Goal: Task Accomplishment & Management: Manage account settings

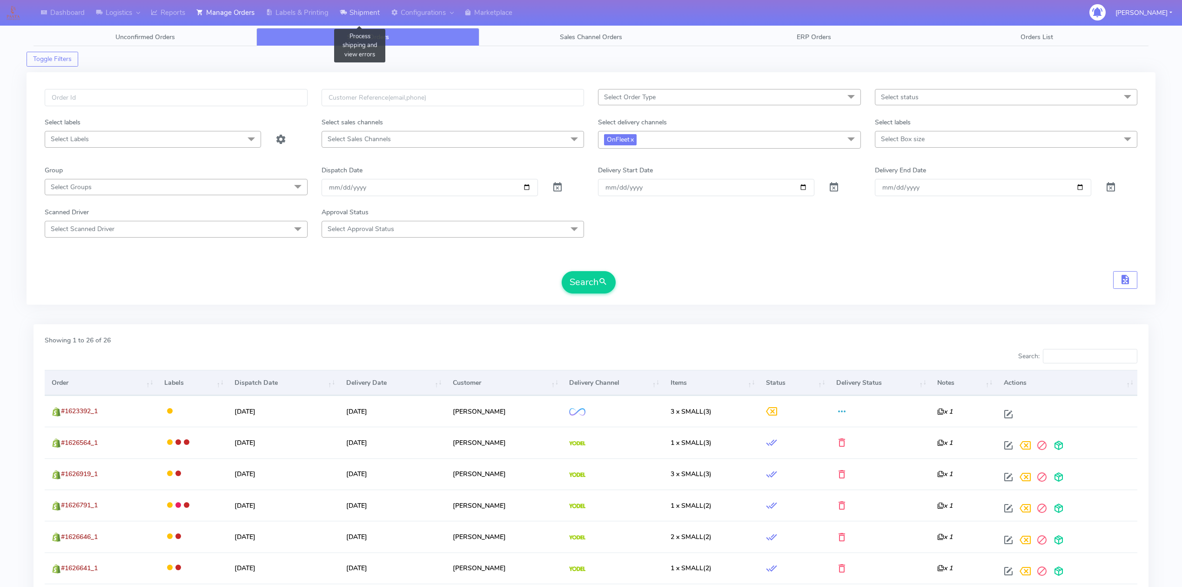
drag, startPoint x: 378, startPoint y: 12, endPoint x: 370, endPoint y: 23, distance: 14.0
click at [378, 12] on link "Shipment" at bounding box center [359, 13] width 51 height 26
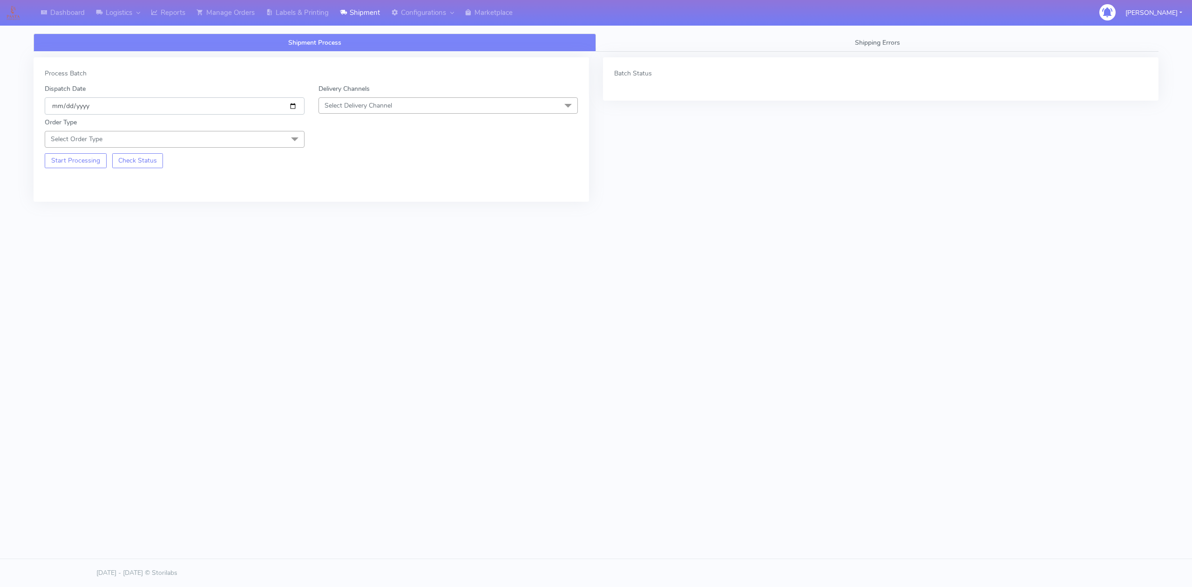
click at [285, 106] on input "[DATE]" at bounding box center [175, 105] width 260 height 17
click at [289, 105] on input "[DATE]" at bounding box center [175, 105] width 260 height 17
click at [425, 108] on span "Select Delivery Channel" at bounding box center [448, 105] width 260 height 16
click at [296, 112] on input "[DATE]" at bounding box center [175, 105] width 260 height 17
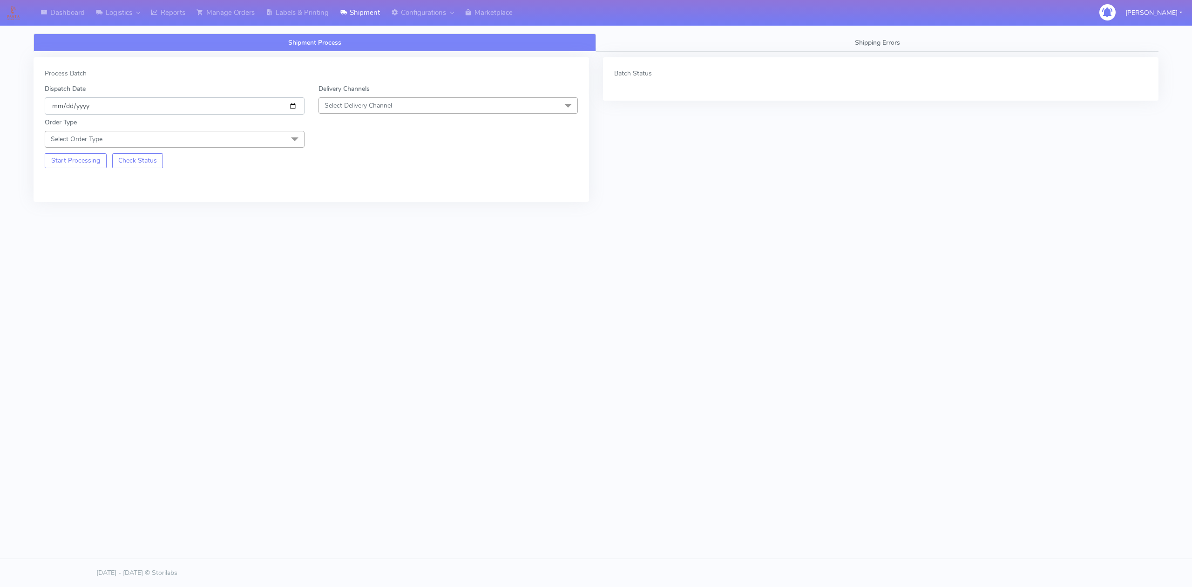
click at [288, 107] on input "[DATE]" at bounding box center [175, 105] width 260 height 17
click at [294, 105] on input "[DATE]" at bounding box center [175, 105] width 260 height 17
click at [383, 108] on span "Select Delivery Channel" at bounding box center [357, 105] width 67 height 9
click at [353, 167] on div "OnFleet" at bounding box center [449, 164] width 250 height 10
click at [250, 146] on span "Select Order Type" at bounding box center [175, 139] width 260 height 16
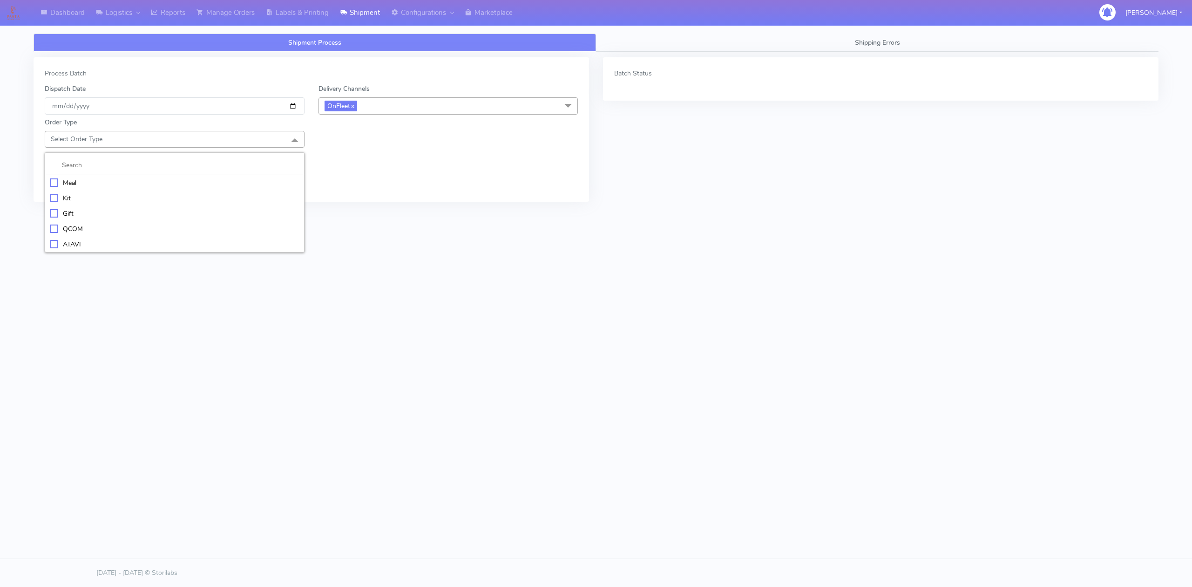
click at [77, 179] on li "Meal" at bounding box center [174, 182] width 259 height 15
click at [367, 139] on span "Select Box Size" at bounding box center [346, 139] width 45 height 9
click at [337, 183] on div "Small" at bounding box center [449, 183] width 250 height 10
click at [84, 201] on button "Start Processing" at bounding box center [76, 194] width 62 height 15
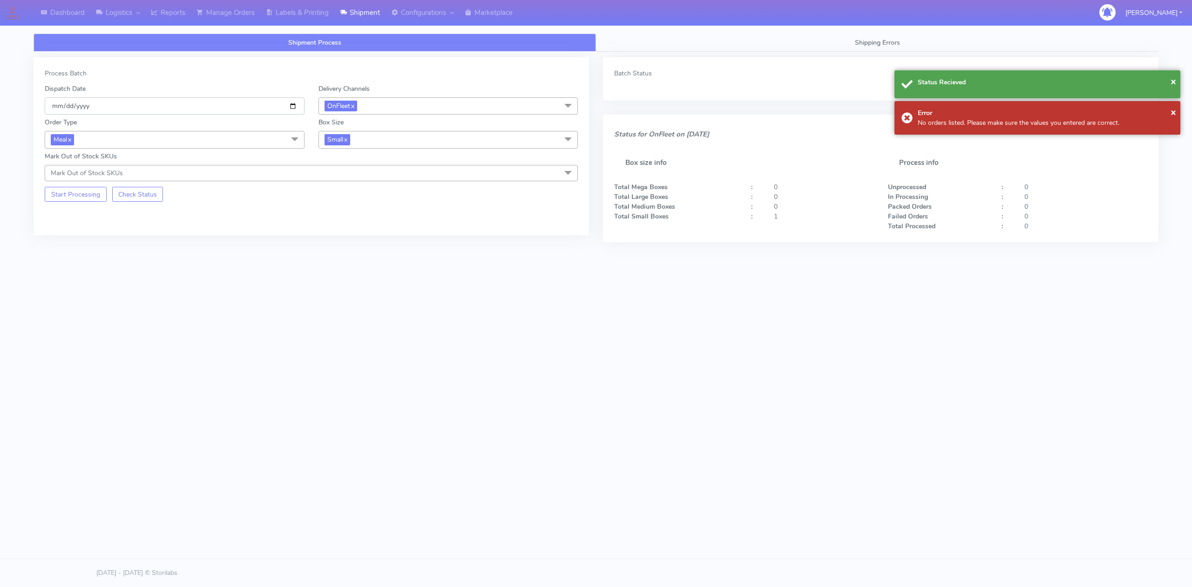
click at [293, 107] on input "[DATE]" at bounding box center [175, 105] width 260 height 17
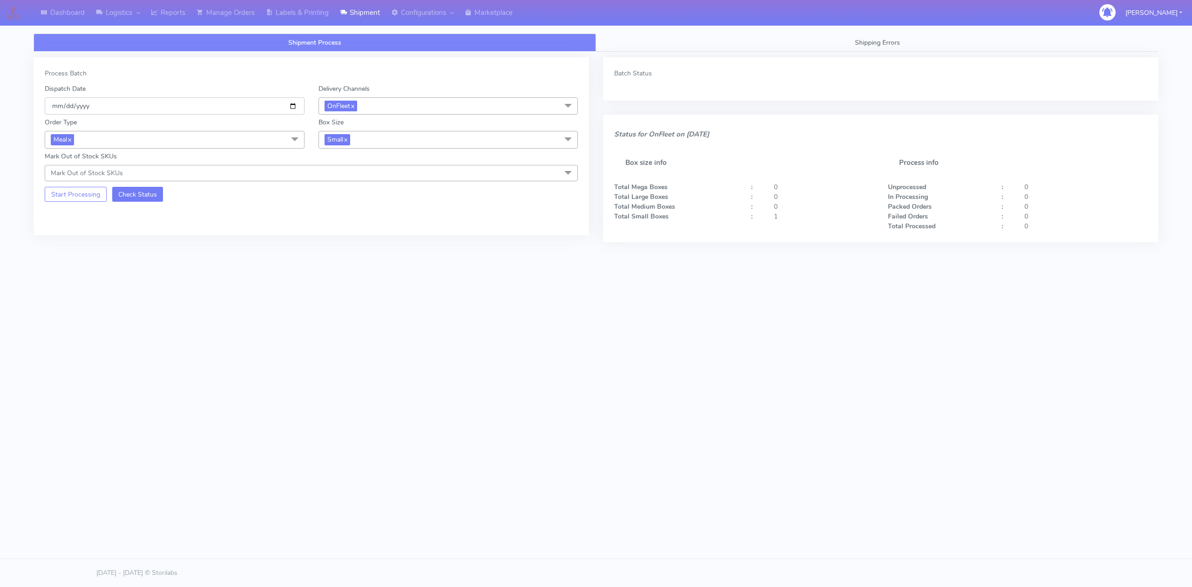
type input "[DATE]"
click at [70, 200] on button "Start Processing" at bounding box center [76, 194] width 62 height 15
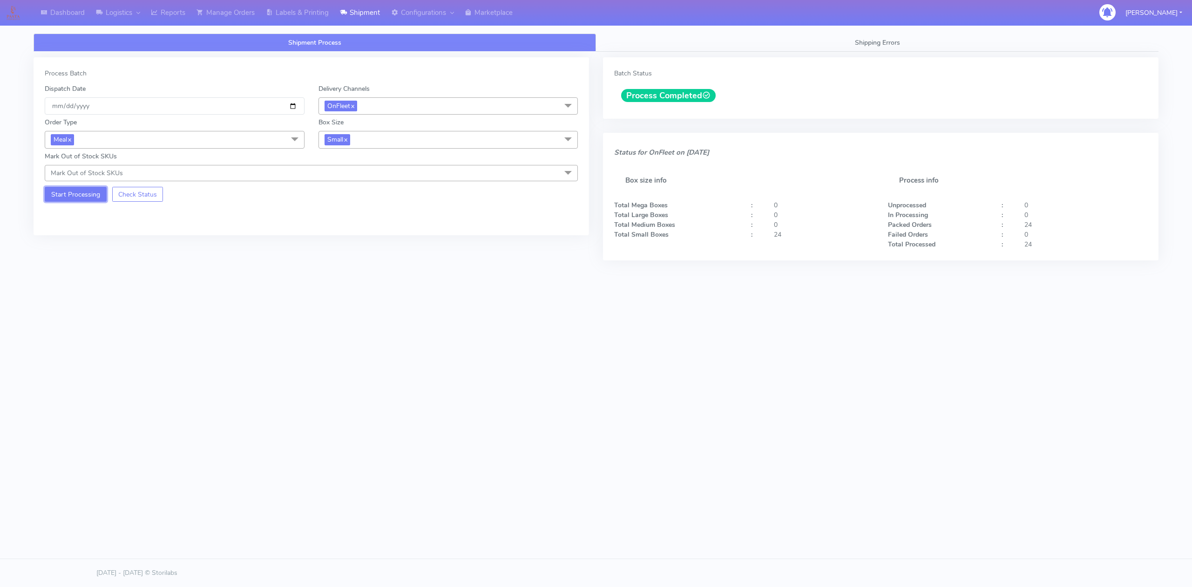
click at [66, 202] on button "Start Processing" at bounding box center [76, 194] width 62 height 15
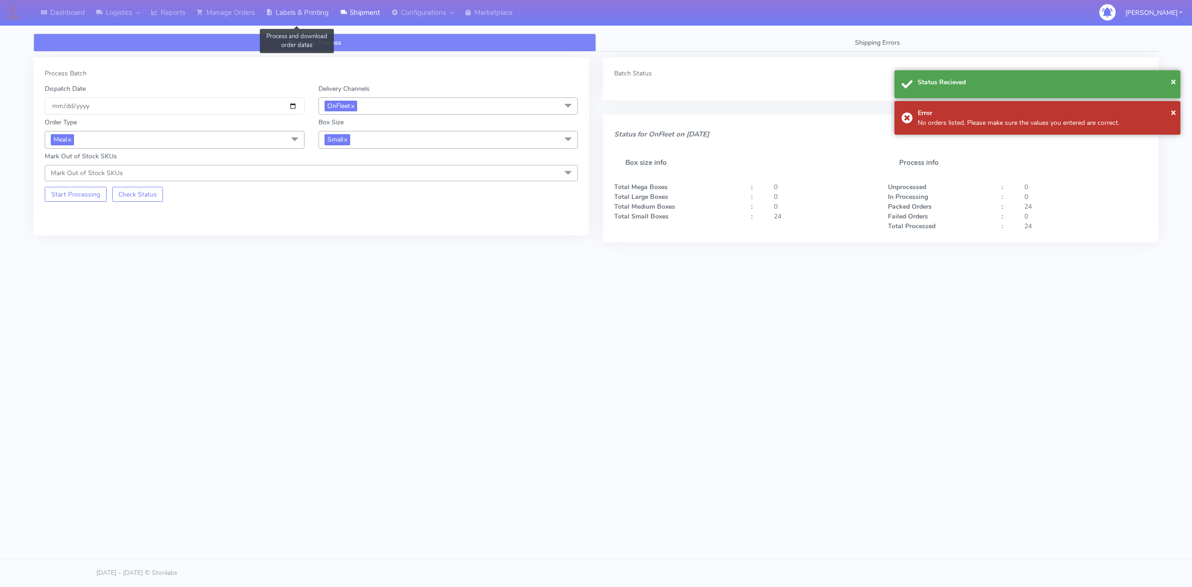
click at [308, 11] on link "Labels & Printing" at bounding box center [297, 13] width 74 height 26
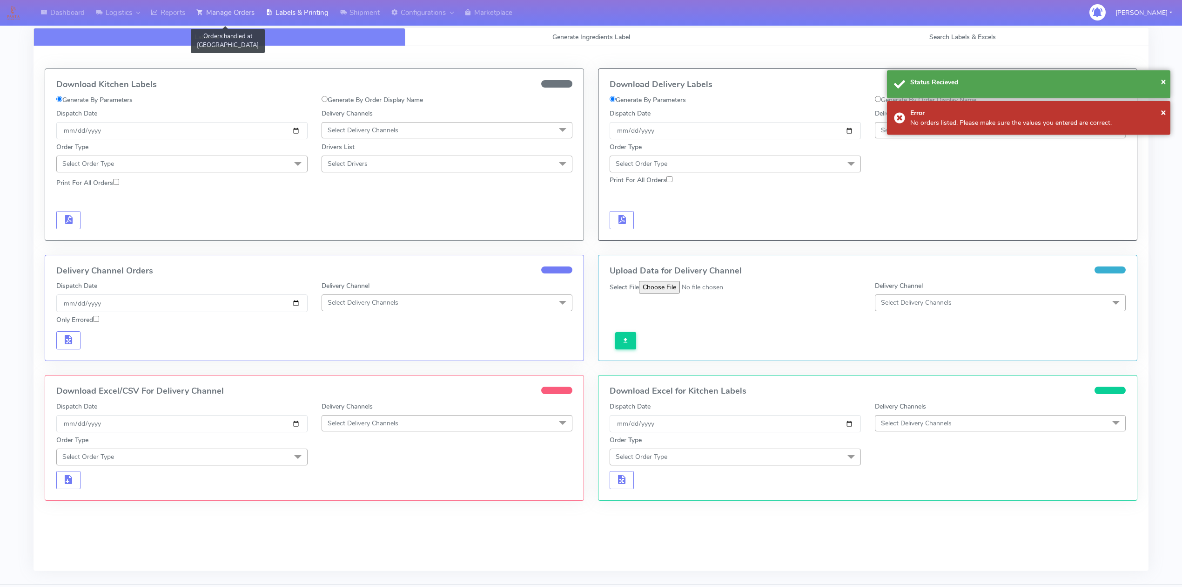
click at [220, 12] on link "Manage Orders" at bounding box center [225, 13] width 69 height 26
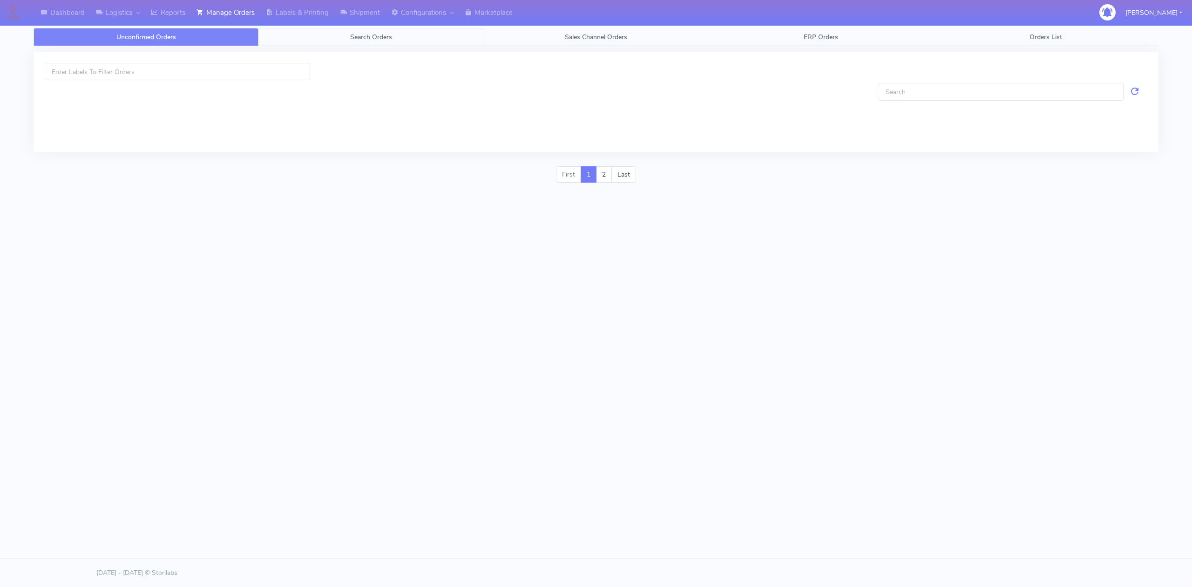
click at [390, 35] on link "Search Orders" at bounding box center [370, 37] width 225 height 18
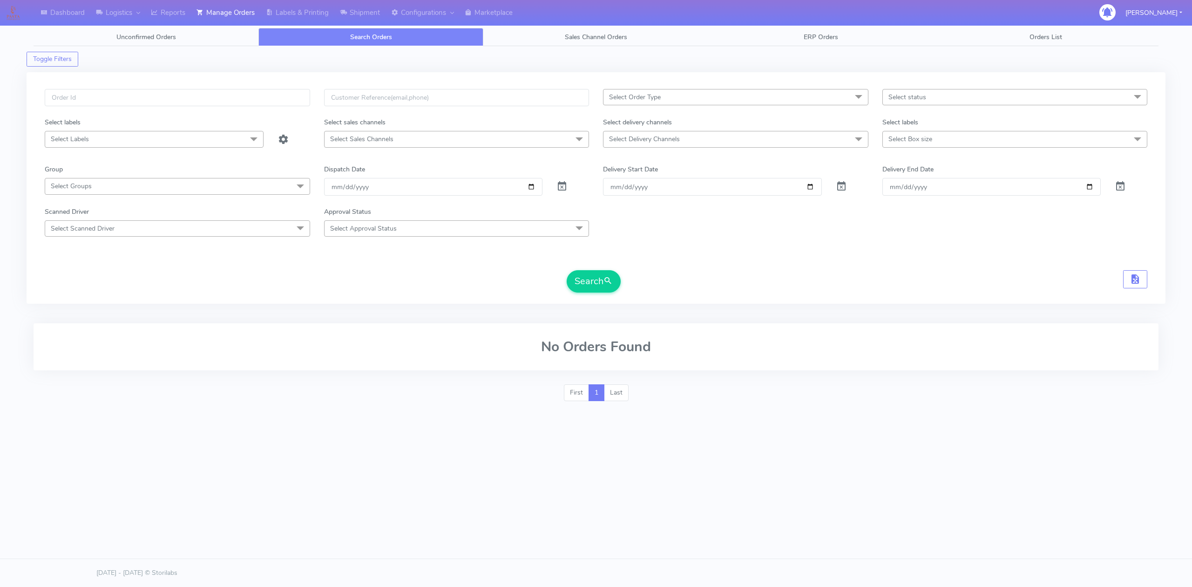
click at [714, 142] on span "Select Delivery Channels" at bounding box center [735, 139] width 265 height 16
click at [641, 215] on div "OnFleet" at bounding box center [735, 218] width 255 height 10
checkbox input "true"
click at [534, 187] on input "[DATE]" at bounding box center [433, 187] width 219 height 17
type input "[DATE]"
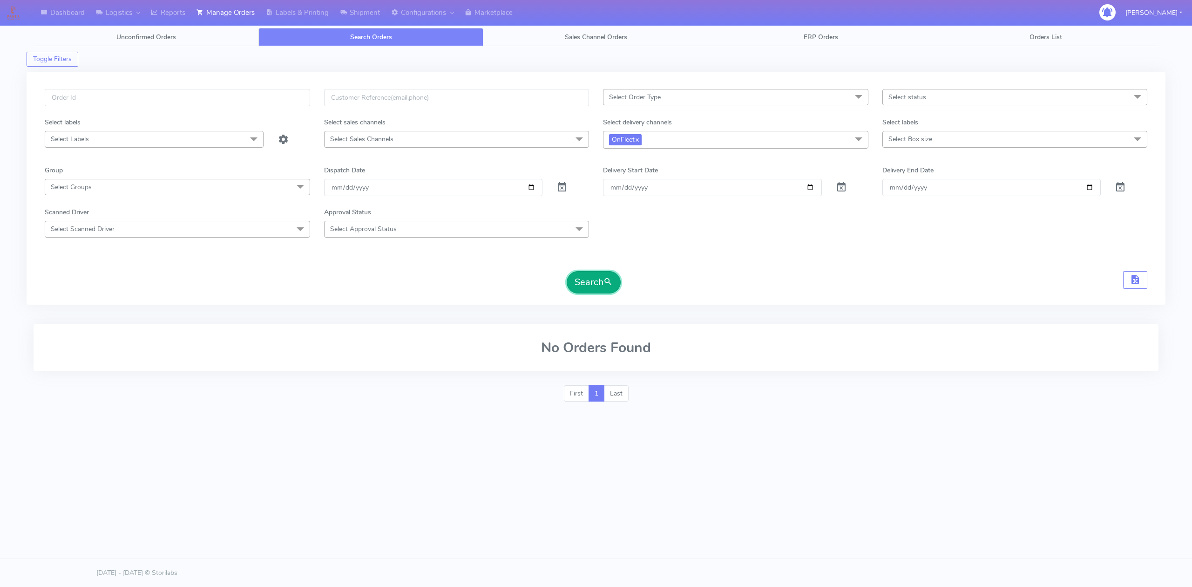
click at [583, 283] on button "Search" at bounding box center [594, 282] width 54 height 22
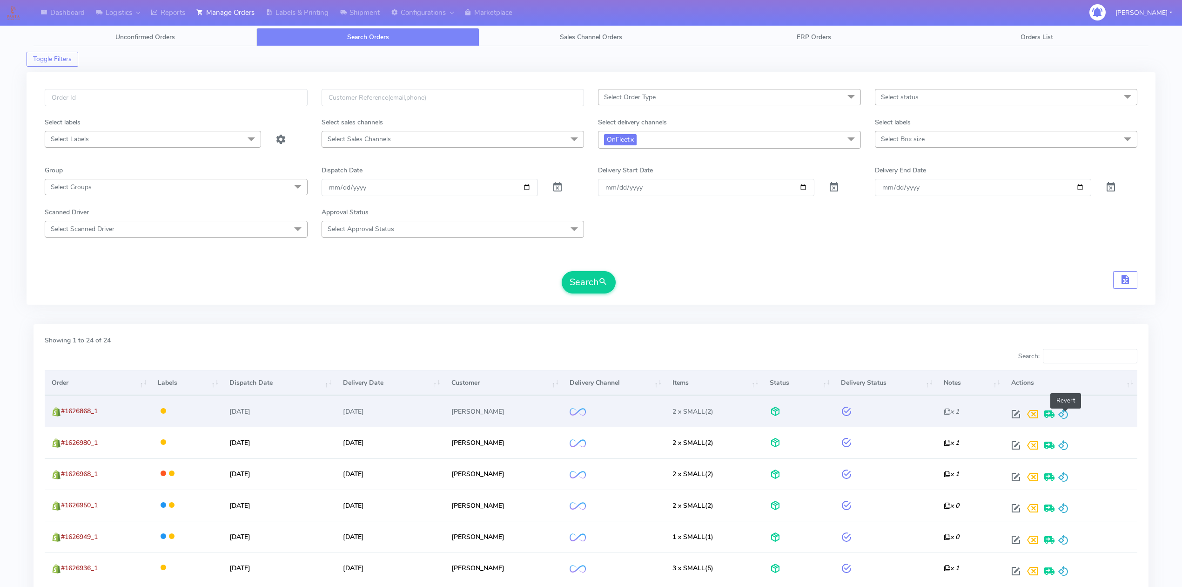
click at [1063, 412] on span at bounding box center [1063, 416] width 11 height 9
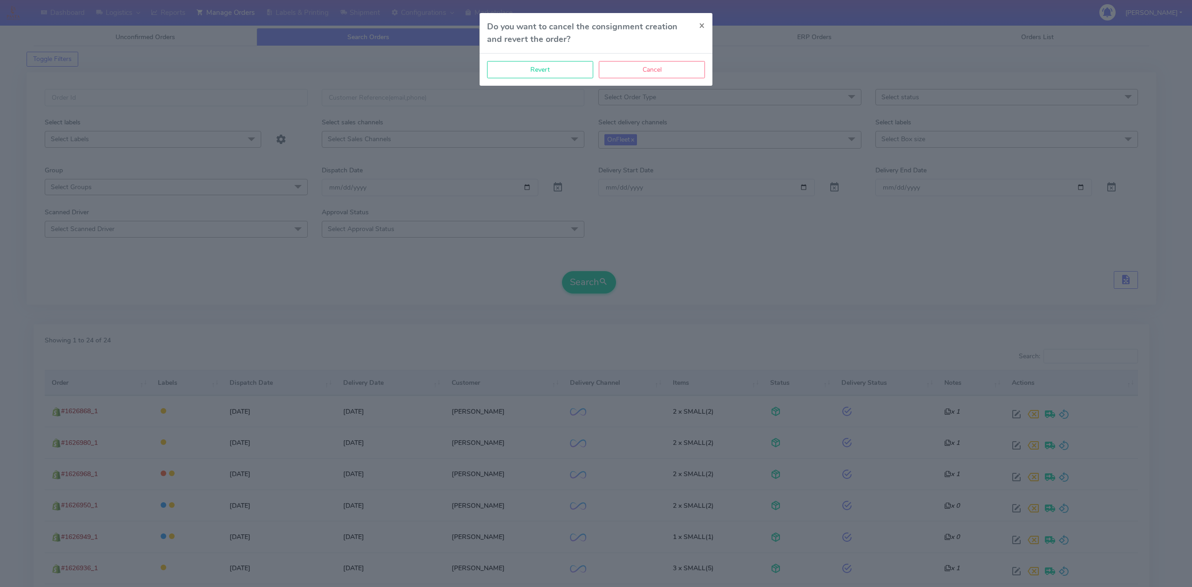
click at [572, 58] on div "Revert Cancel" at bounding box center [595, 70] width 233 height 32
click at [572, 62] on button "Revert" at bounding box center [540, 69] width 106 height 17
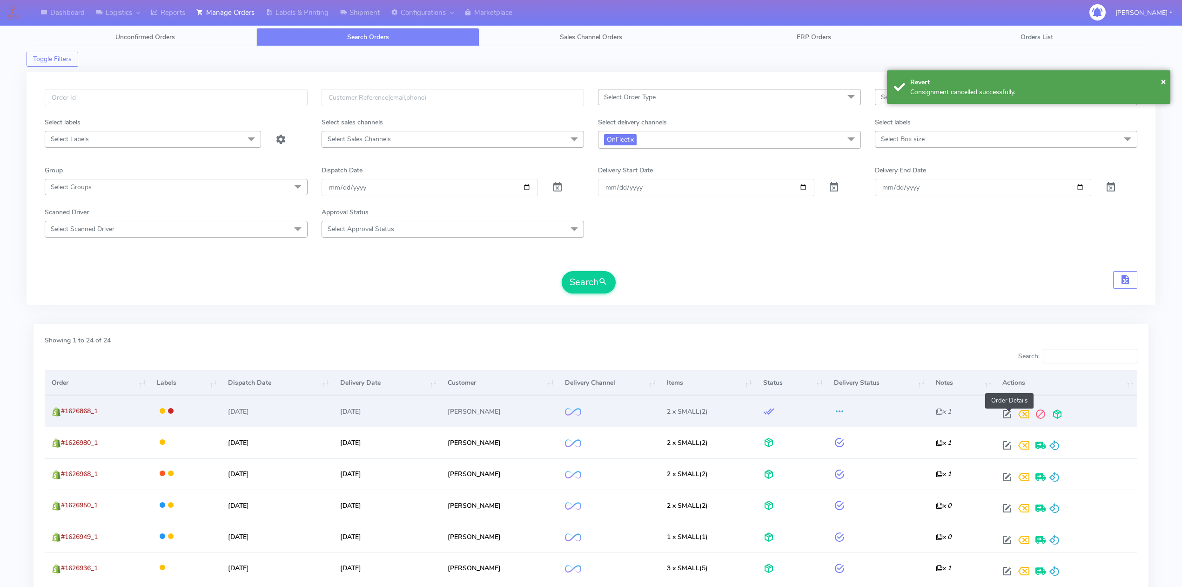
click at [1006, 412] on span at bounding box center [1007, 416] width 17 height 9
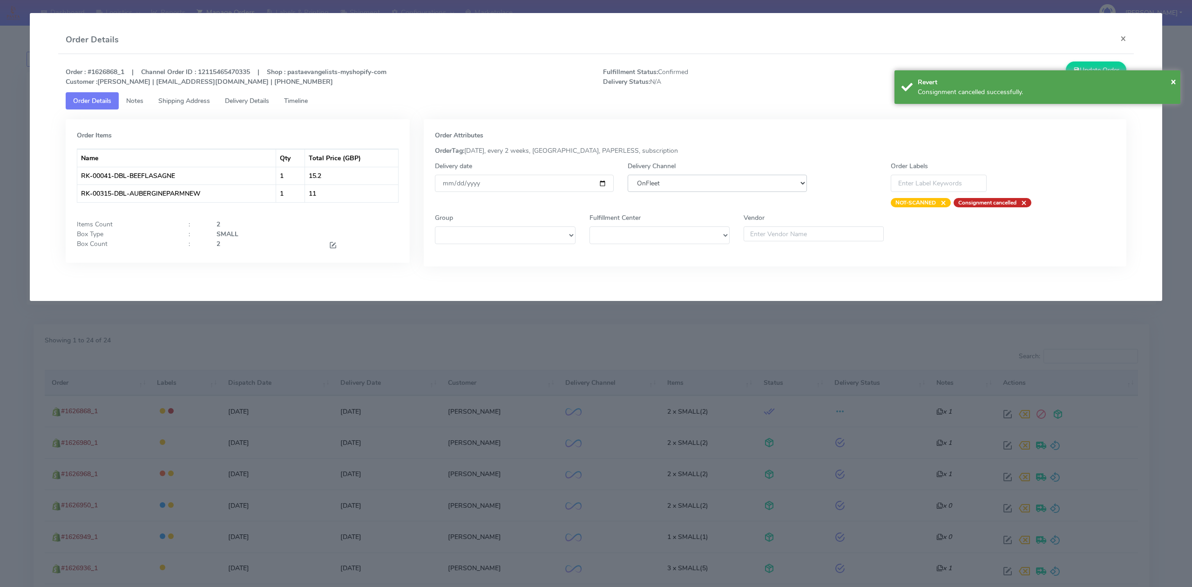
click at [678, 186] on select "DHL OnFleet Royal Mail DPD Yodel MaxOptra Amazon Collection" at bounding box center [717, 183] width 179 height 17
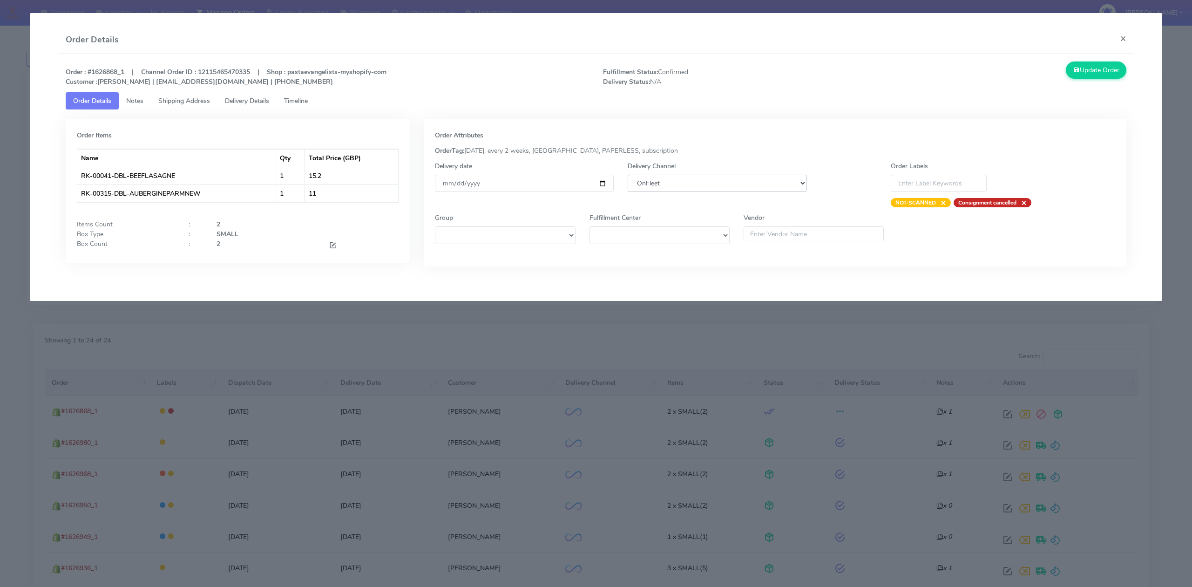
select select "5"
click at [628, 175] on select "DHL OnFleet Royal Mail DPD Yodel MaxOptra Amazon Collection" at bounding box center [717, 183] width 179 height 17
click at [1114, 81] on div "Update Order" at bounding box center [998, 73] width 269 height 25
click at [1116, 72] on button "Update Order" at bounding box center [1096, 69] width 61 height 17
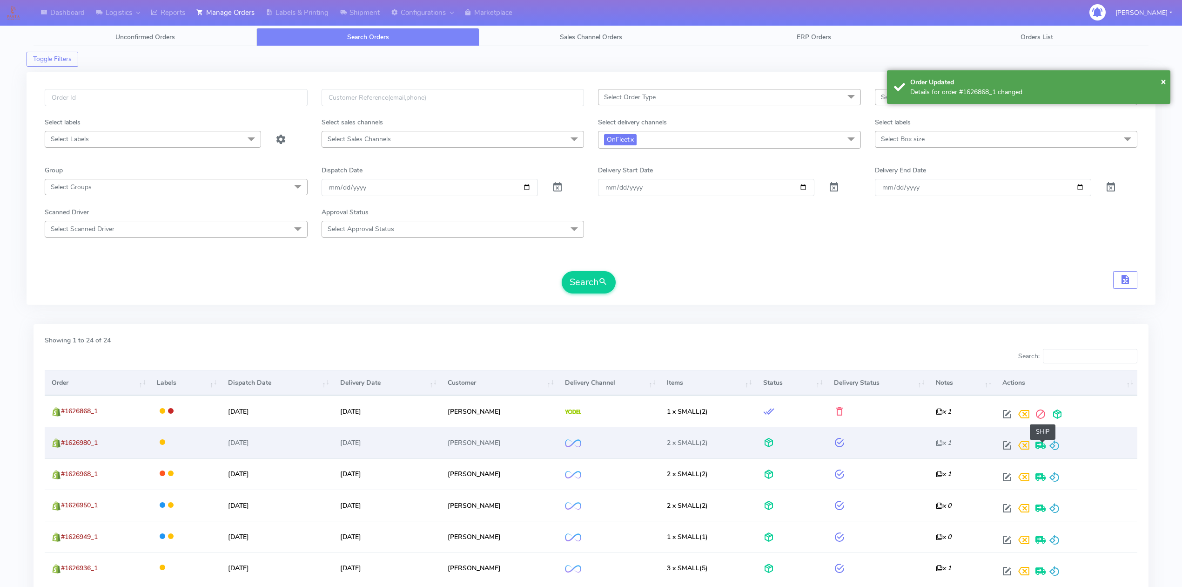
click at [1048, 447] on span at bounding box center [1041, 447] width 17 height 9
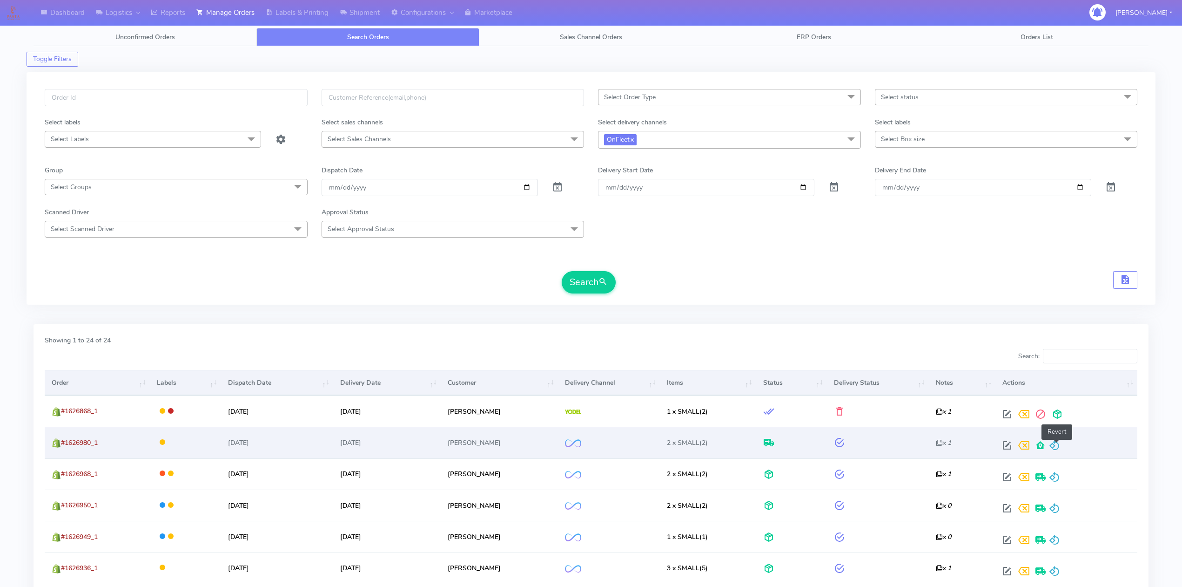
click at [1060, 447] on span at bounding box center [1054, 447] width 11 height 9
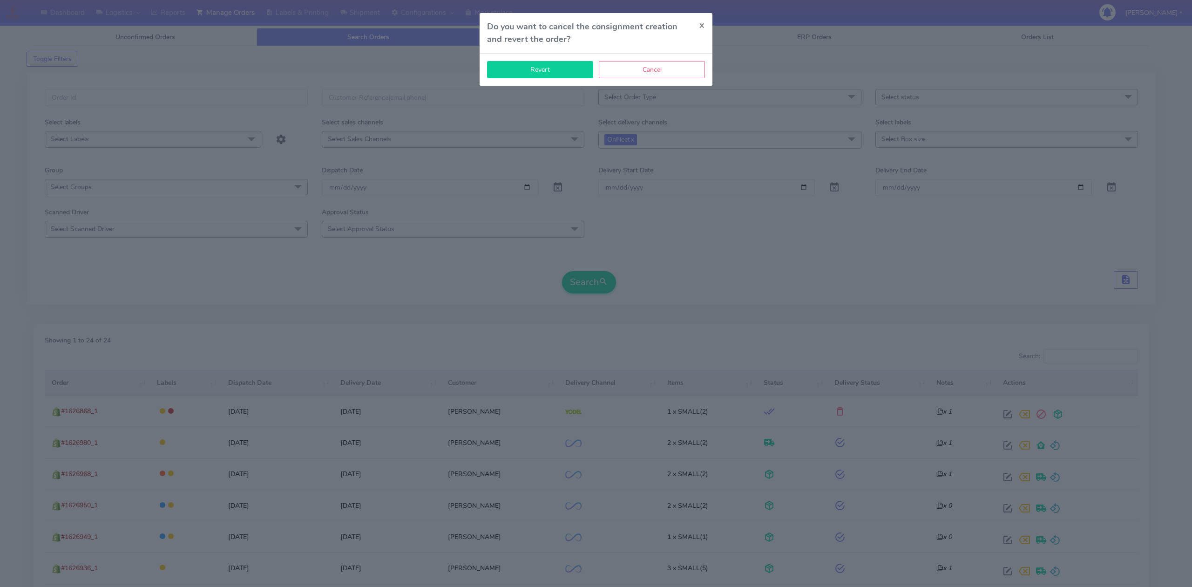
click at [567, 71] on button "Revert" at bounding box center [540, 69] width 106 height 17
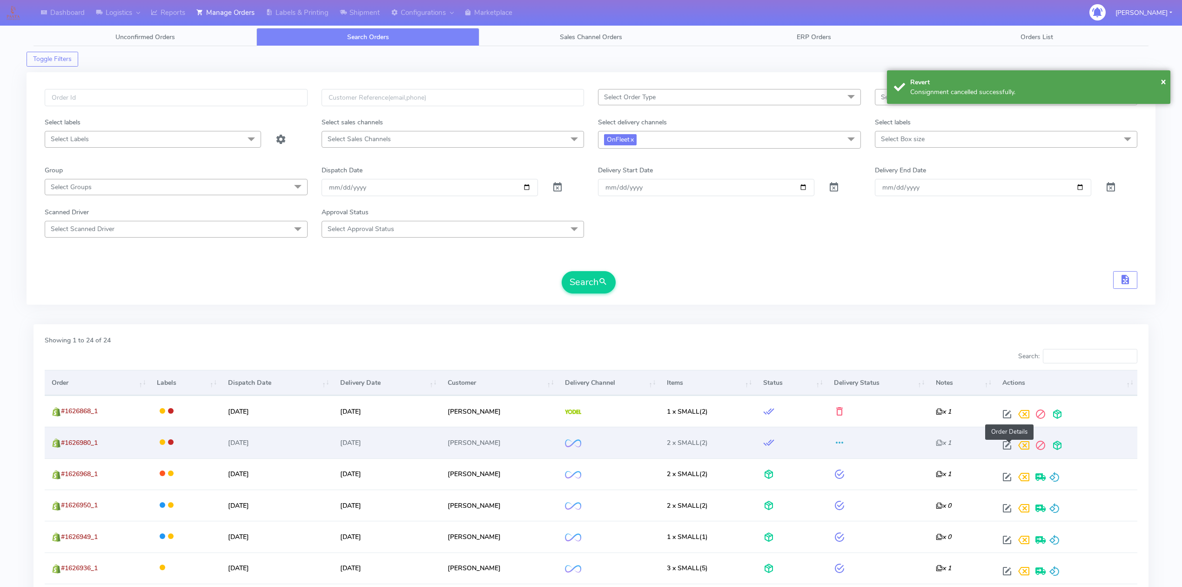
click at [1012, 446] on span at bounding box center [1007, 447] width 17 height 9
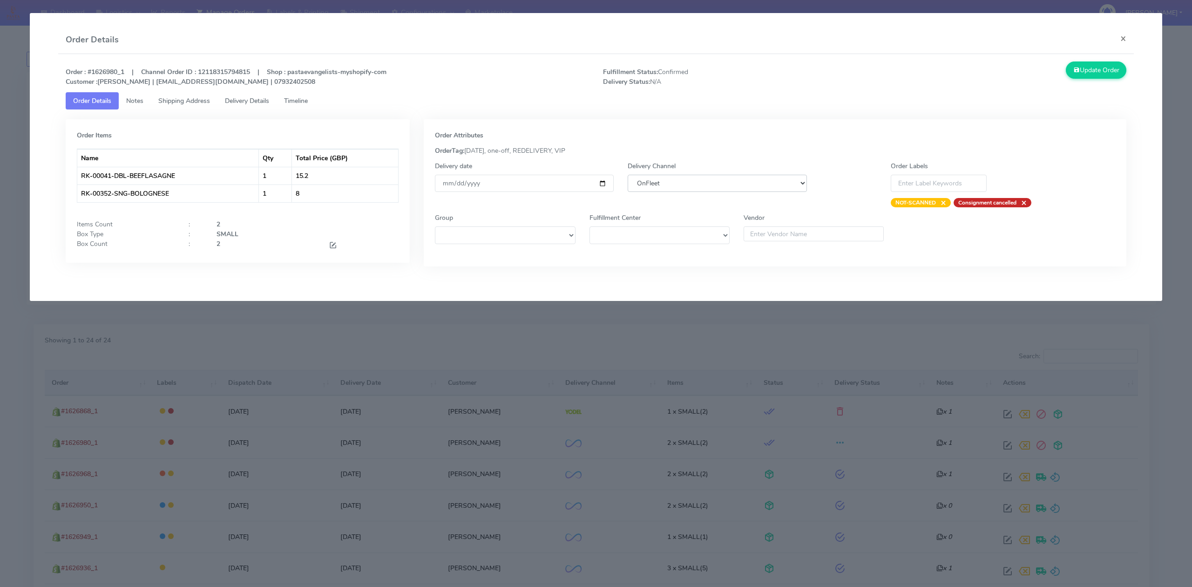
click at [753, 182] on select "DHL OnFleet Royal Mail DPD Yodel MaxOptra Amazon Collection" at bounding box center [717, 183] width 179 height 17
select select "5"
click at [628, 175] on select "DHL OnFleet Royal Mail DPD Yodel MaxOptra Amazon Collection" at bounding box center [717, 183] width 179 height 17
click at [1082, 68] on button "Update Order" at bounding box center [1096, 69] width 61 height 17
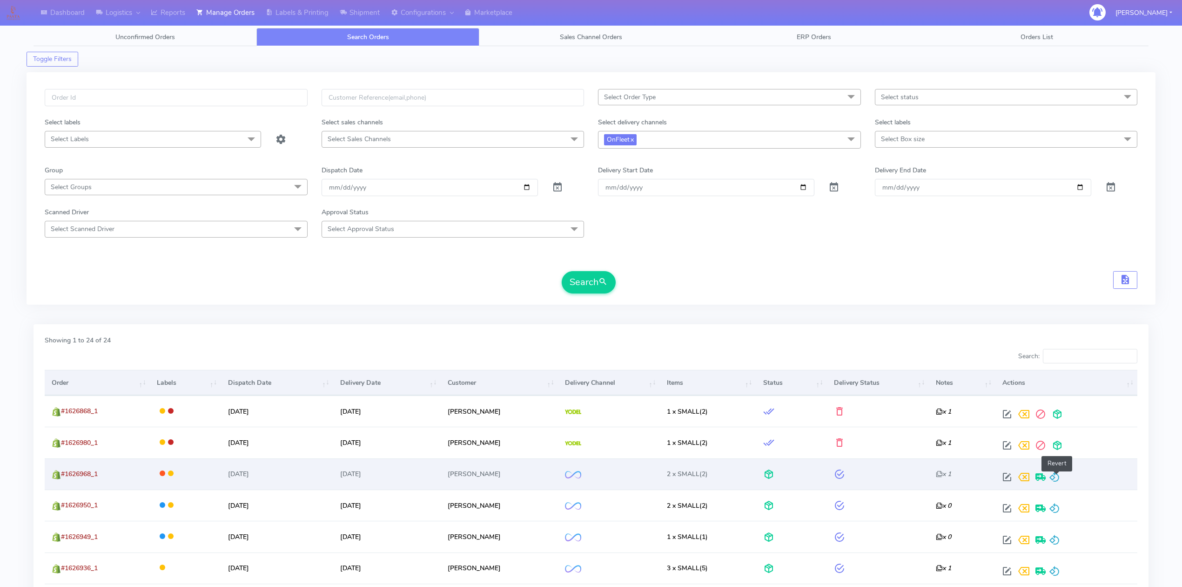
click at [1058, 479] on span at bounding box center [1054, 478] width 11 height 9
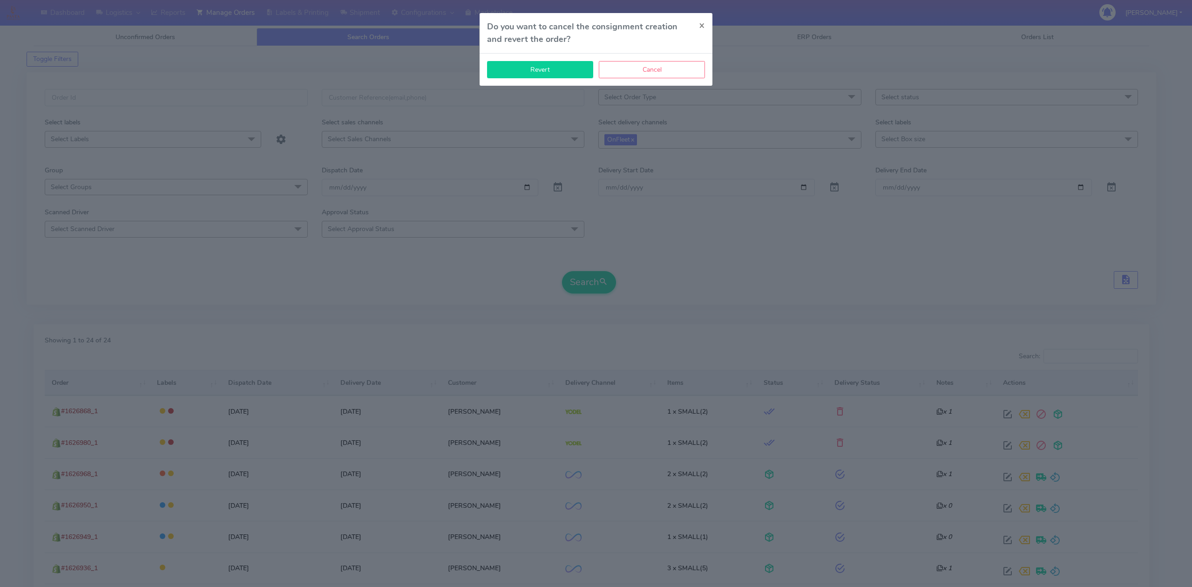
click at [565, 69] on button "Revert" at bounding box center [540, 69] width 106 height 17
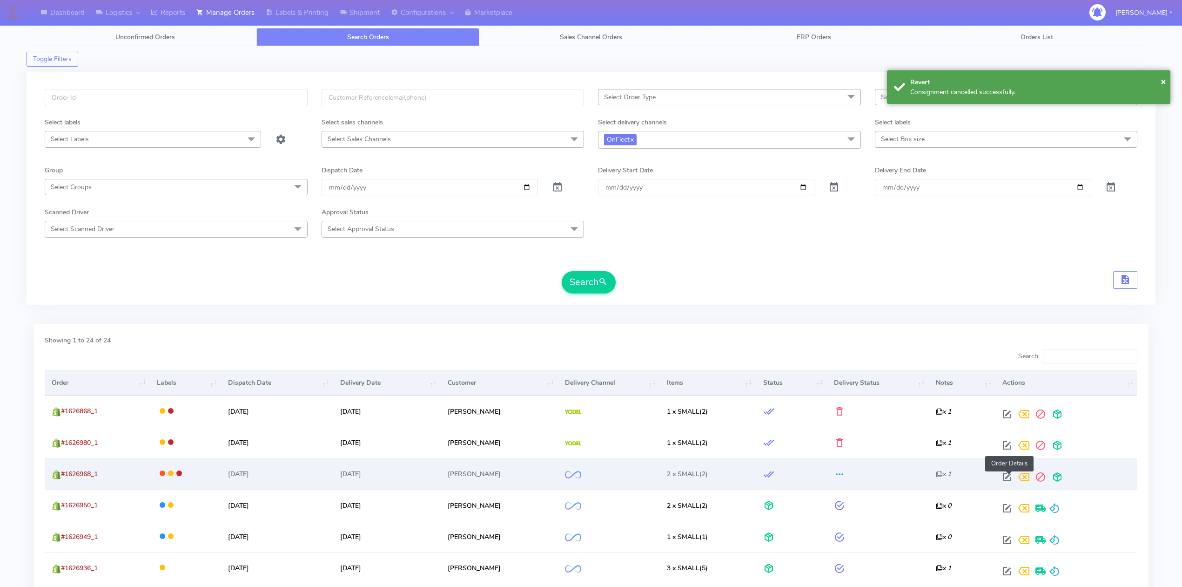
click at [1006, 477] on span at bounding box center [1007, 478] width 17 height 9
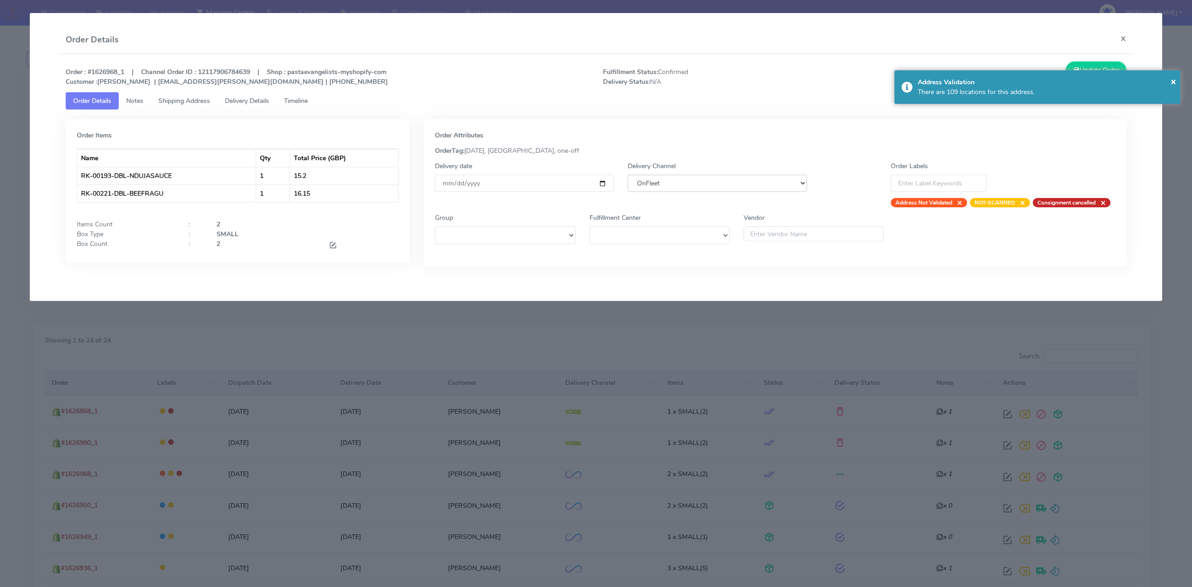
click at [712, 192] on select "DHL OnFleet Royal Mail DPD Yodel MaxOptra Amazon Collection" at bounding box center [717, 183] width 179 height 17
select select "5"
click at [628, 175] on select "DHL OnFleet Royal Mail DPD Yodel MaxOptra Amazon Collection" at bounding box center [717, 183] width 179 height 17
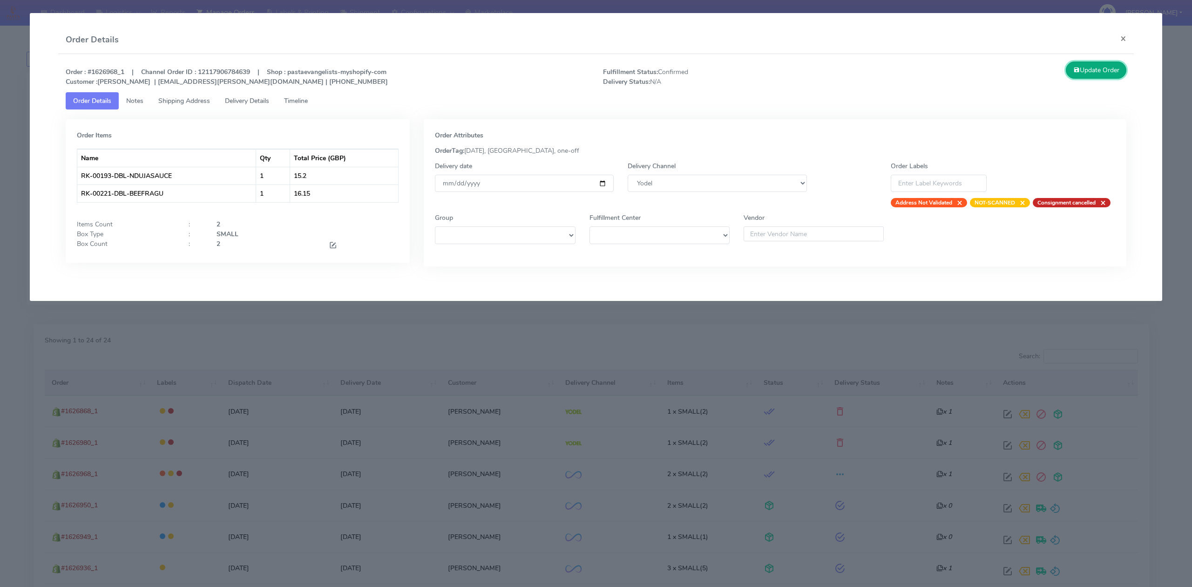
click at [1093, 66] on button "Update Order" at bounding box center [1096, 69] width 61 height 17
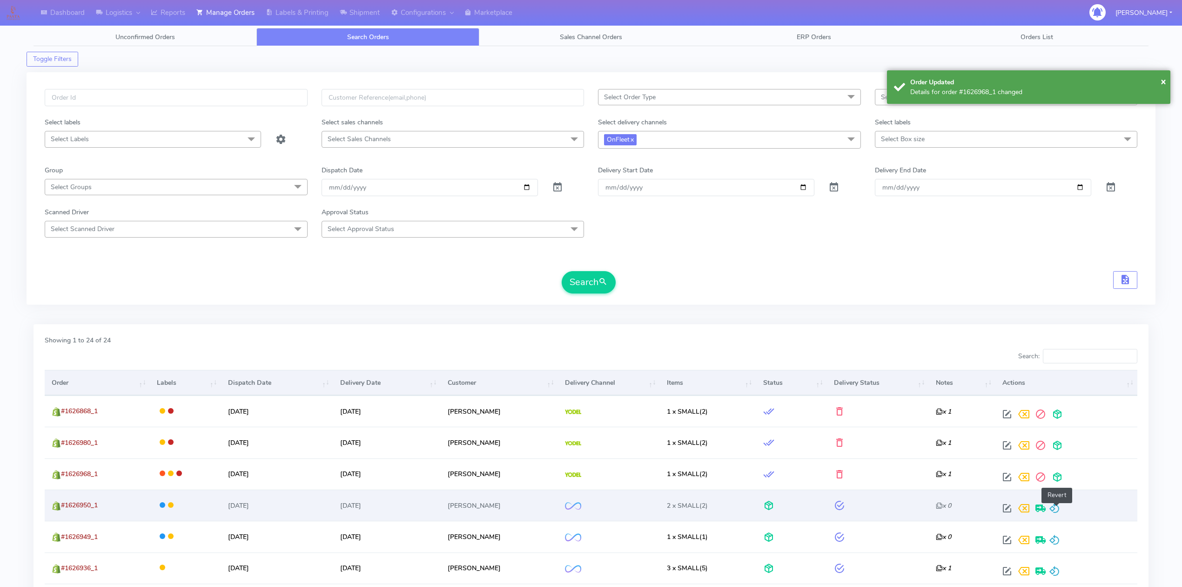
click at [1058, 508] on span at bounding box center [1054, 510] width 11 height 9
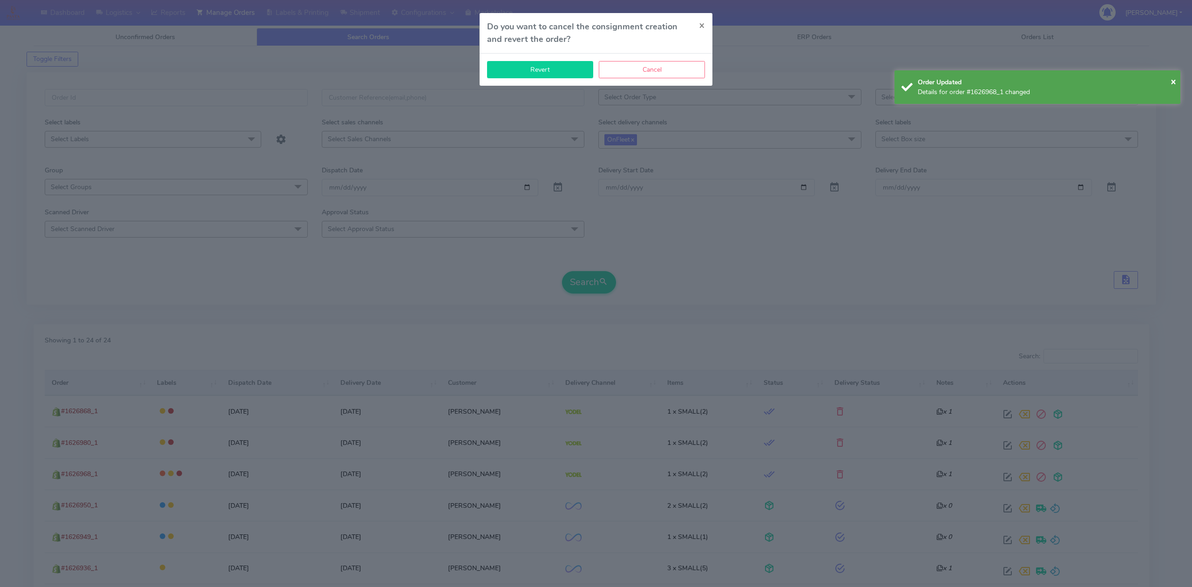
click at [546, 69] on button "Revert" at bounding box center [540, 69] width 106 height 17
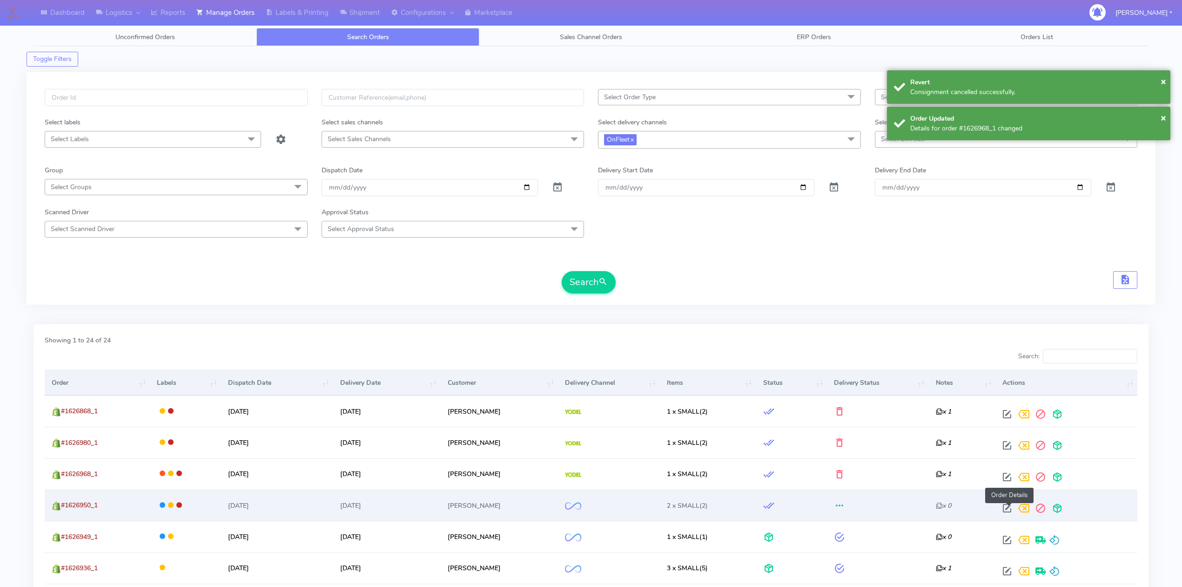
click at [1008, 508] on span at bounding box center [1007, 510] width 17 height 9
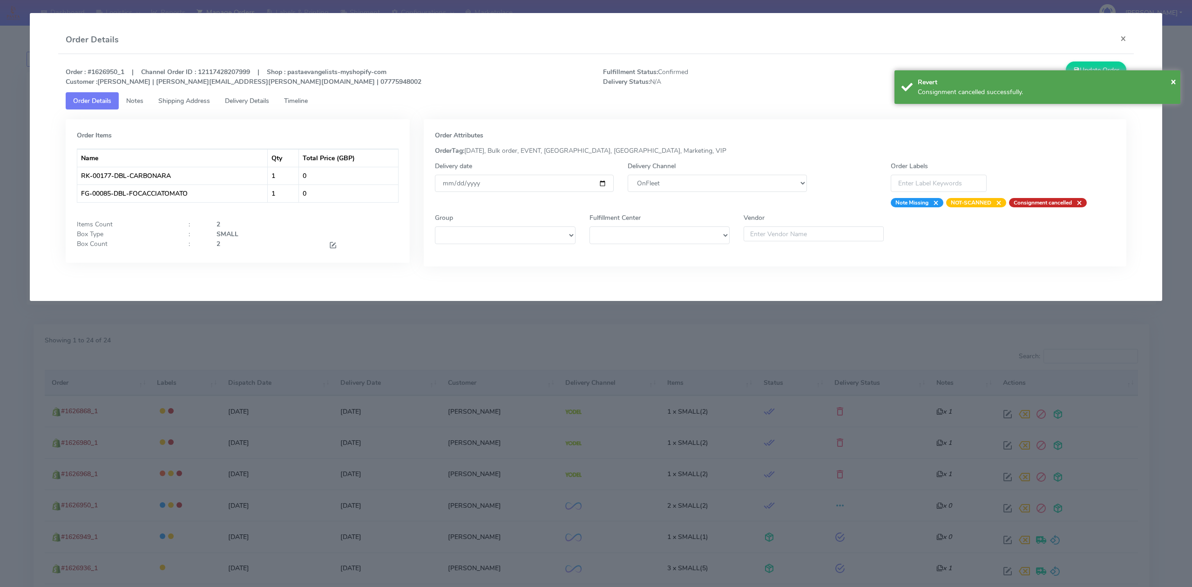
click at [682, 173] on div "Delivery Channel DHL OnFleet Royal Mail DPD Yodel MaxOptra Amazon Collection" at bounding box center [717, 184] width 193 height 46
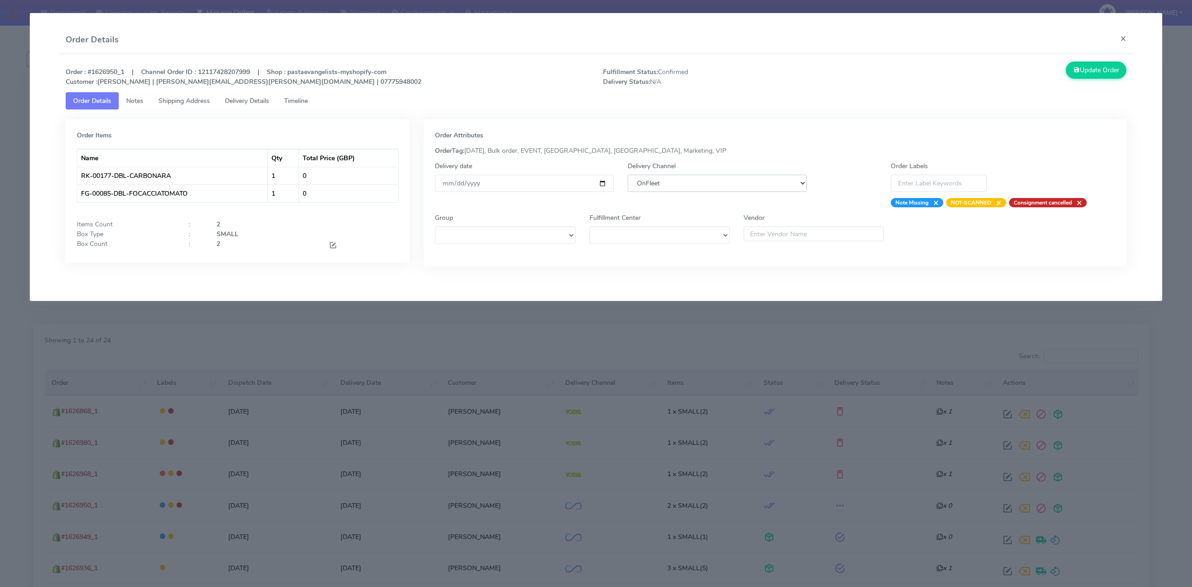
click at [682, 181] on select "DHL OnFleet Royal Mail DPD Yodel MaxOptra Amazon Collection" at bounding box center [717, 183] width 179 height 17
select select "5"
click at [628, 175] on select "DHL OnFleet Royal Mail DPD Yodel MaxOptra Amazon Collection" at bounding box center [717, 183] width 179 height 17
click at [1098, 73] on button "Update Order" at bounding box center [1096, 69] width 61 height 17
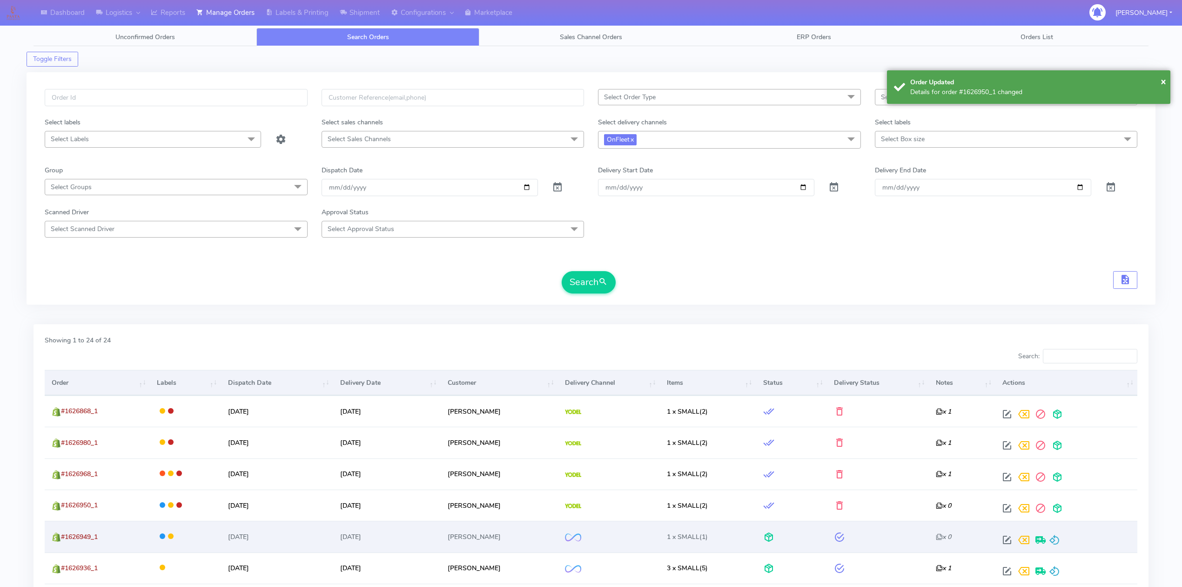
click at [1063, 540] on div at bounding box center [1064, 539] width 131 height 17
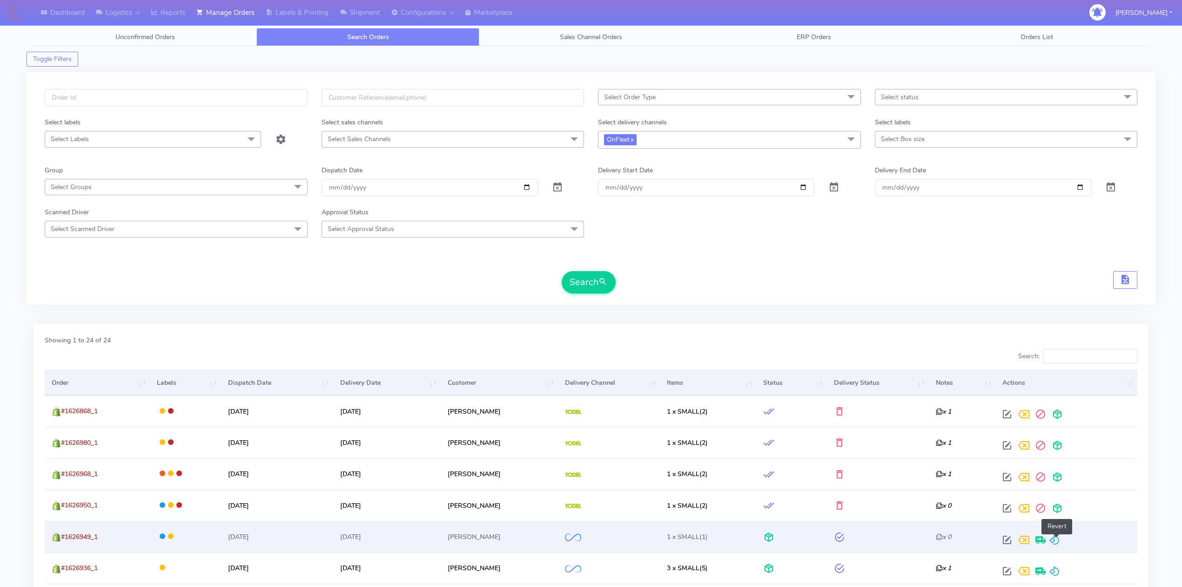
click at [1060, 540] on span at bounding box center [1054, 541] width 11 height 9
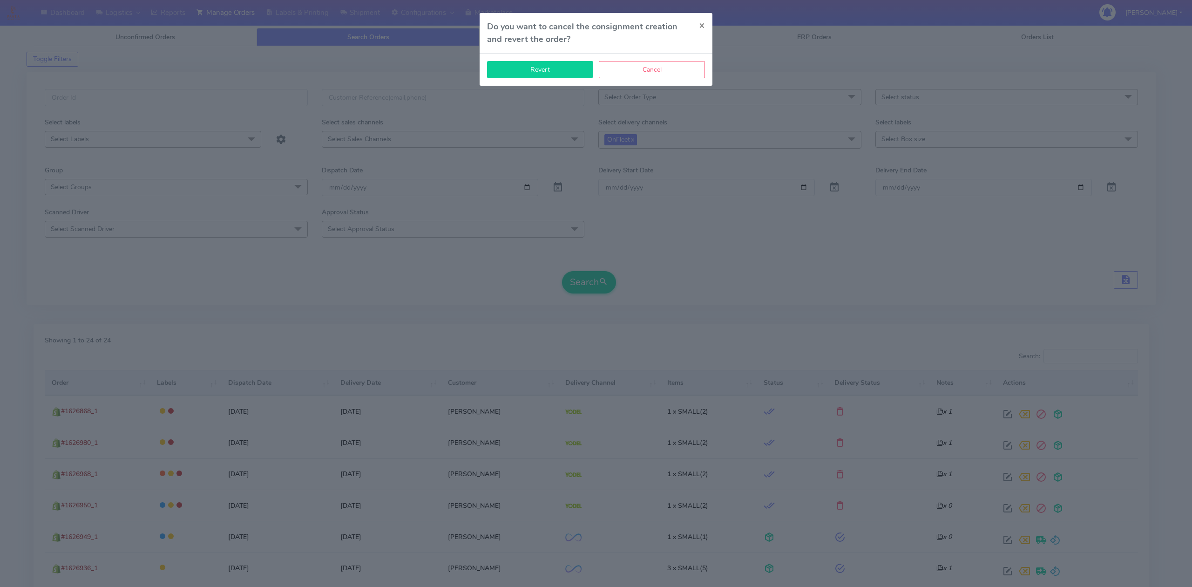
click at [557, 73] on button "Revert" at bounding box center [540, 69] width 106 height 17
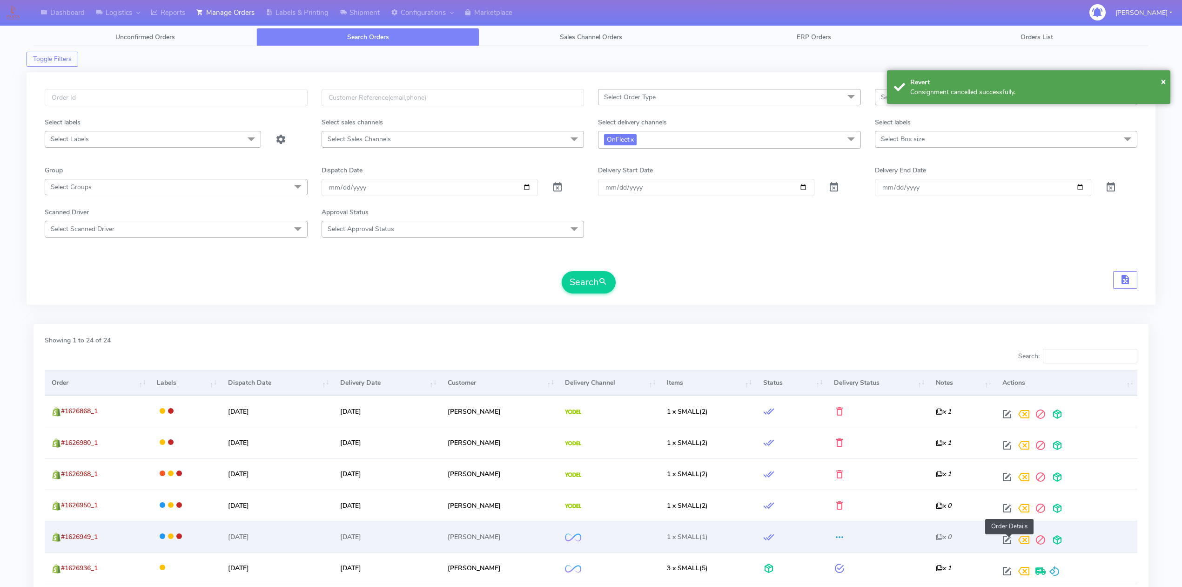
click at [1008, 543] on span at bounding box center [1007, 541] width 17 height 9
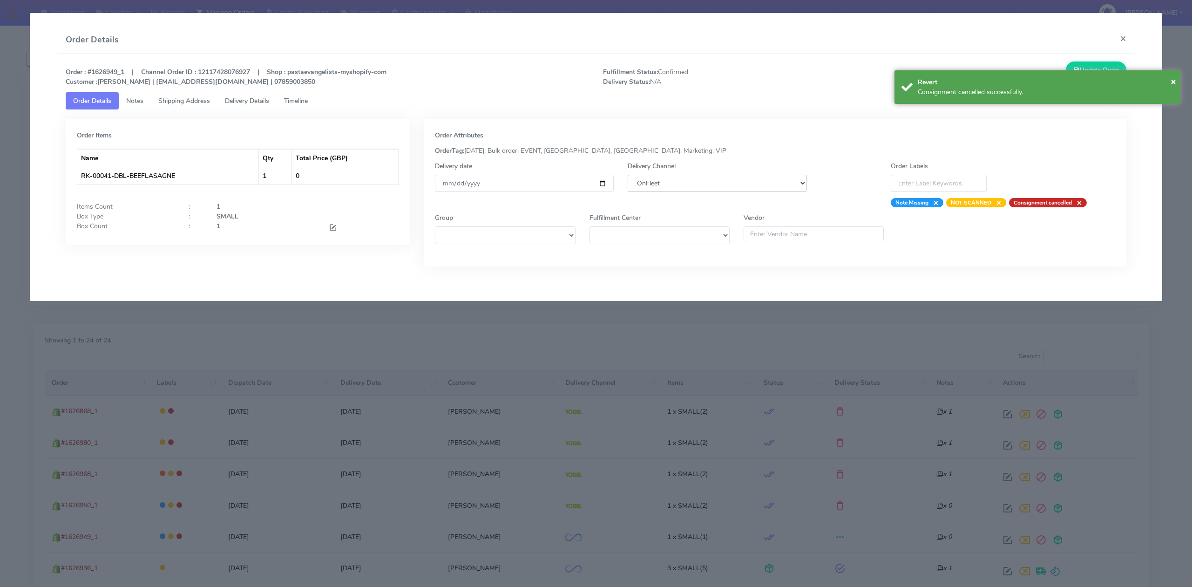
click at [697, 183] on select "DHL OnFleet Royal Mail DPD Yodel MaxOptra Amazon Collection" at bounding box center [717, 183] width 179 height 17
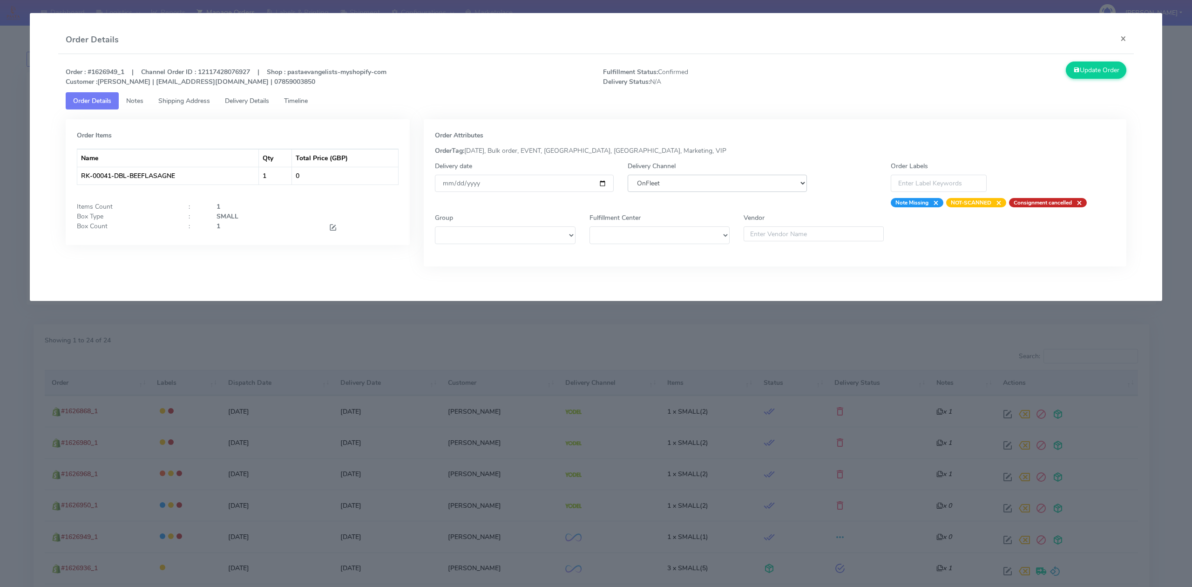
select select "5"
click at [628, 175] on select "DHL OnFleet Royal Mail DPD Yodel MaxOptra Amazon Collection" at bounding box center [717, 183] width 179 height 17
click at [1081, 67] on button "Update Order" at bounding box center [1096, 69] width 61 height 17
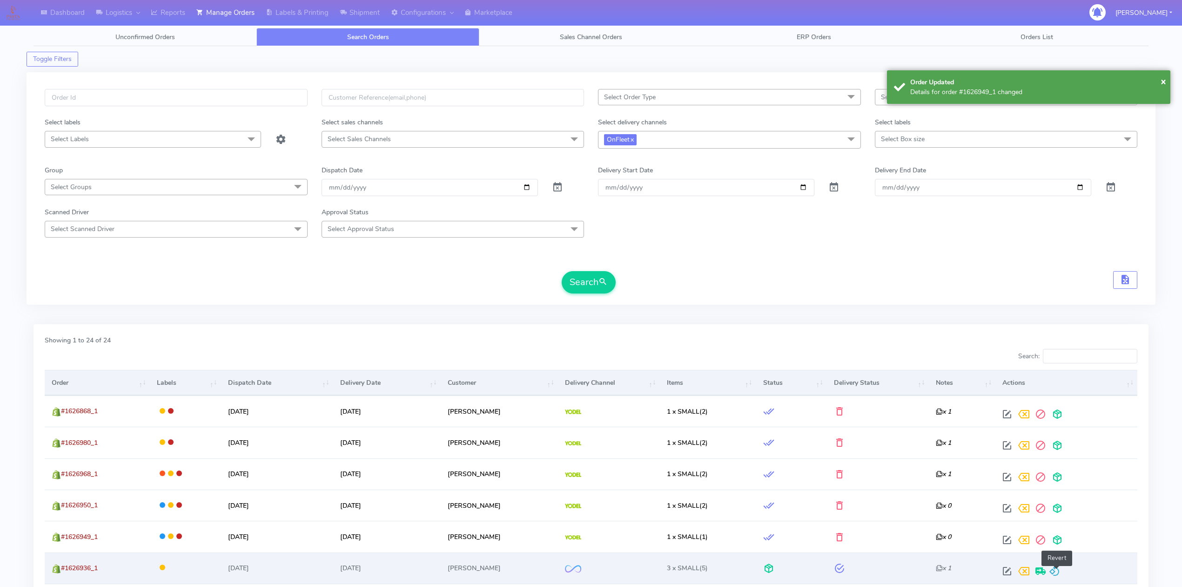
click at [1058, 573] on span at bounding box center [1054, 572] width 11 height 9
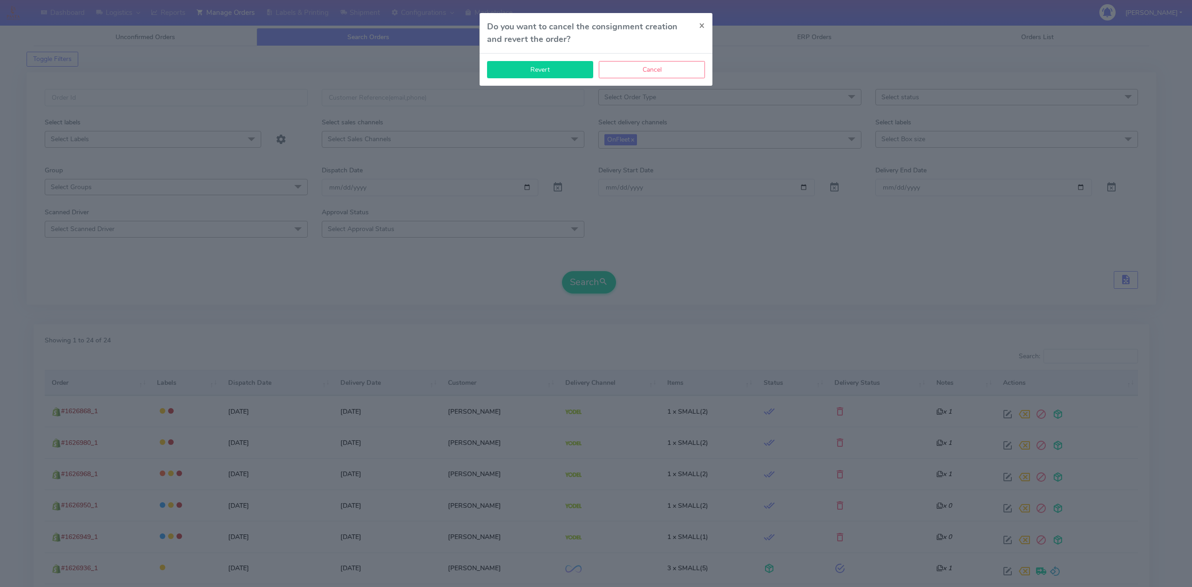
click at [553, 61] on button "Revert" at bounding box center [540, 69] width 106 height 17
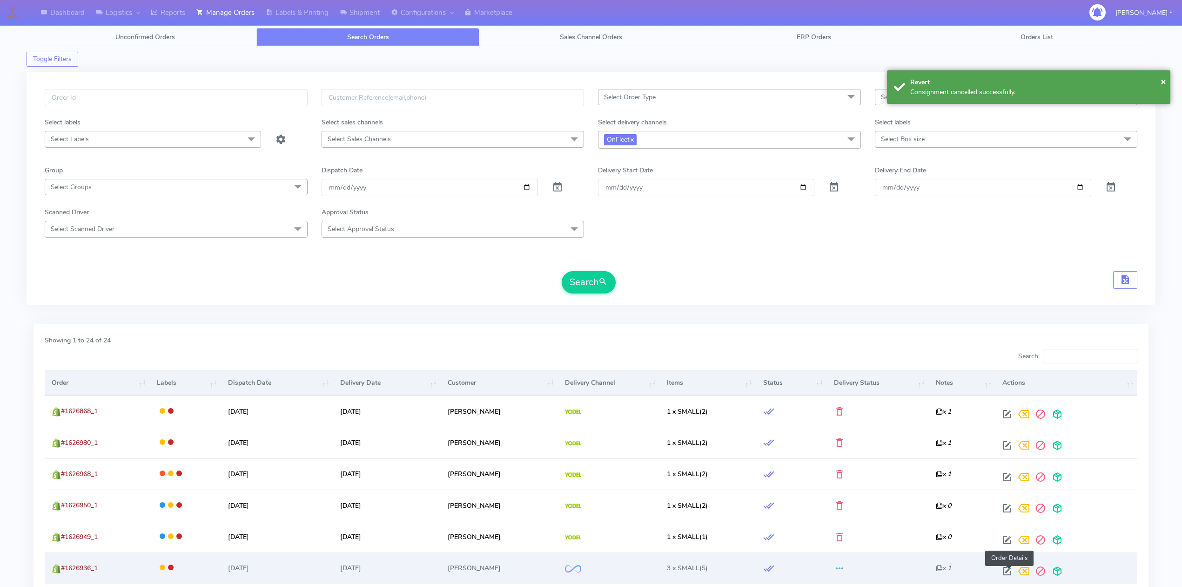
click at [1011, 573] on span at bounding box center [1007, 572] width 17 height 9
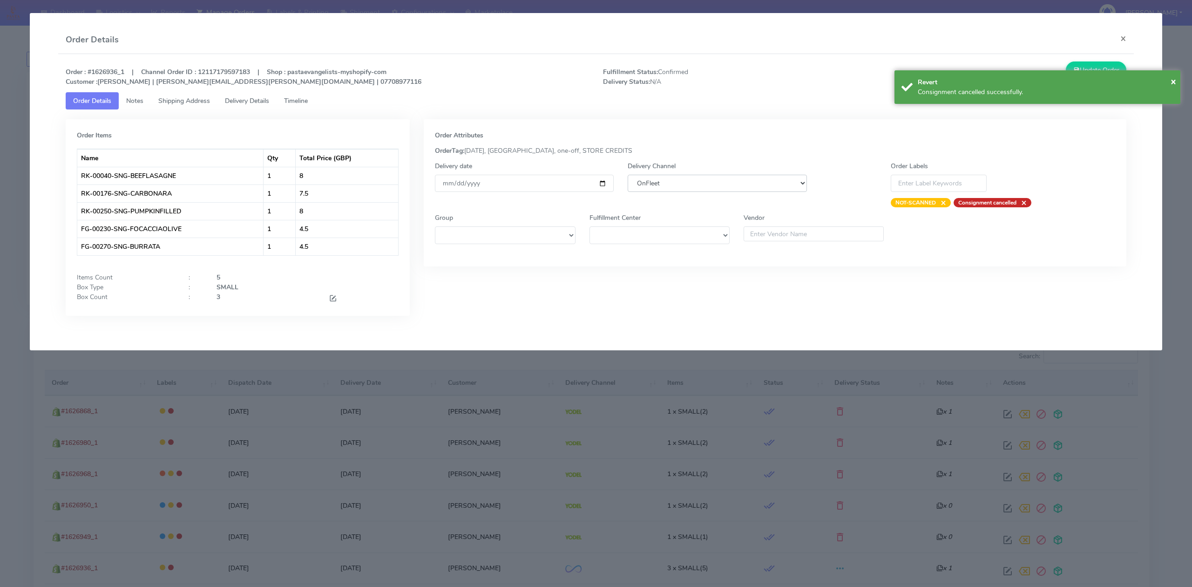
click at [732, 175] on select "DHL OnFleet Royal Mail DPD Yodel MaxOptra Amazon Collection" at bounding box center [717, 183] width 179 height 17
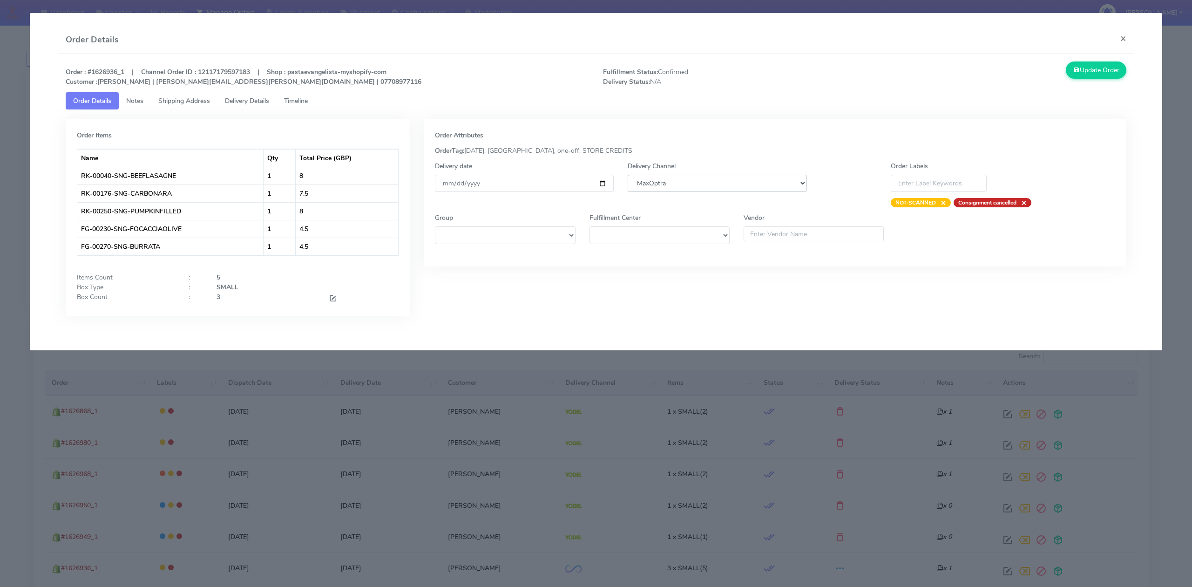
click at [628, 175] on select "DHL OnFleet Royal Mail DPD Yodel MaxOptra Amazon Collection" at bounding box center [717, 183] width 179 height 17
click at [695, 183] on select "DHL OnFleet Royal Mail DPD Yodel MaxOptra Amazon Collection" at bounding box center [717, 183] width 179 height 17
select select "5"
click at [628, 175] on select "DHL OnFleet Royal Mail DPD Yodel MaxOptra Amazon Collection" at bounding box center [717, 183] width 179 height 17
click at [1075, 71] on icon at bounding box center [1076, 70] width 7 height 9
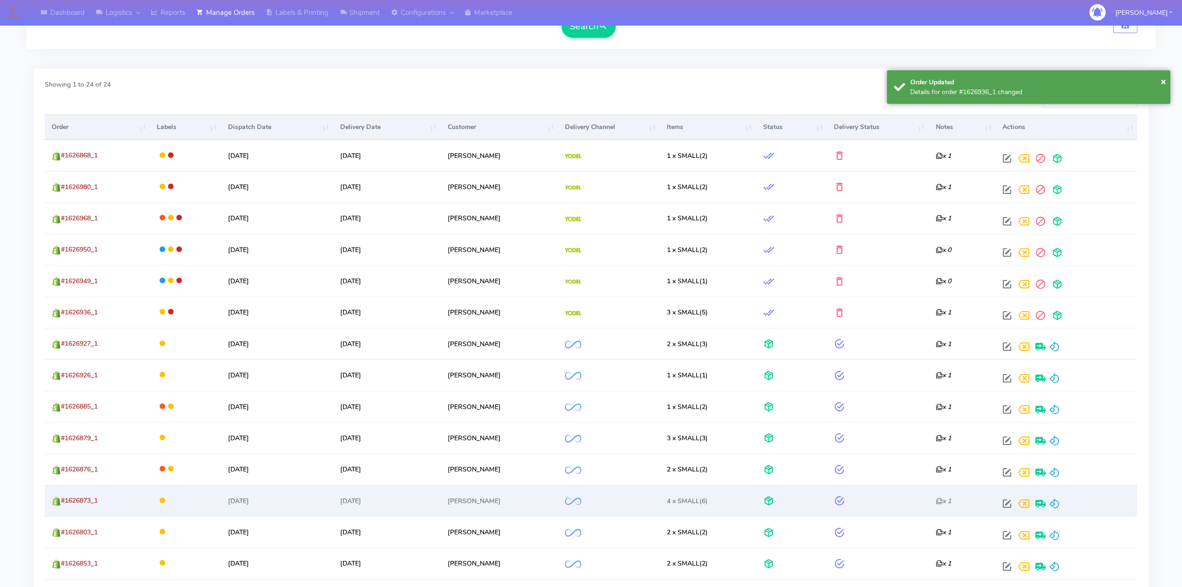
scroll to position [310, 0]
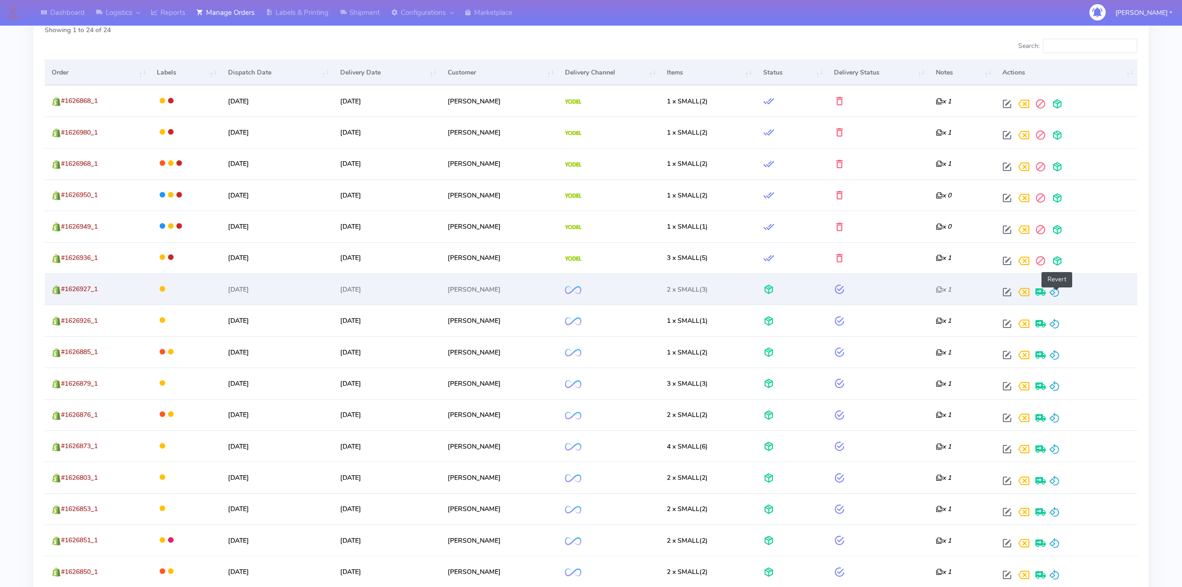
click at [1058, 290] on span at bounding box center [1054, 294] width 11 height 9
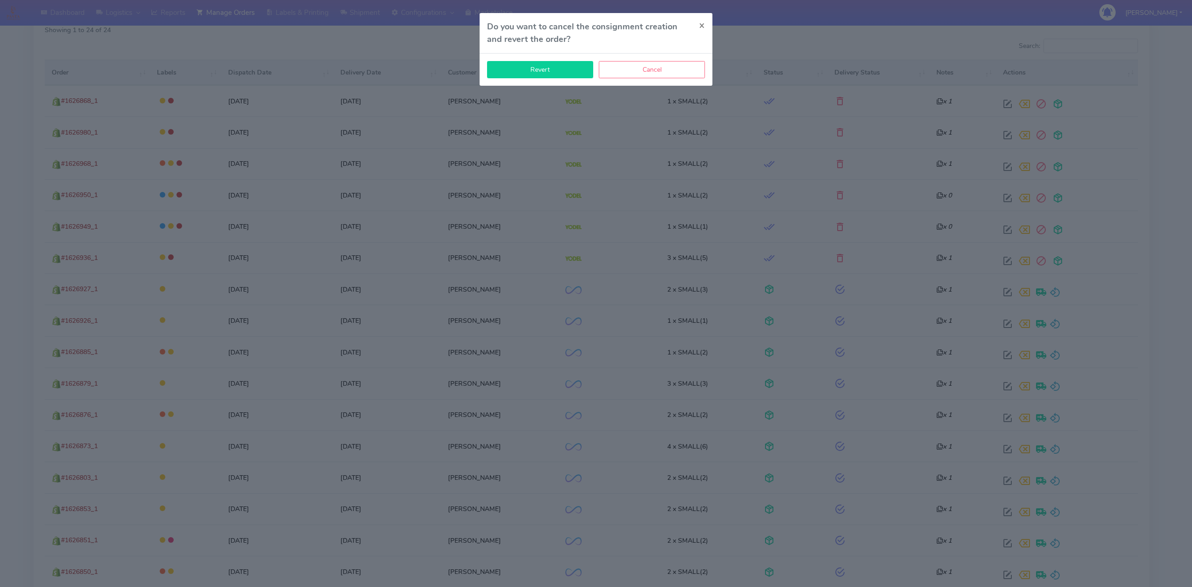
click at [568, 71] on button "Revert" at bounding box center [540, 69] width 106 height 17
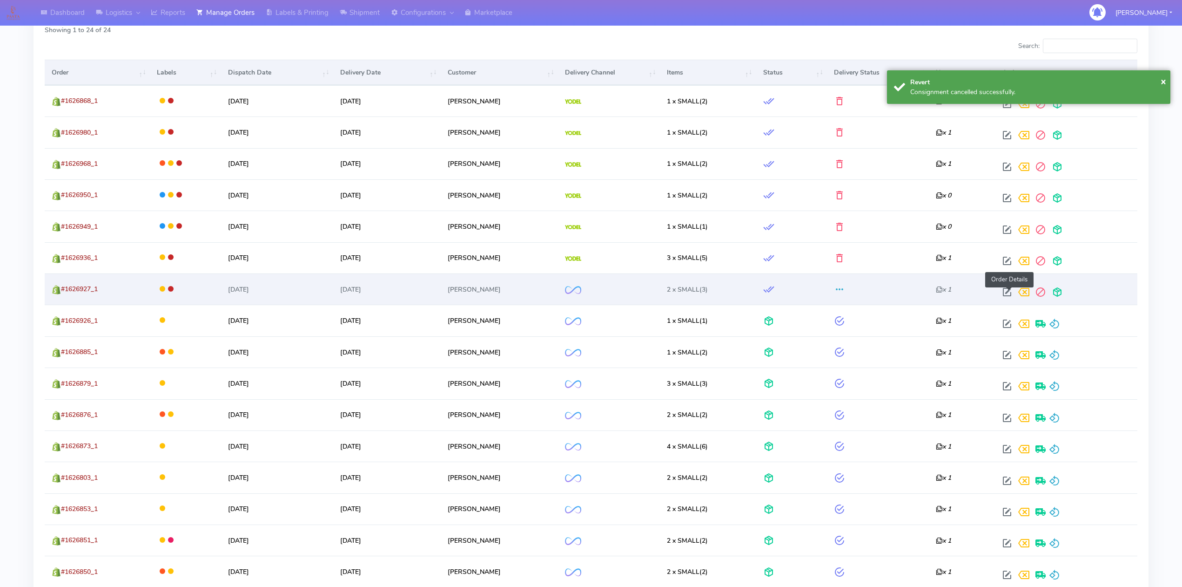
click at [1006, 295] on span at bounding box center [1007, 294] width 17 height 9
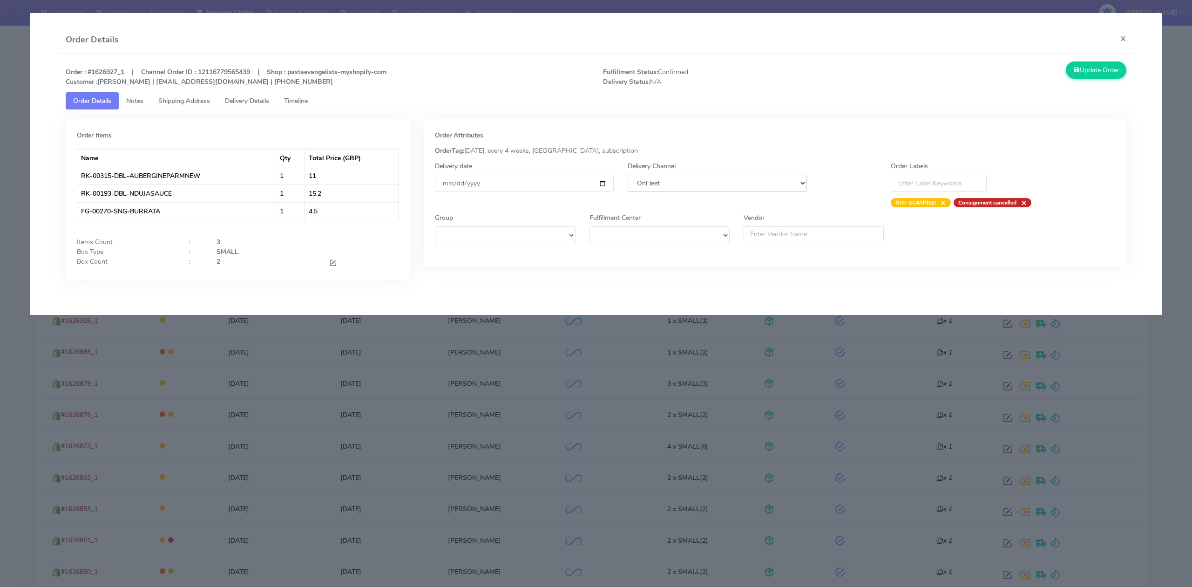
click at [718, 187] on select "DHL OnFleet Royal Mail DPD Yodel MaxOptra Amazon Collection" at bounding box center [717, 183] width 179 height 17
select select "5"
click at [628, 175] on select "DHL OnFleet Royal Mail DPD Yodel MaxOptra Amazon Collection" at bounding box center [717, 183] width 179 height 17
click at [1074, 69] on icon at bounding box center [1076, 70] width 7 height 9
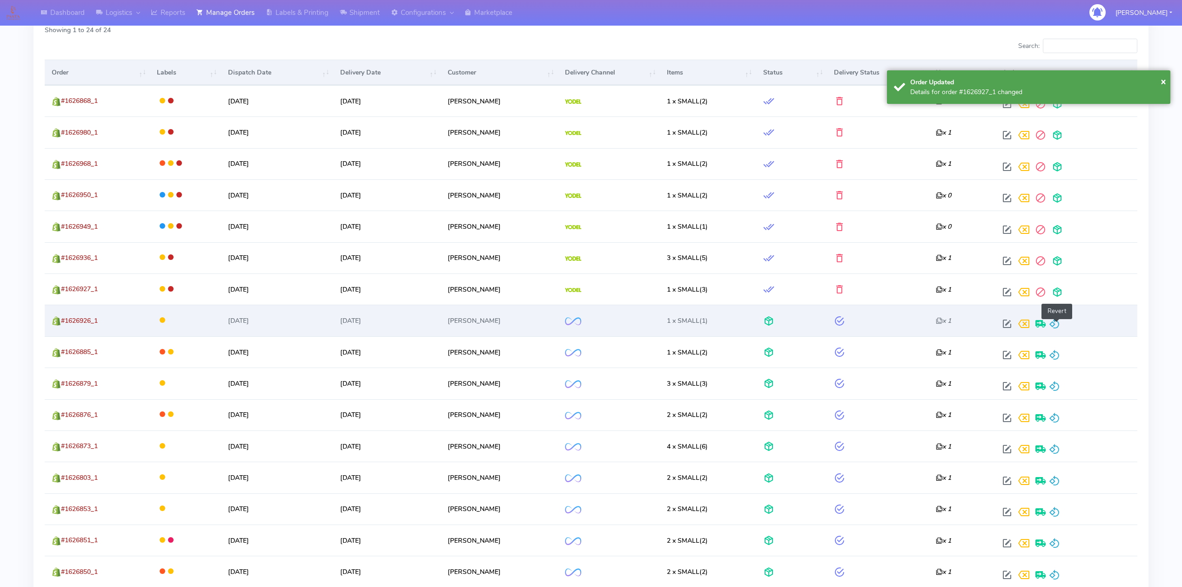
click at [1058, 324] on span at bounding box center [1054, 325] width 11 height 9
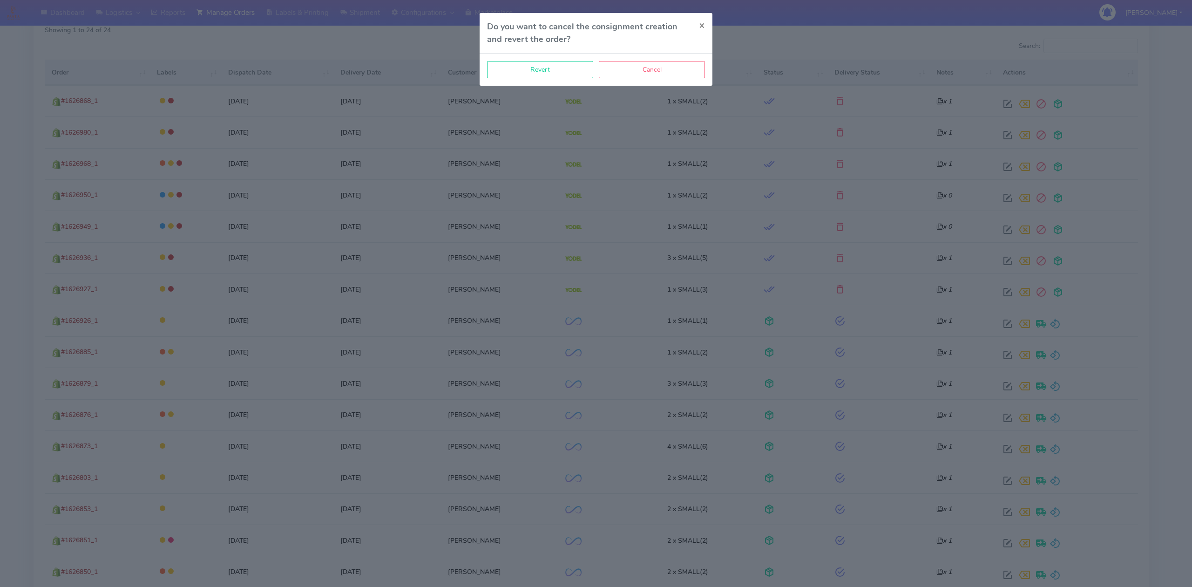
click at [538, 79] on div "Revert Cancel" at bounding box center [595, 70] width 233 height 32
click at [539, 75] on button "Revert" at bounding box center [540, 69] width 106 height 17
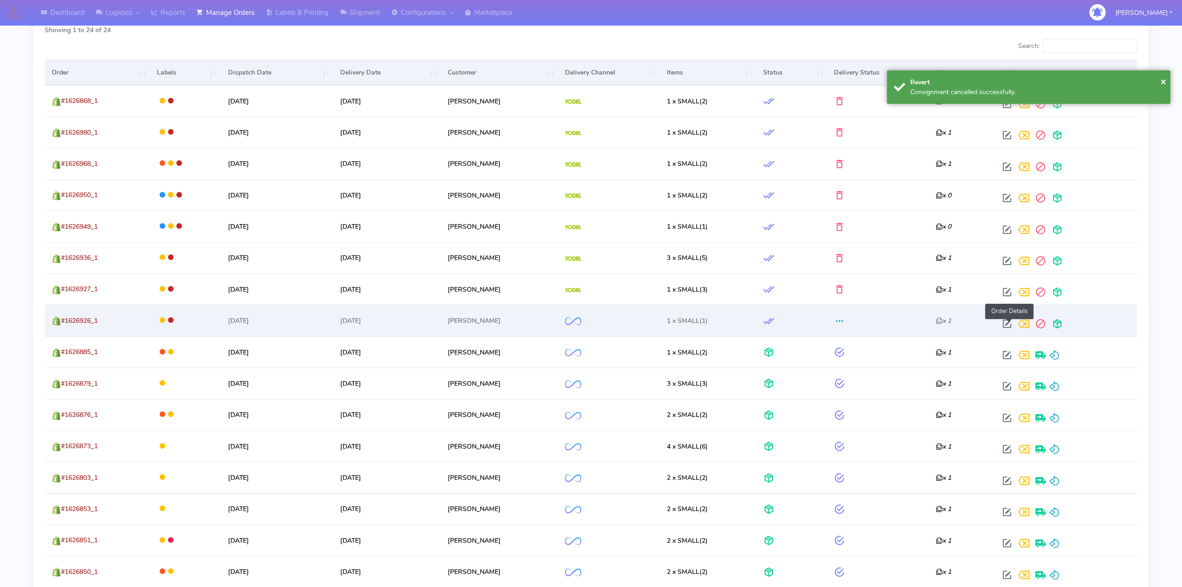
click at [1006, 328] on span at bounding box center [1007, 325] width 17 height 9
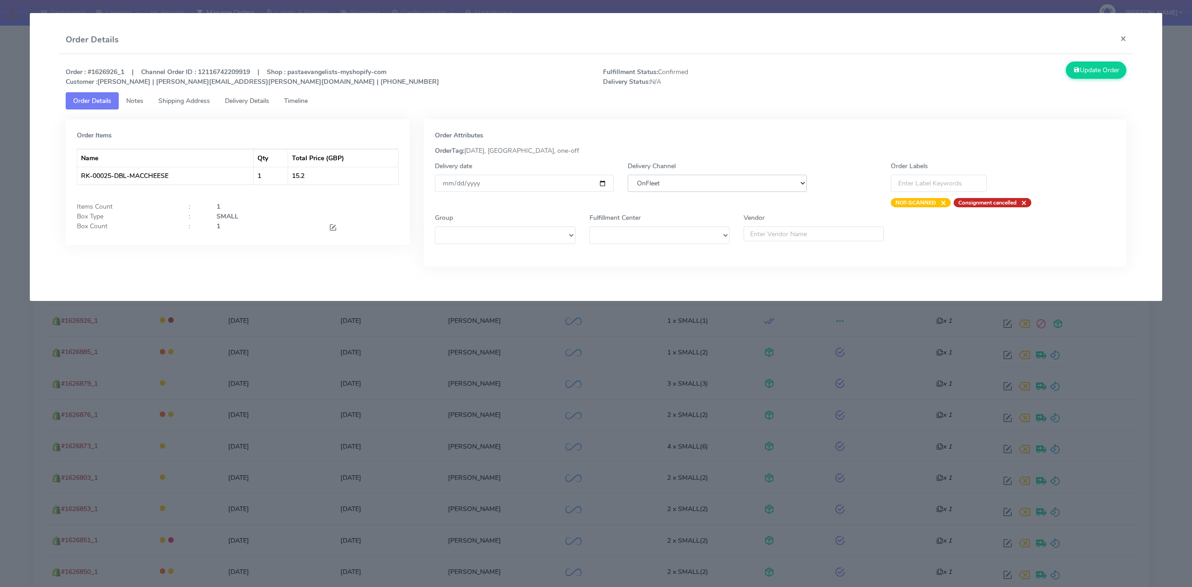
click at [711, 179] on select "DHL OnFleet Royal Mail DPD Yodel MaxOptra Amazon Collection" at bounding box center [717, 183] width 179 height 17
select select "5"
click at [628, 175] on select "DHL OnFleet Royal Mail DPD Yodel MaxOptra Amazon Collection" at bounding box center [717, 183] width 179 height 17
click at [1091, 70] on button "Update Order" at bounding box center [1096, 69] width 61 height 17
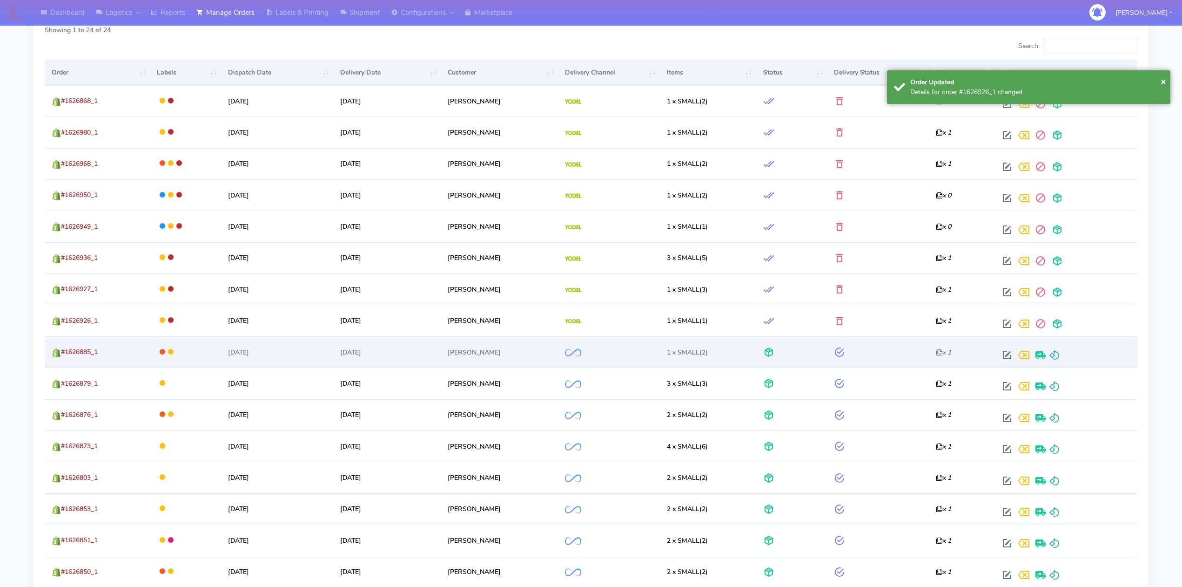
click at [1064, 359] on div at bounding box center [1064, 354] width 131 height 17
click at [1060, 359] on span at bounding box center [1054, 356] width 11 height 9
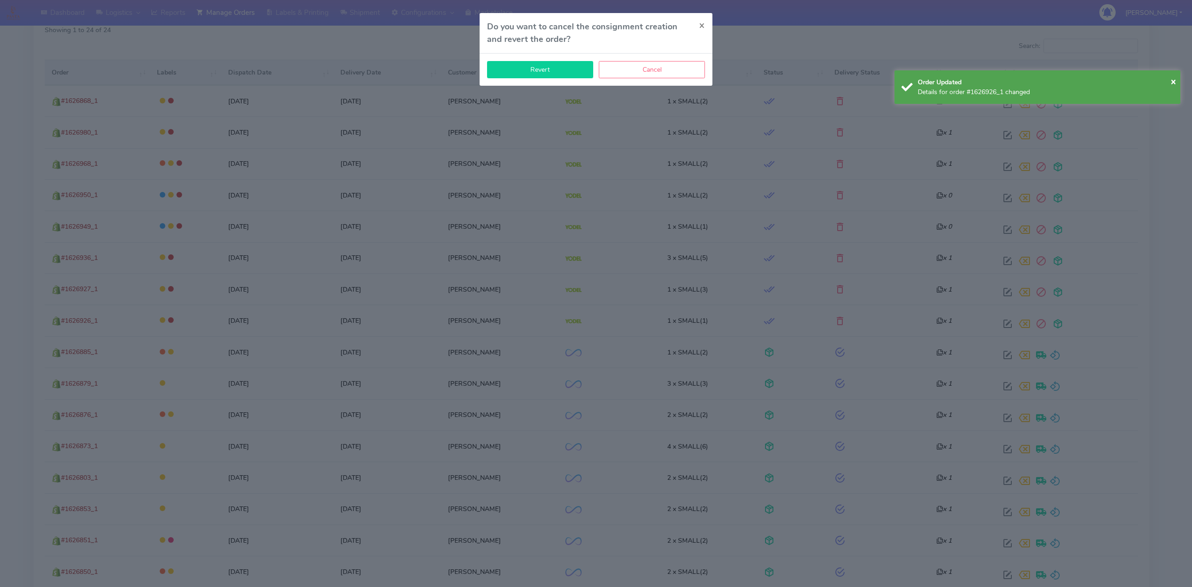
click at [546, 68] on button "Revert" at bounding box center [540, 69] width 106 height 17
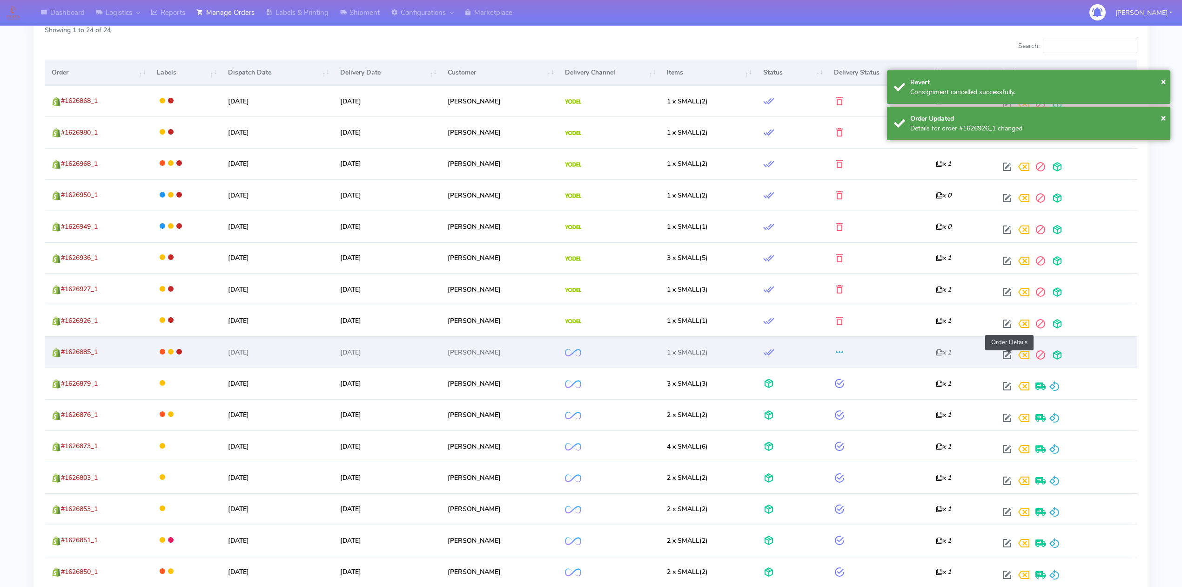
click at [1006, 360] on span at bounding box center [1007, 356] width 17 height 9
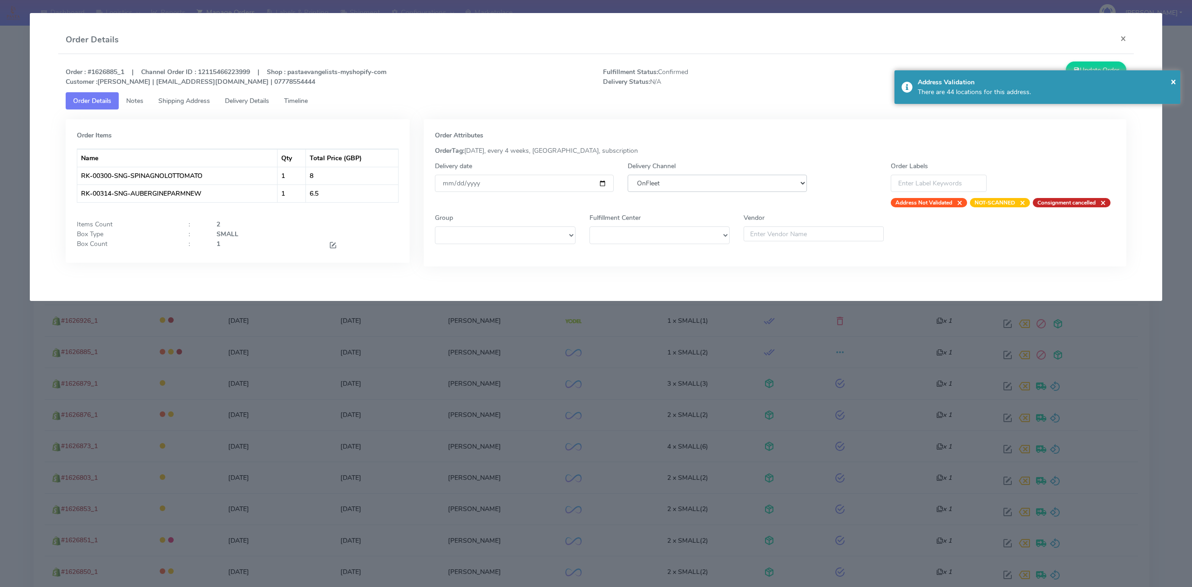
click at [715, 177] on select "DHL OnFleet Royal Mail DPD Yodel MaxOptra Amazon Collection" at bounding box center [717, 183] width 179 height 17
select select "5"
click at [628, 175] on select "DHL OnFleet Royal Mail DPD Yodel MaxOptra Amazon Collection" at bounding box center [717, 183] width 179 height 17
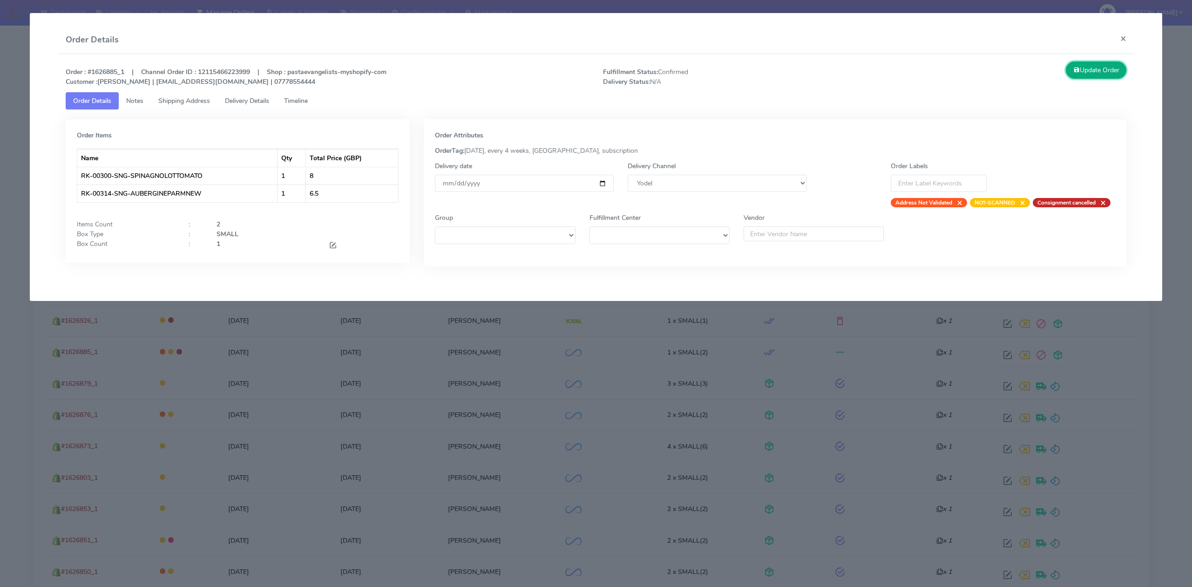
click at [1091, 67] on button "Update Order" at bounding box center [1096, 69] width 61 height 17
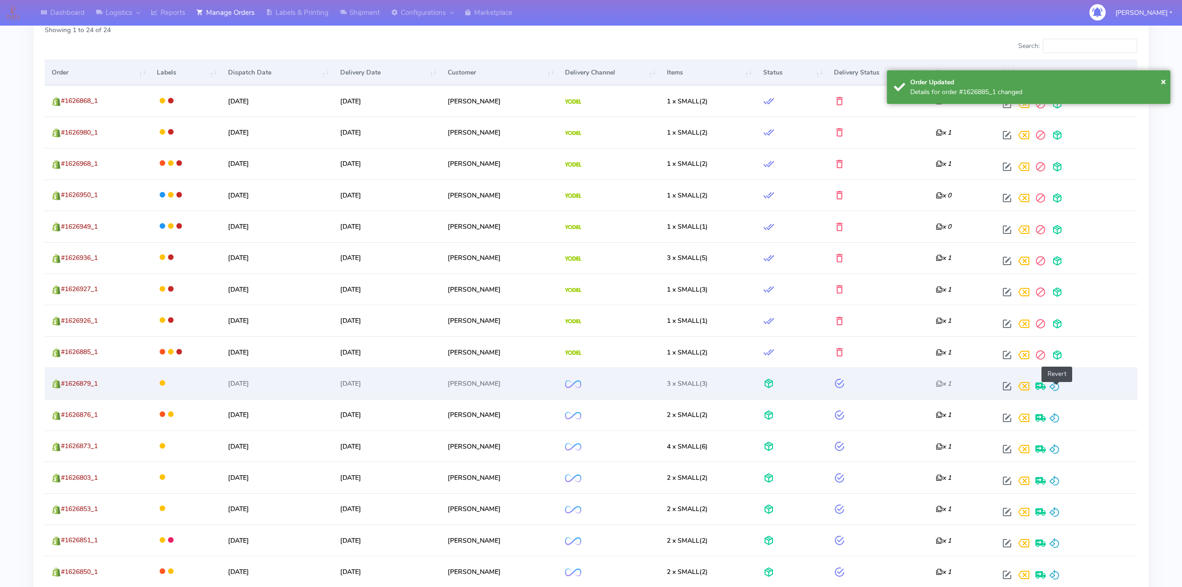
click at [1056, 390] on span at bounding box center [1054, 388] width 11 height 9
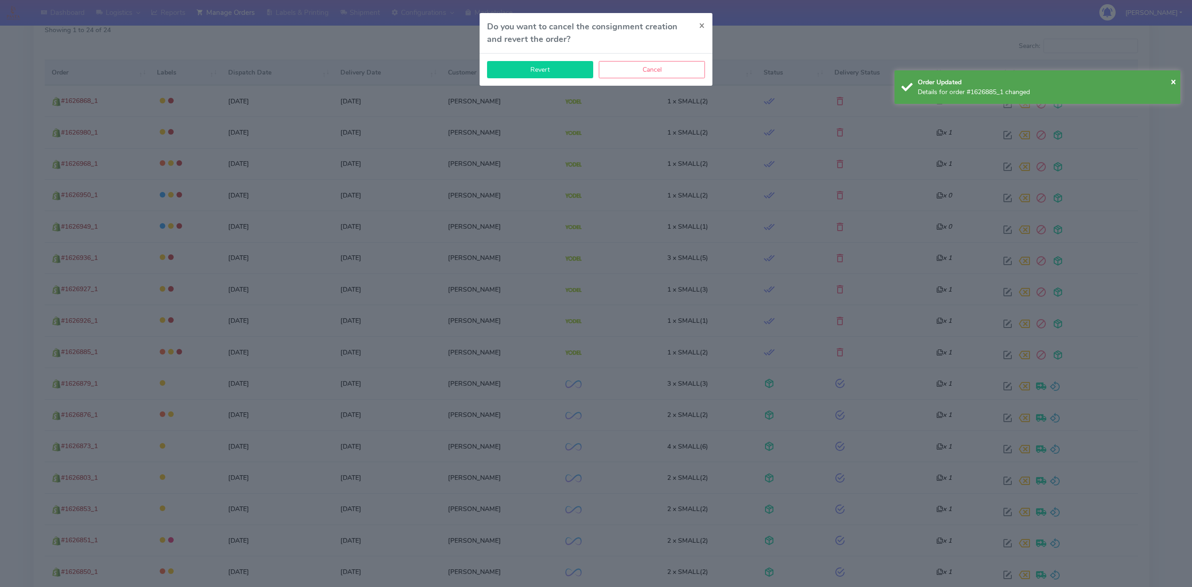
click at [526, 75] on button "Revert" at bounding box center [540, 69] width 106 height 17
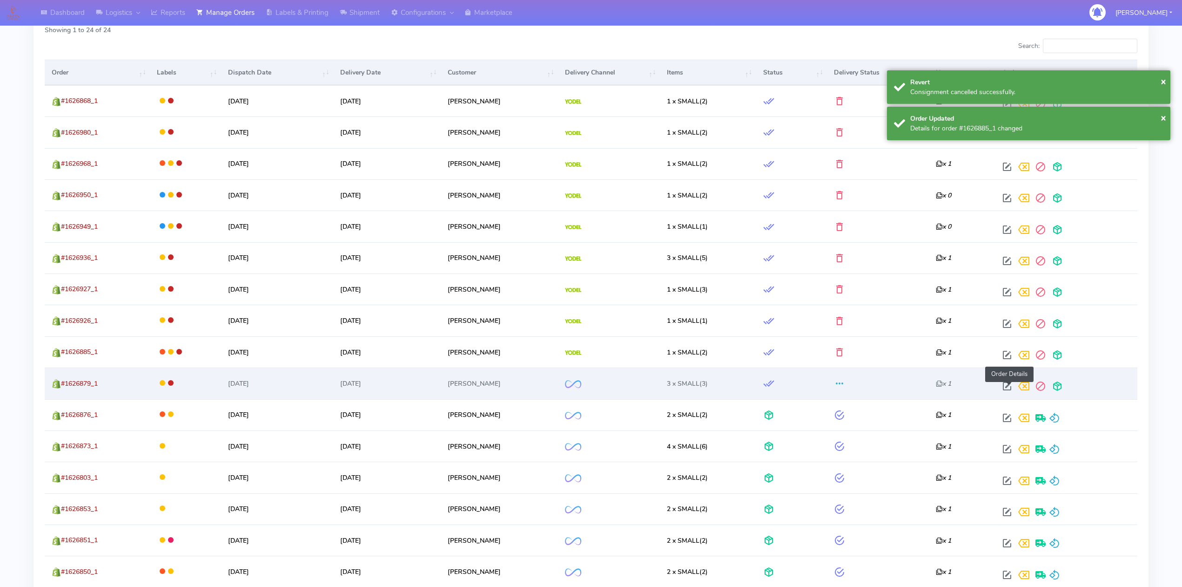
click at [1008, 386] on span at bounding box center [1007, 388] width 17 height 9
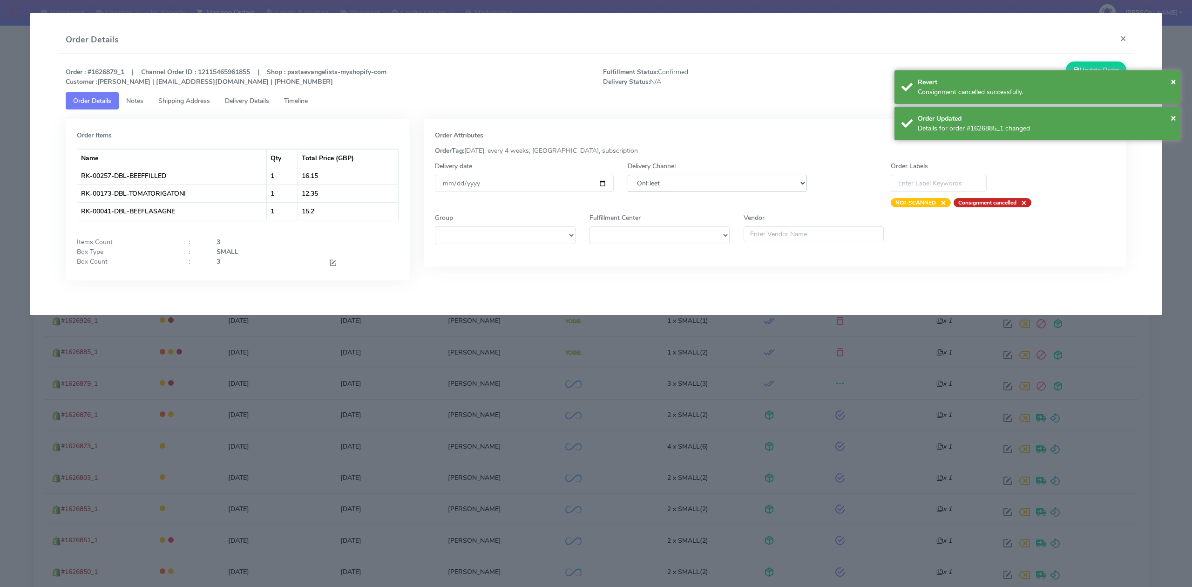
click at [709, 187] on select "DHL OnFleet Royal Mail DPD Yodel MaxOptra Amazon Collection" at bounding box center [717, 183] width 179 height 17
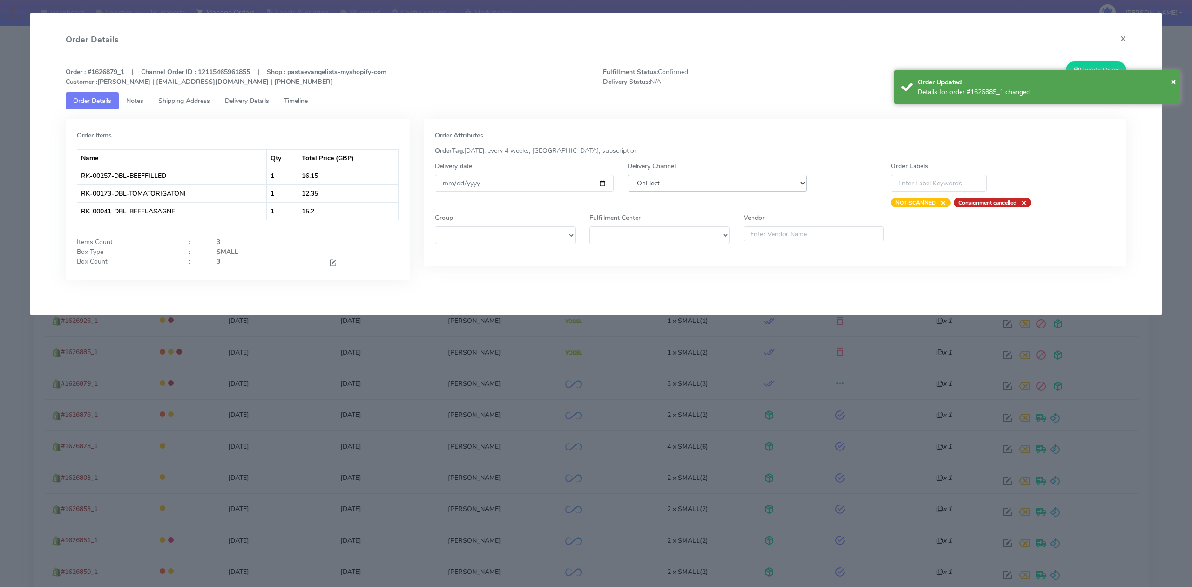
select select "5"
click at [628, 175] on select "DHL OnFleet Royal Mail DPD Yodel MaxOptra Amazon Collection" at bounding box center [717, 183] width 179 height 17
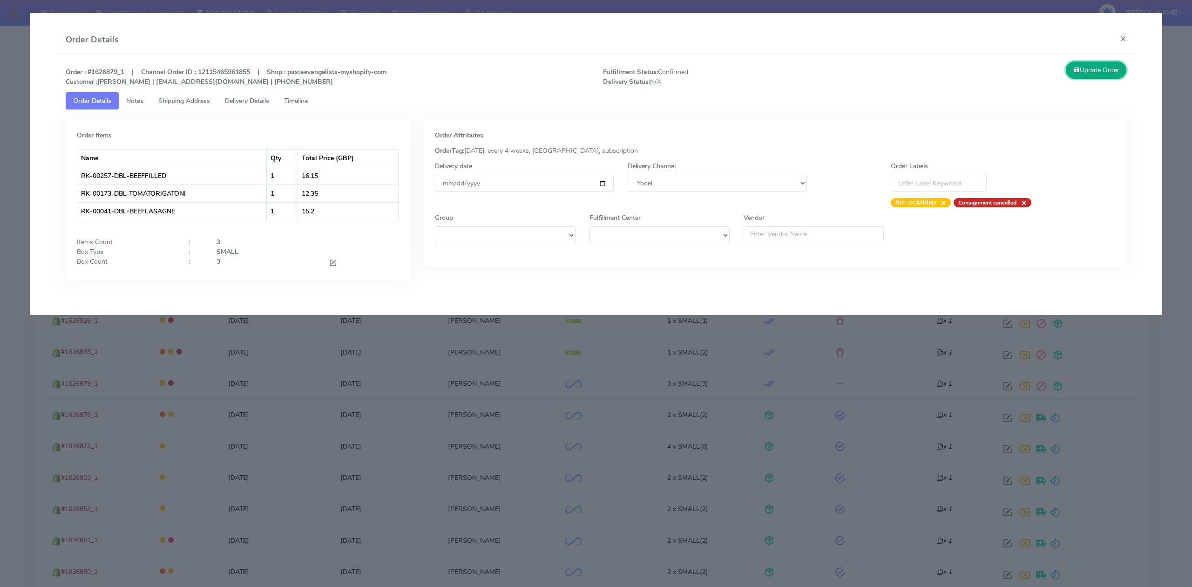
click at [1085, 70] on button "Update Order" at bounding box center [1096, 69] width 61 height 17
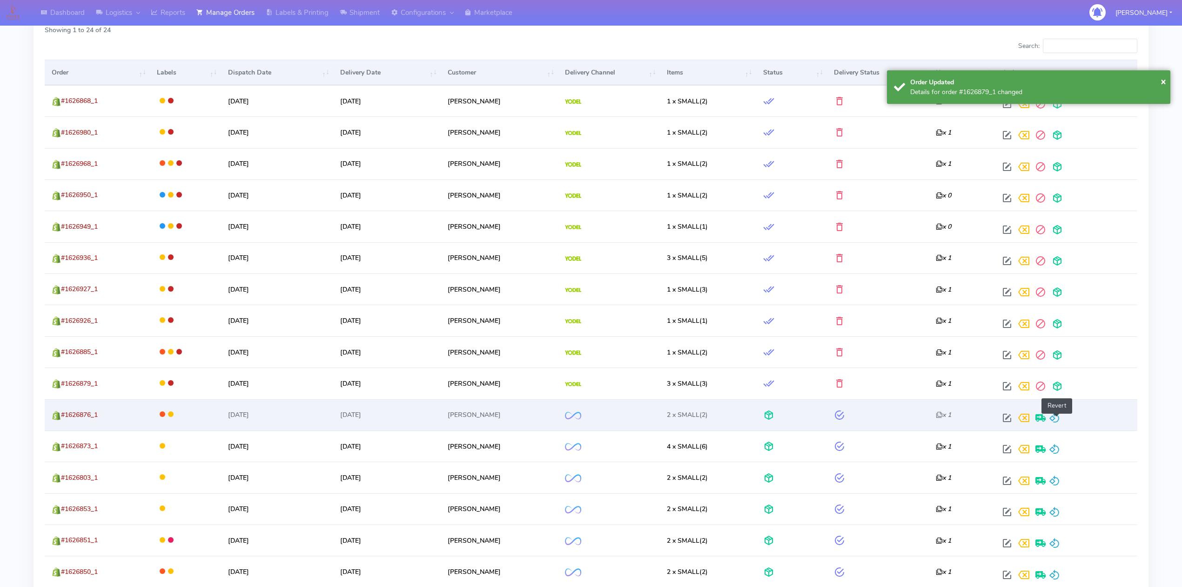
click at [1054, 415] on span at bounding box center [1054, 419] width 11 height 9
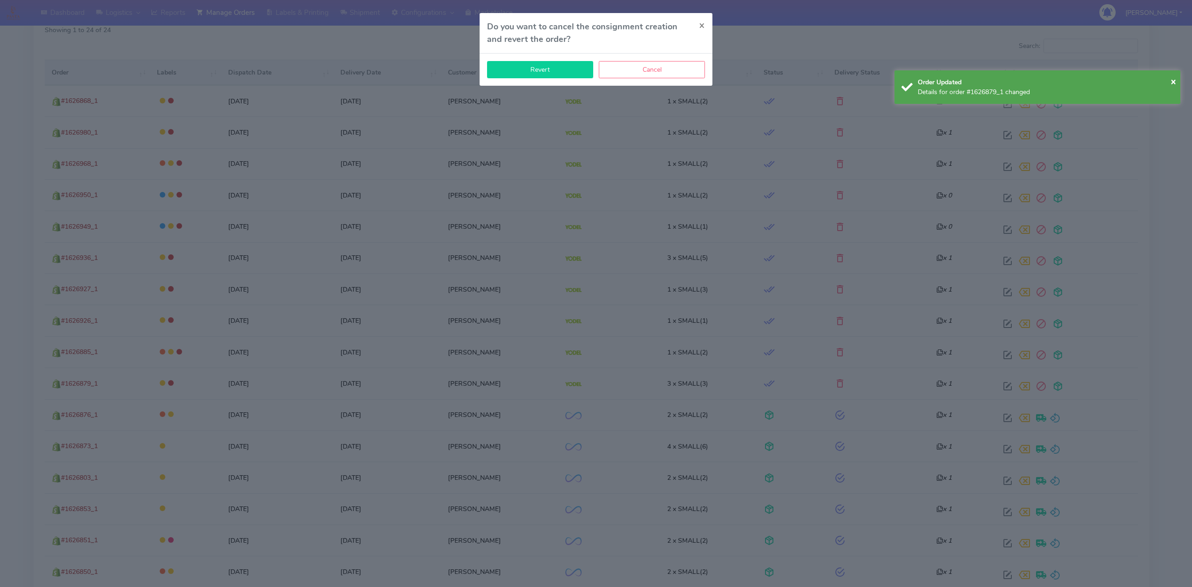
click at [560, 73] on button "Revert" at bounding box center [540, 69] width 106 height 17
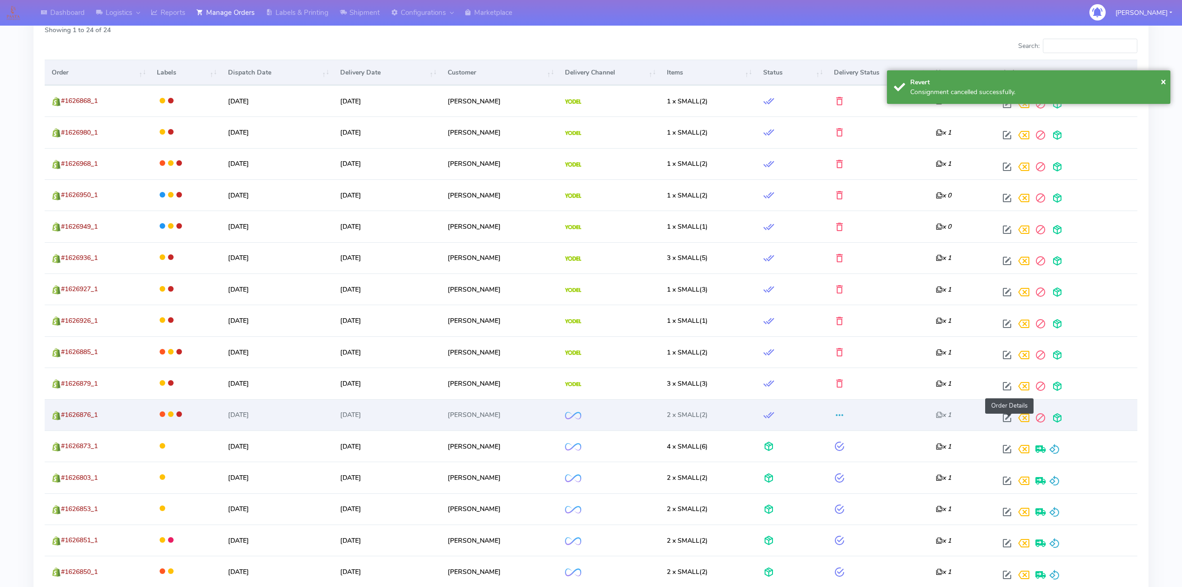
click at [1008, 423] on span at bounding box center [1007, 419] width 17 height 9
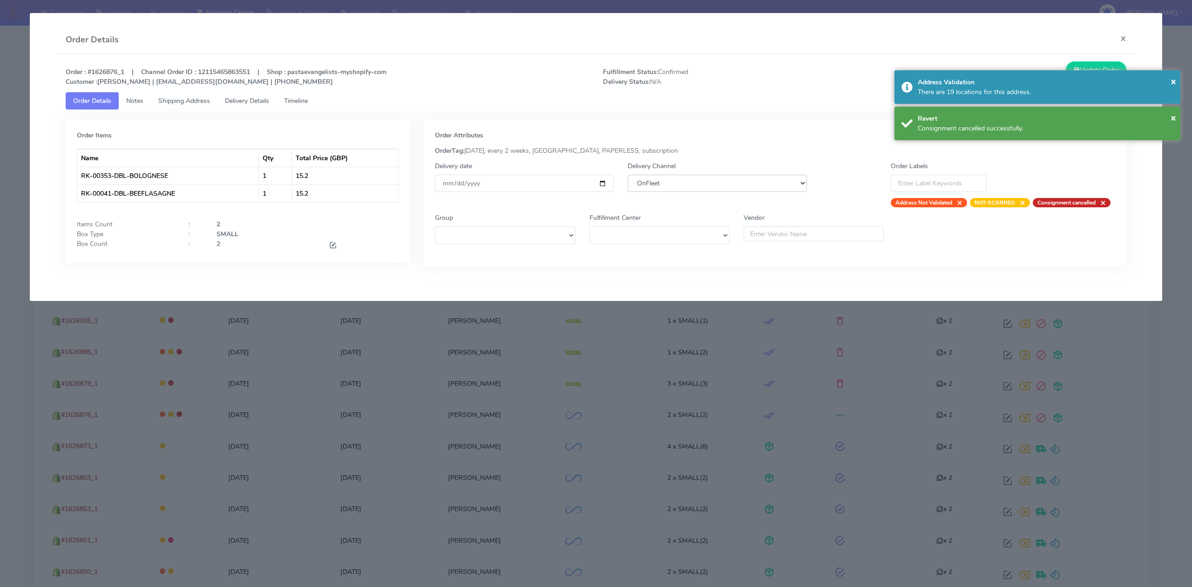
click at [781, 190] on select "DHL OnFleet Royal Mail DPD Yodel MaxOptra Amazon Collection" at bounding box center [717, 183] width 179 height 17
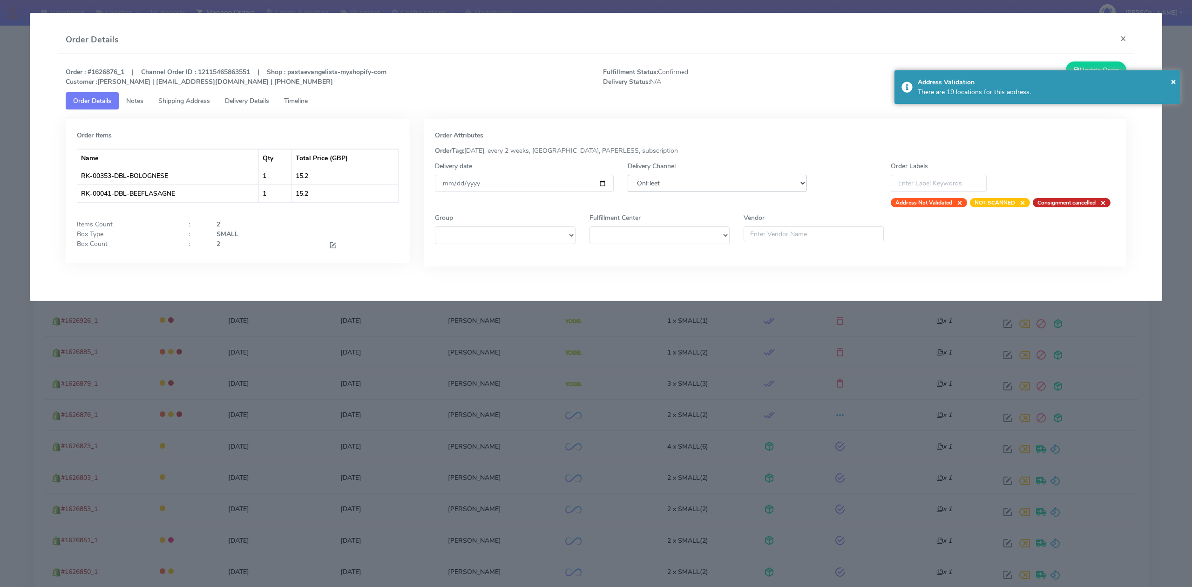
select select "5"
click at [628, 175] on select "DHL OnFleet Royal Mail DPD Yodel MaxOptra Amazon Collection" at bounding box center [717, 183] width 179 height 17
click at [1088, 69] on button "Update Order" at bounding box center [1096, 69] width 61 height 17
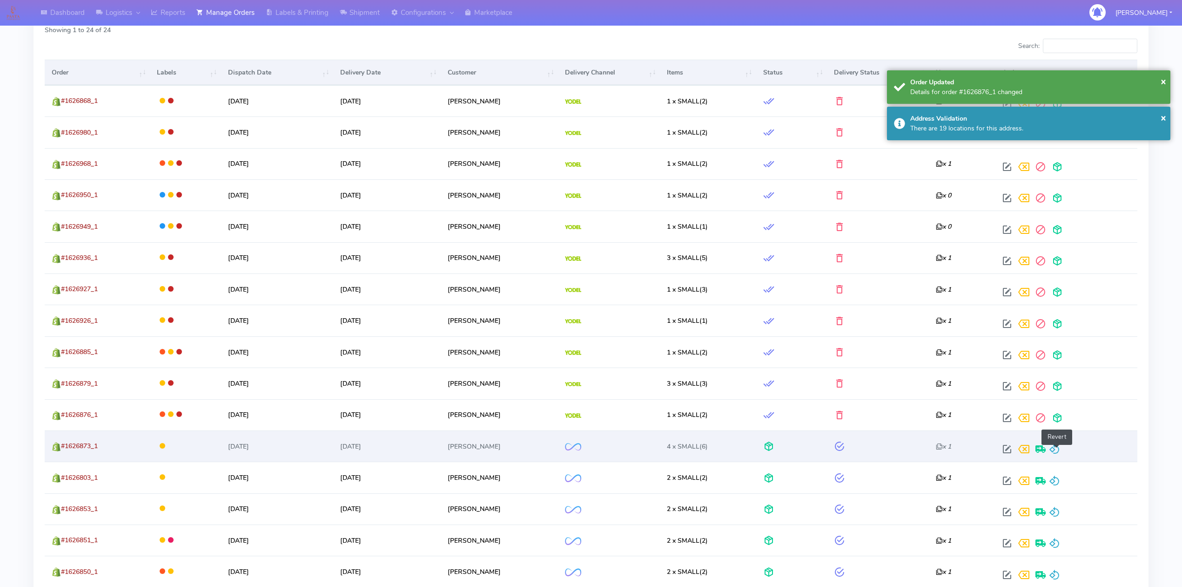
click at [1058, 455] on span at bounding box center [1054, 450] width 11 height 9
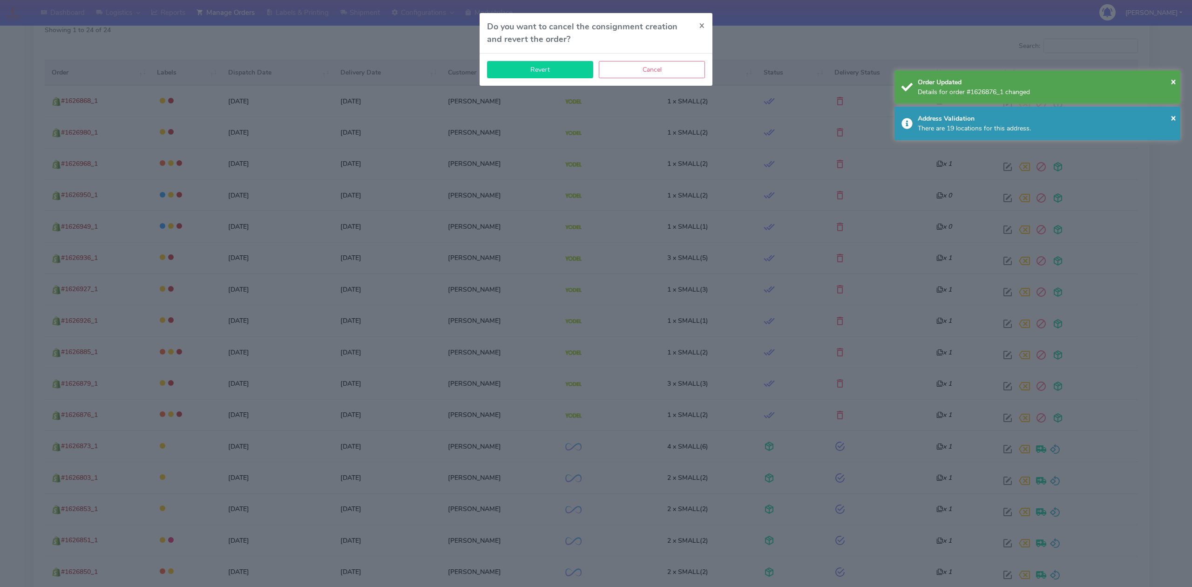
click at [542, 75] on button "Revert" at bounding box center [540, 69] width 106 height 17
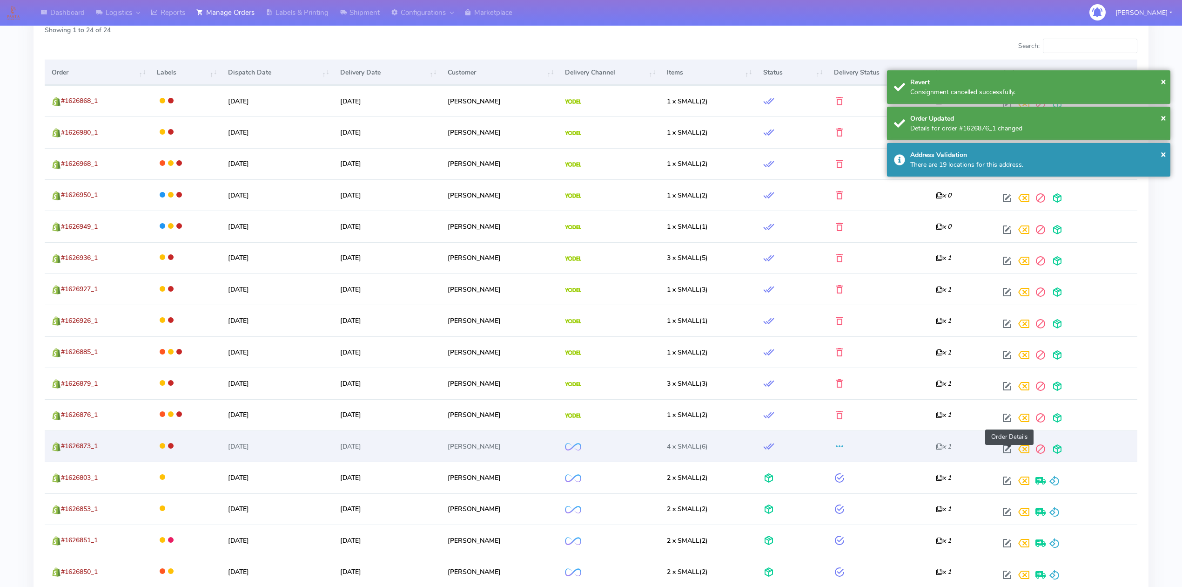
click at [1008, 451] on span at bounding box center [1007, 450] width 17 height 9
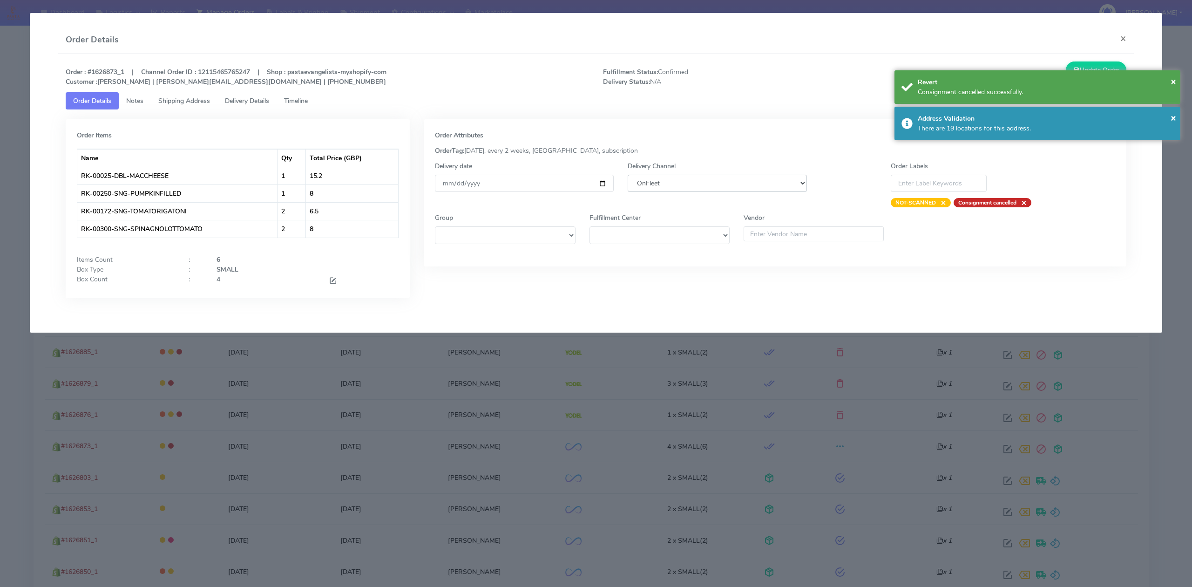
click at [761, 189] on select "DHL OnFleet Royal Mail DPD Yodel MaxOptra Amazon Collection" at bounding box center [717, 183] width 179 height 17
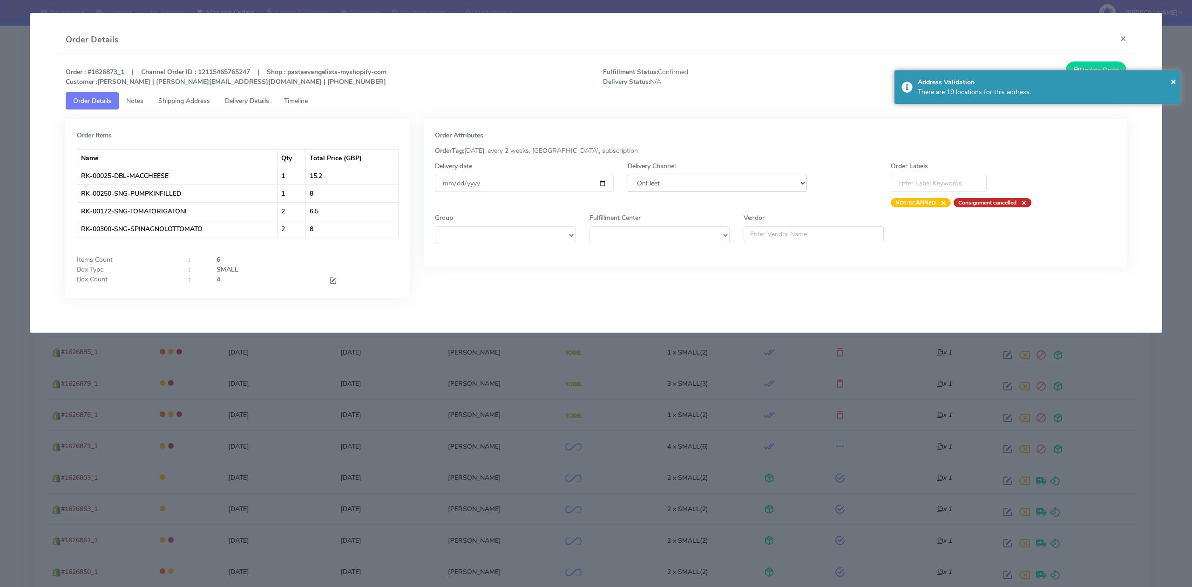
select select "5"
click at [628, 175] on select "DHL OnFleet Royal Mail DPD Yodel MaxOptra Amazon Collection" at bounding box center [717, 183] width 179 height 17
click at [1091, 71] on div "× Address Validation There are 19 locations for this address." at bounding box center [1037, 87] width 286 height 34
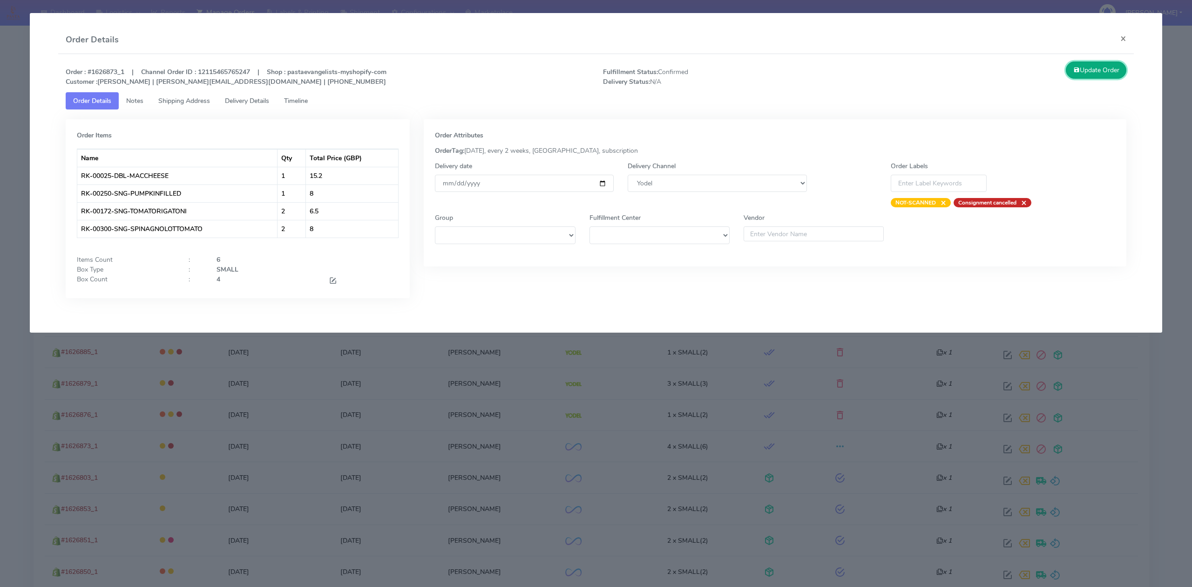
click at [1092, 67] on button "Update Order" at bounding box center [1096, 69] width 61 height 17
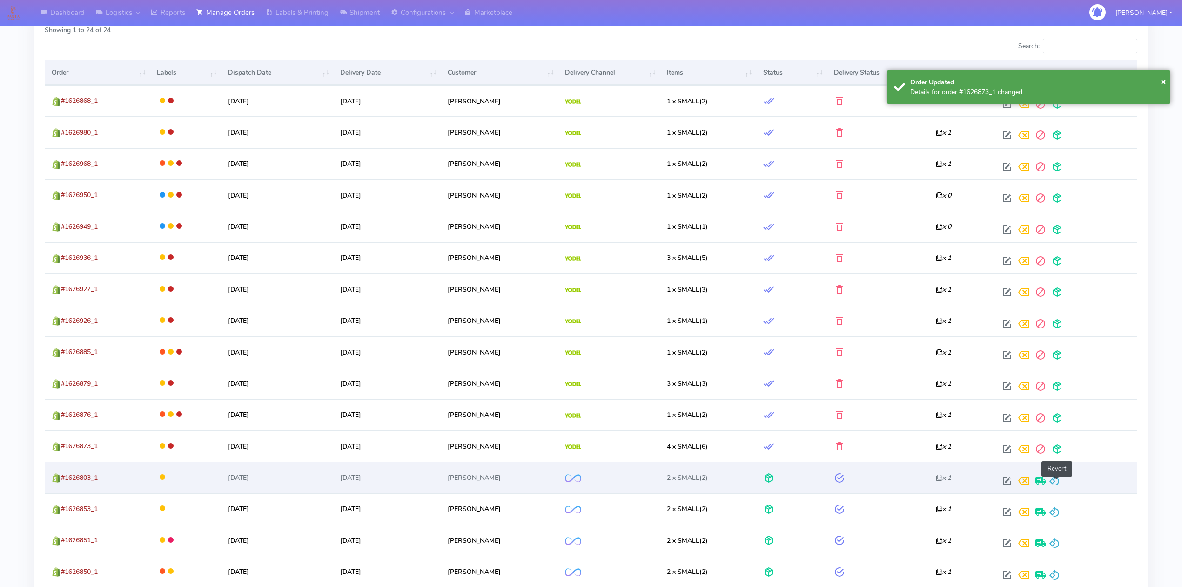
click at [1059, 478] on span at bounding box center [1054, 482] width 11 height 9
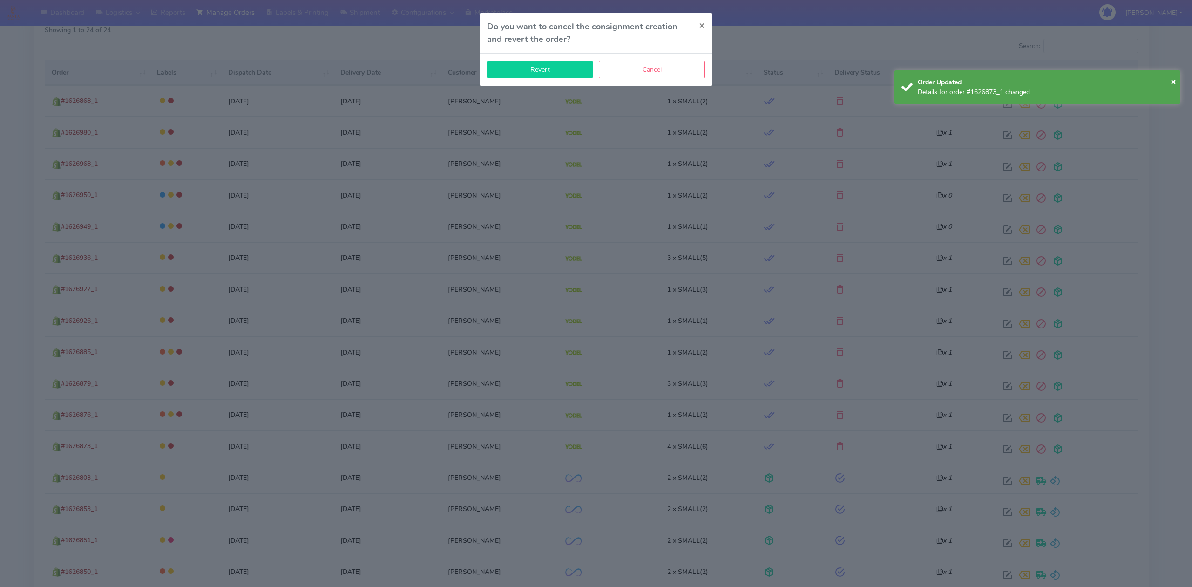
click at [548, 70] on button "Revert" at bounding box center [540, 69] width 106 height 17
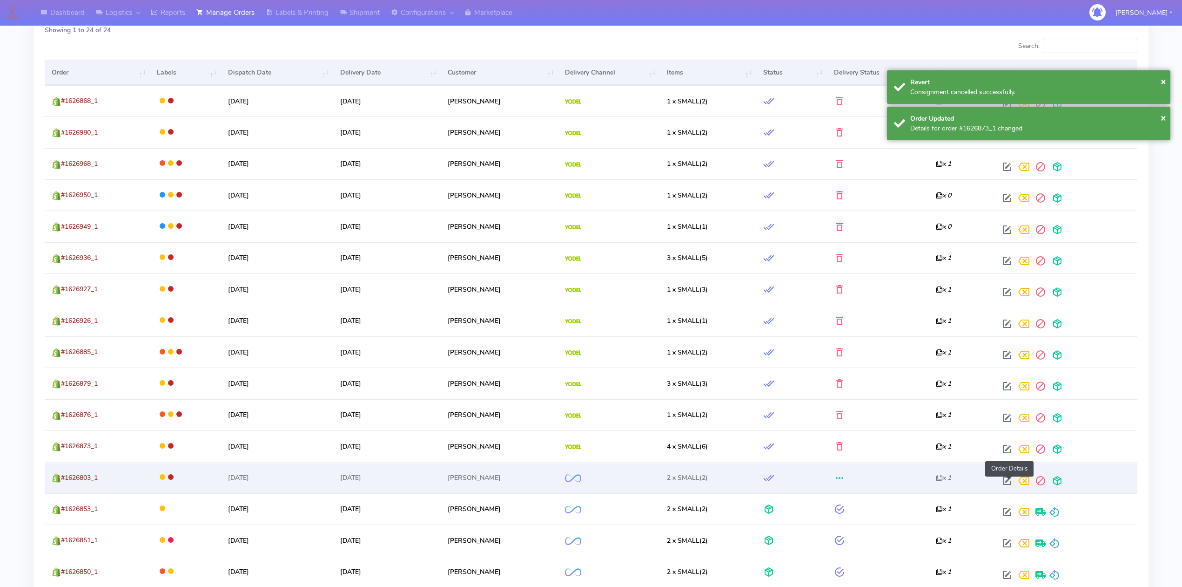
click at [1006, 481] on span at bounding box center [1007, 482] width 17 height 9
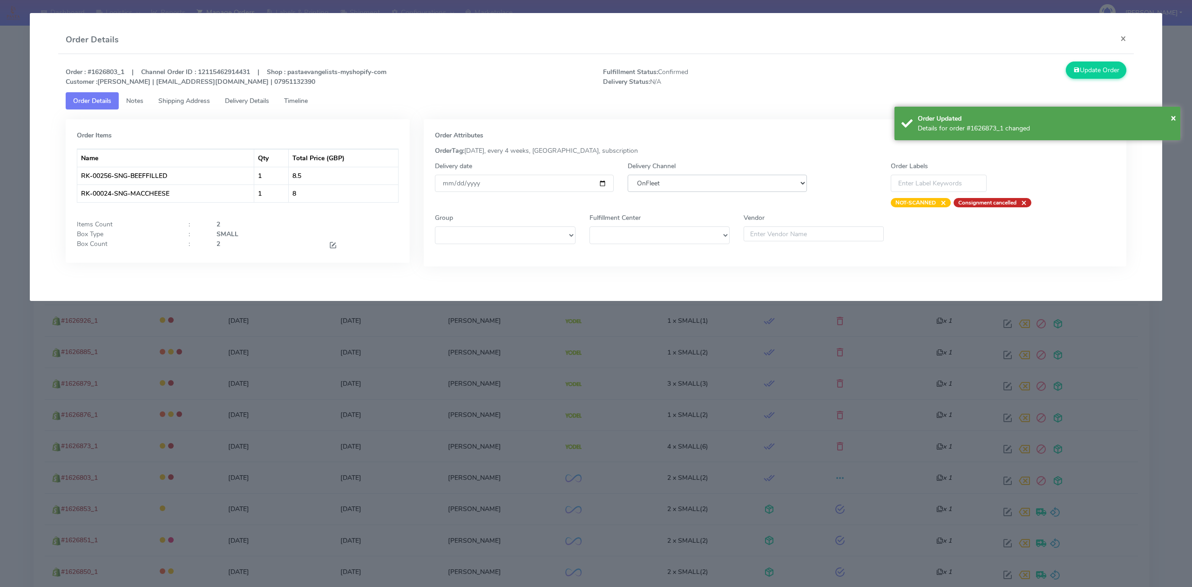
click at [722, 182] on select "DHL OnFleet Royal Mail DPD Yodel MaxOptra Amazon Collection" at bounding box center [717, 183] width 179 height 17
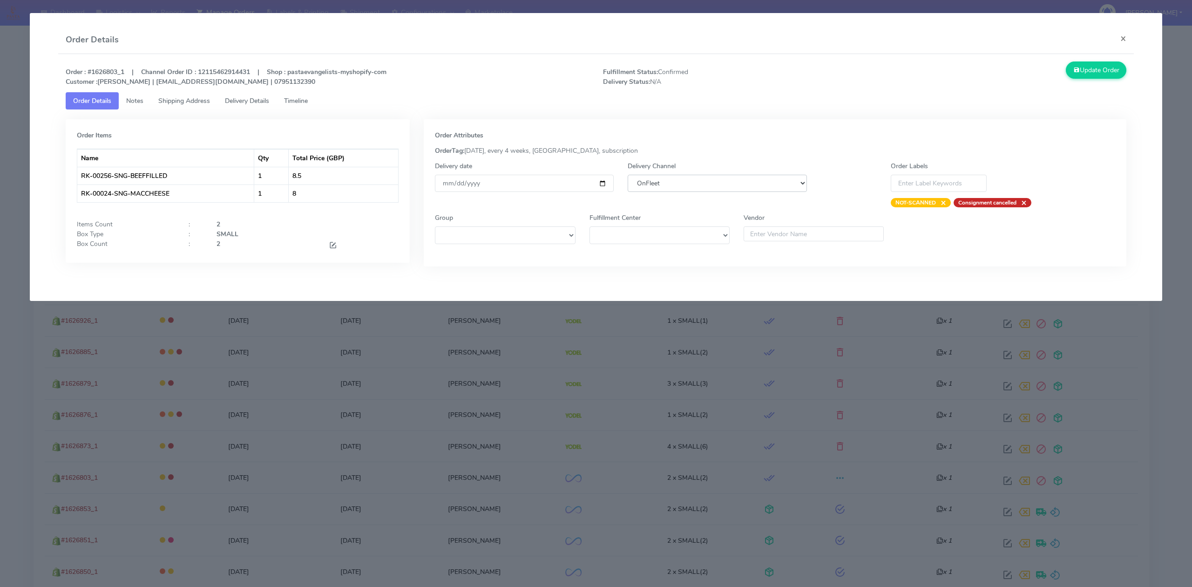
select select "5"
click at [628, 175] on select "DHL OnFleet Royal Mail DPD Yodel MaxOptra Amazon Collection" at bounding box center [717, 183] width 179 height 17
click at [1116, 77] on button "Update Order" at bounding box center [1096, 69] width 61 height 17
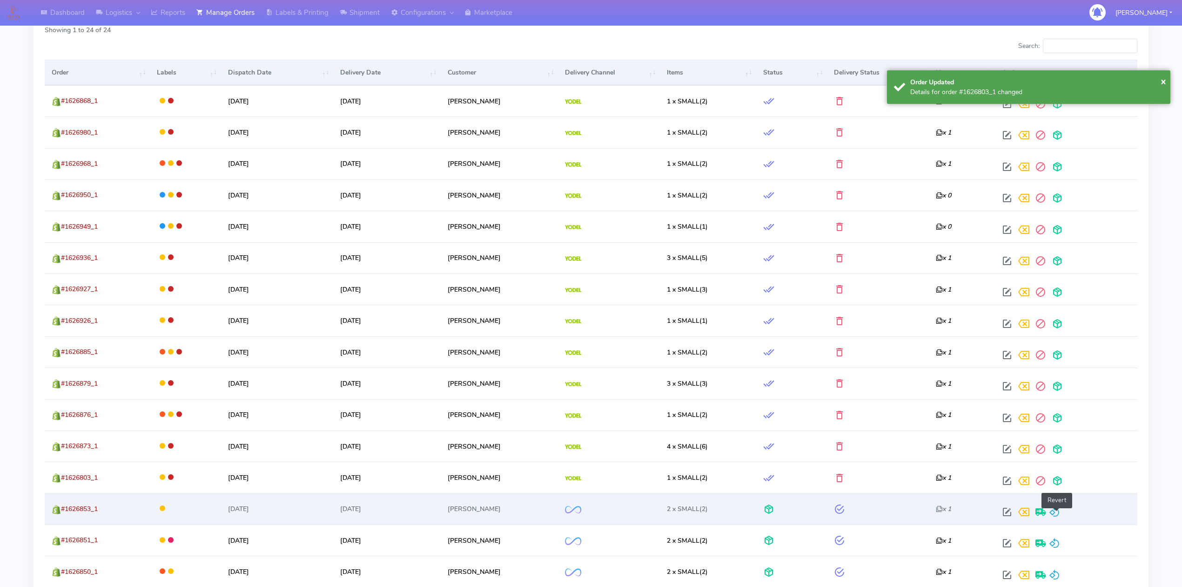
click at [1057, 509] on span at bounding box center [1054, 513] width 11 height 9
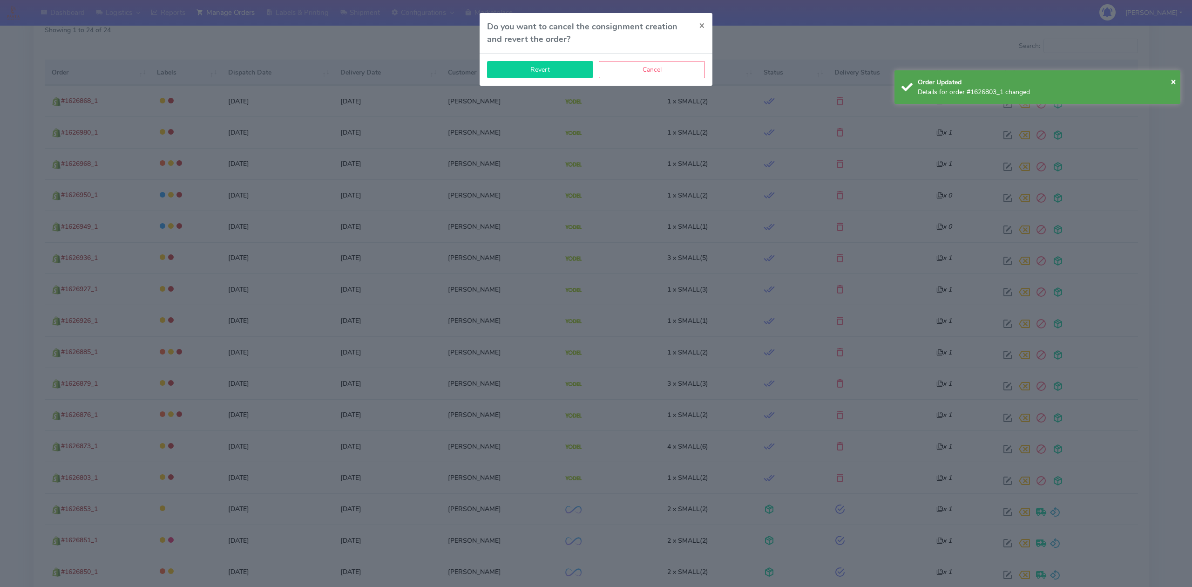
click at [520, 62] on button "Revert" at bounding box center [540, 69] width 106 height 17
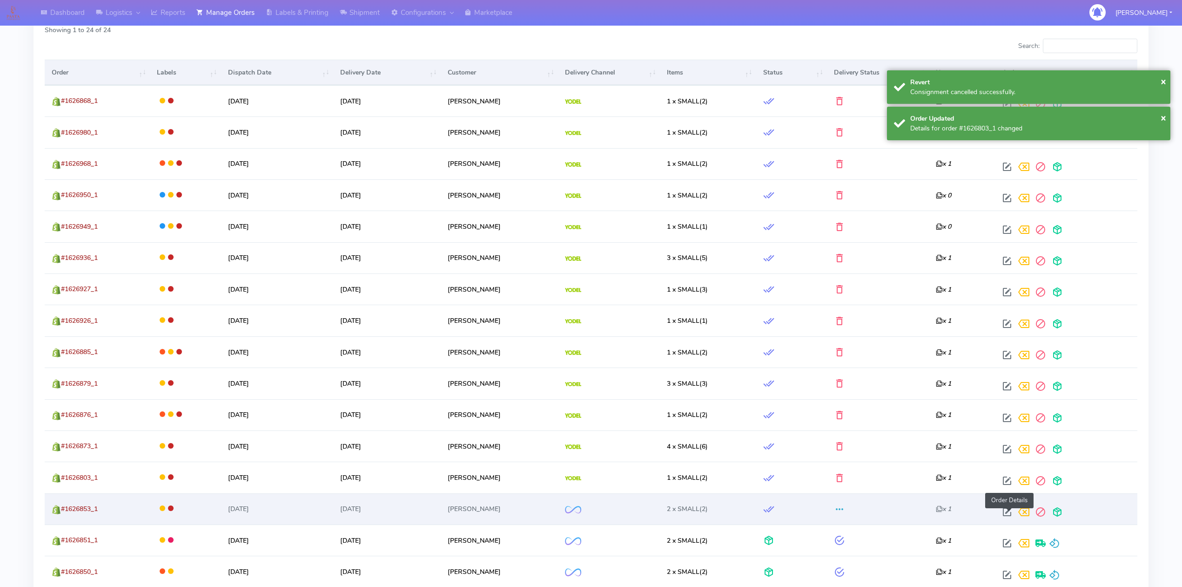
click at [1006, 511] on span at bounding box center [1007, 513] width 17 height 9
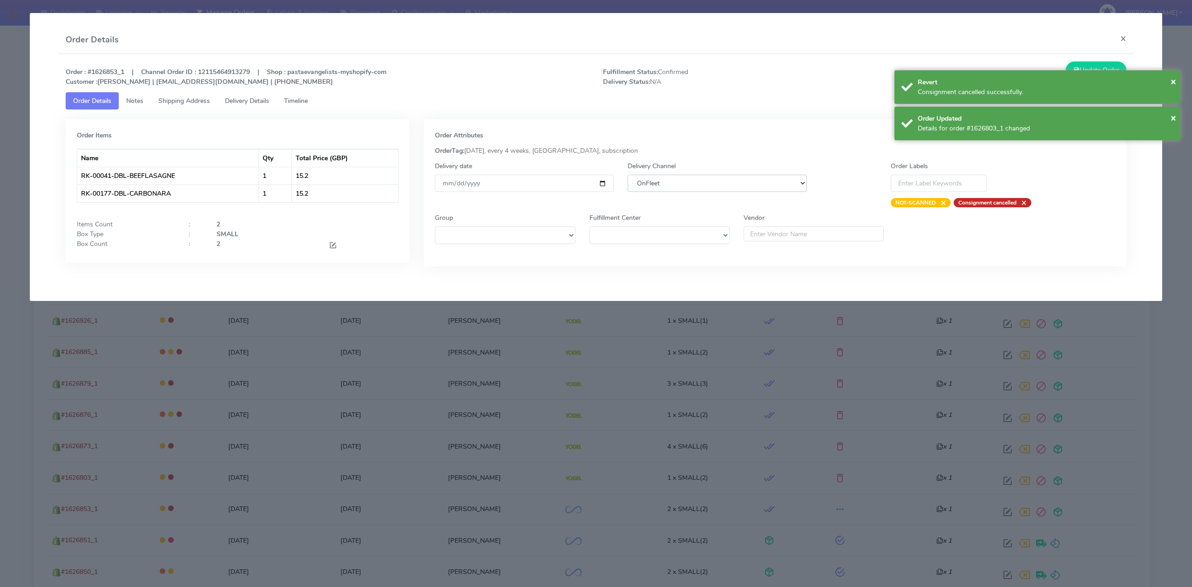
click at [716, 191] on select "DHL OnFleet Royal Mail DPD Yodel MaxOptra Amazon Collection" at bounding box center [717, 183] width 179 height 17
select select "5"
click at [628, 175] on select "DHL OnFleet Royal Mail DPD Yodel MaxOptra Amazon Collection" at bounding box center [717, 183] width 179 height 17
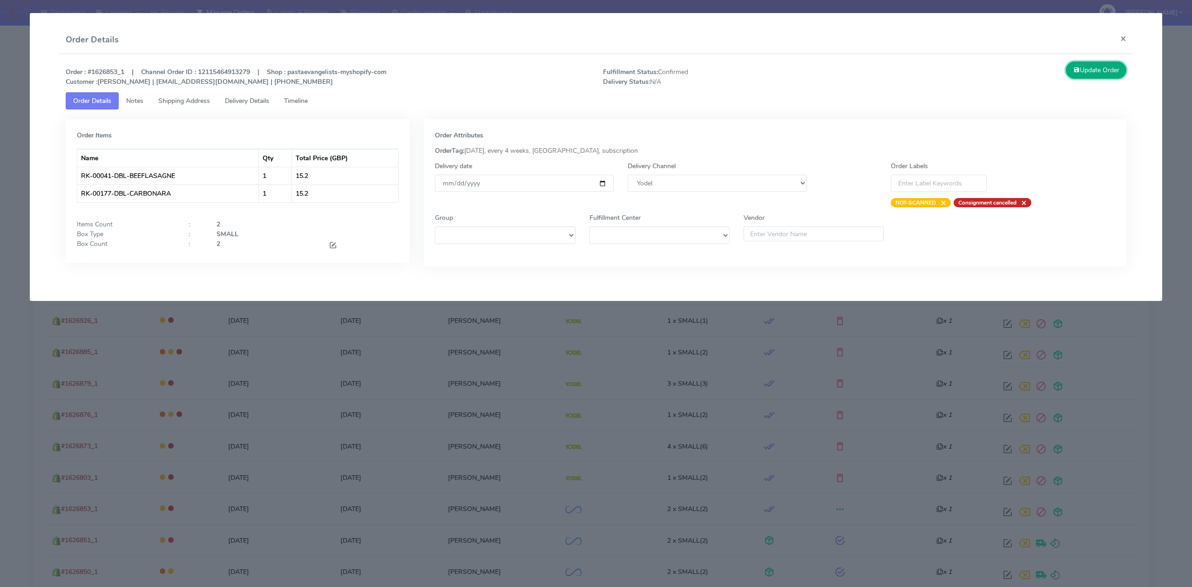
click at [1083, 74] on button "Update Order" at bounding box center [1096, 69] width 61 height 17
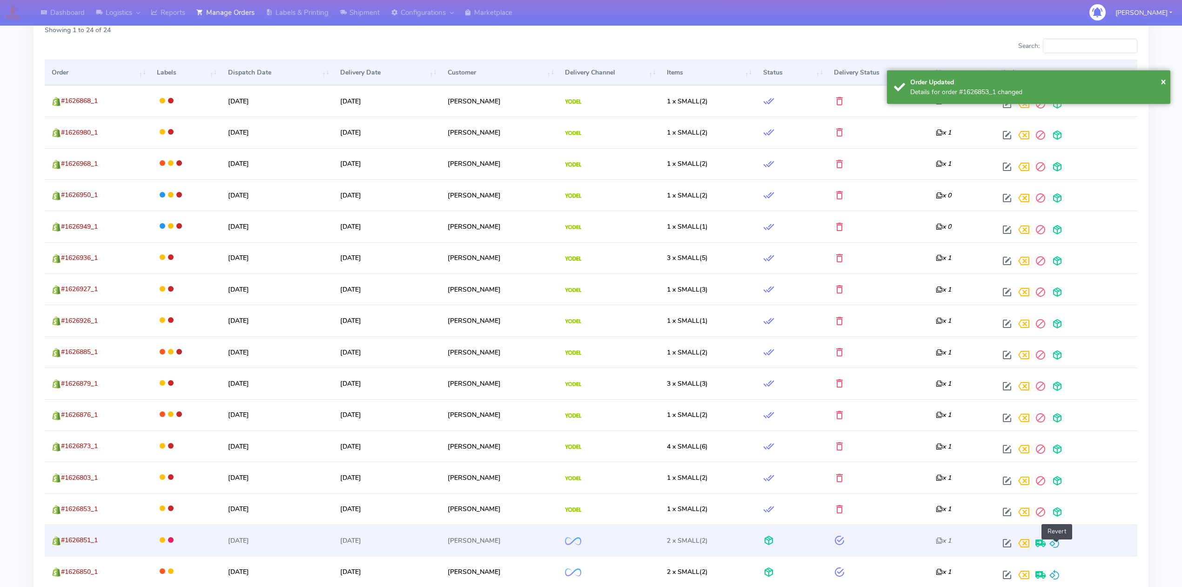
click at [1056, 544] on span at bounding box center [1054, 544] width 11 height 9
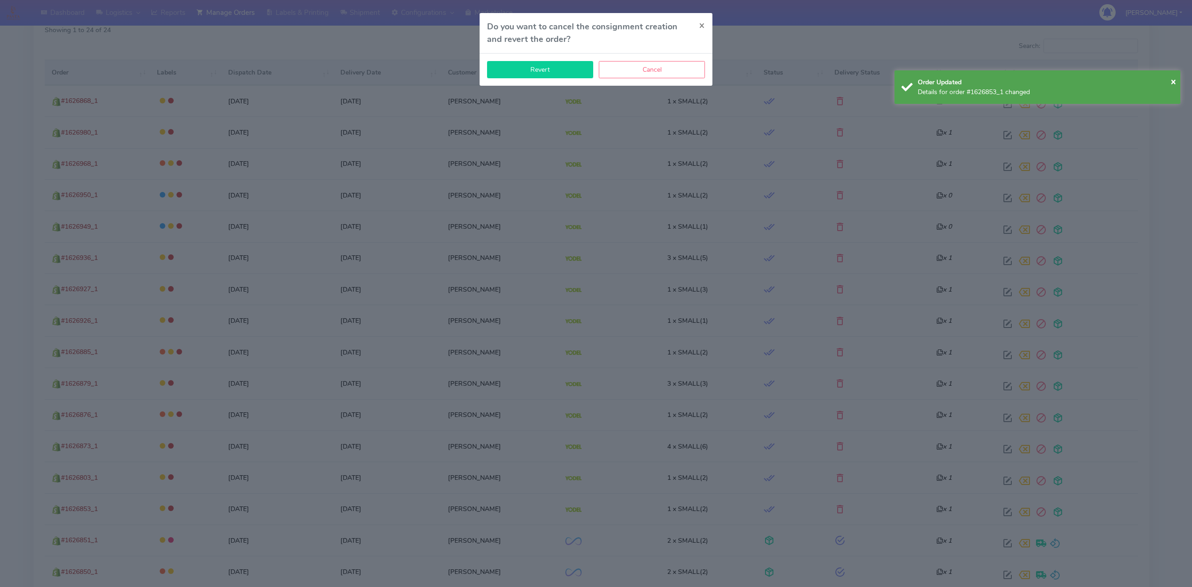
click at [522, 69] on button "Revert" at bounding box center [540, 69] width 106 height 17
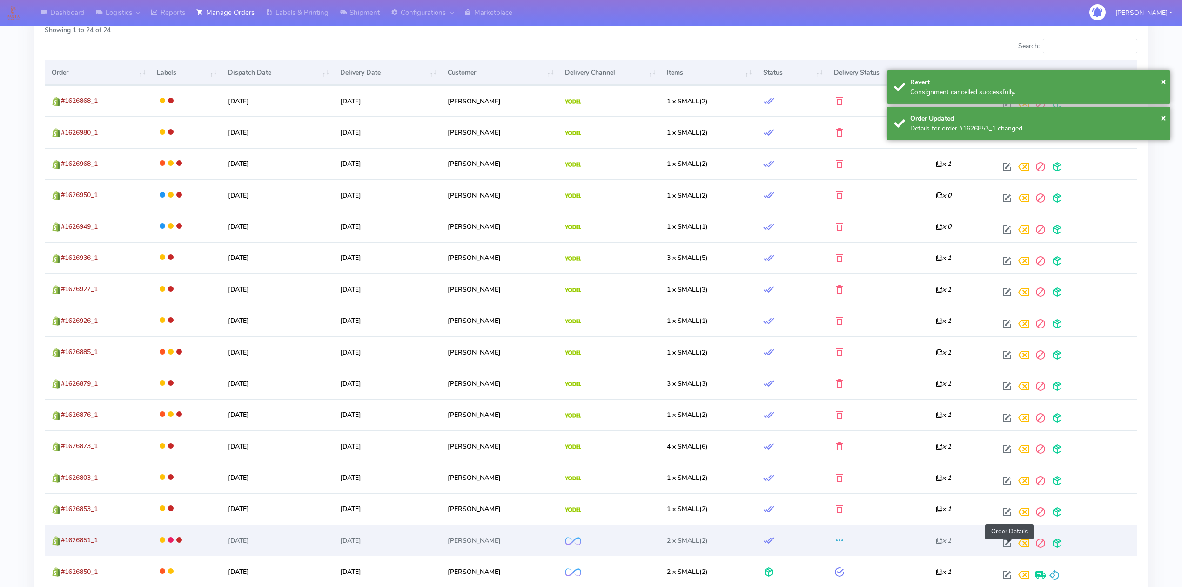
click at [1010, 547] on span at bounding box center [1007, 544] width 17 height 9
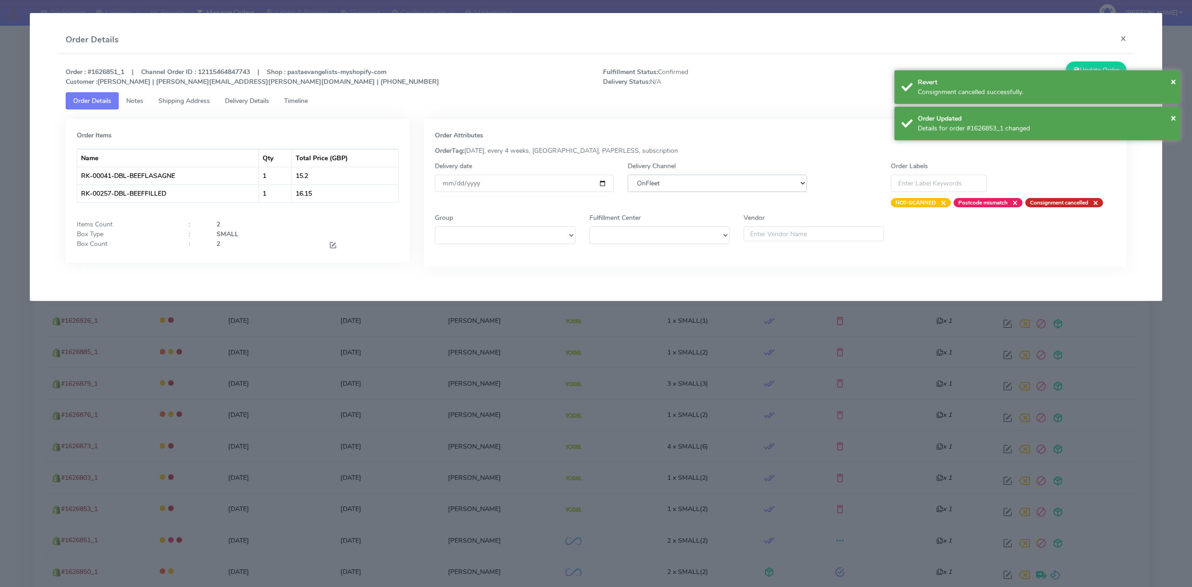
click at [760, 185] on select "DHL OnFleet Royal Mail DPD Yodel MaxOptra Amazon Collection" at bounding box center [717, 183] width 179 height 17
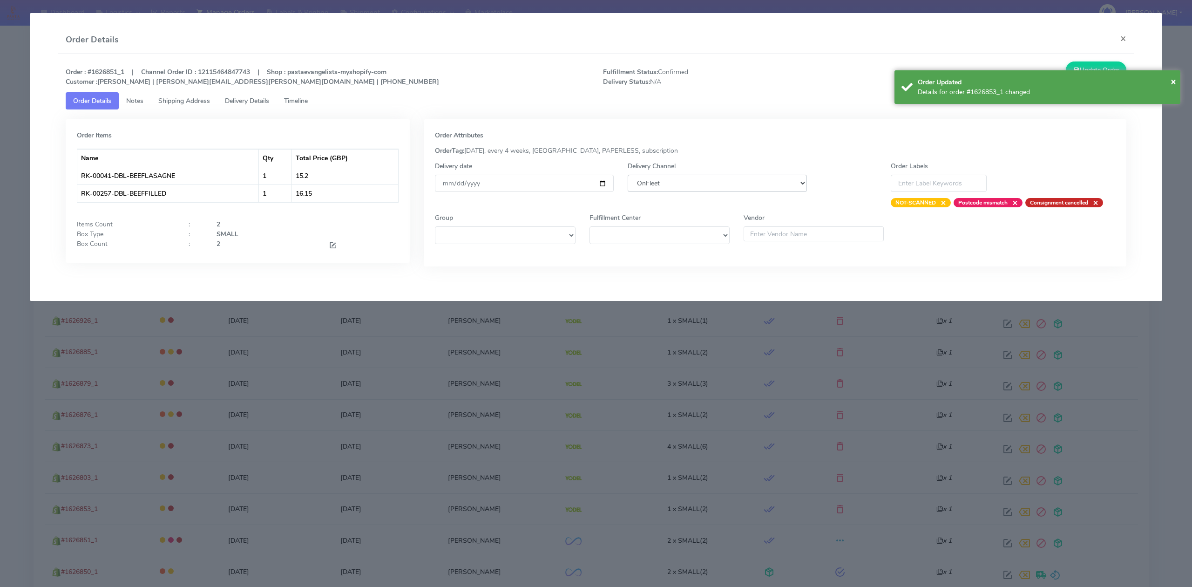
select select "5"
click at [628, 175] on select "DHL OnFleet Royal Mail DPD Yodel MaxOptra Amazon Collection" at bounding box center [717, 183] width 179 height 17
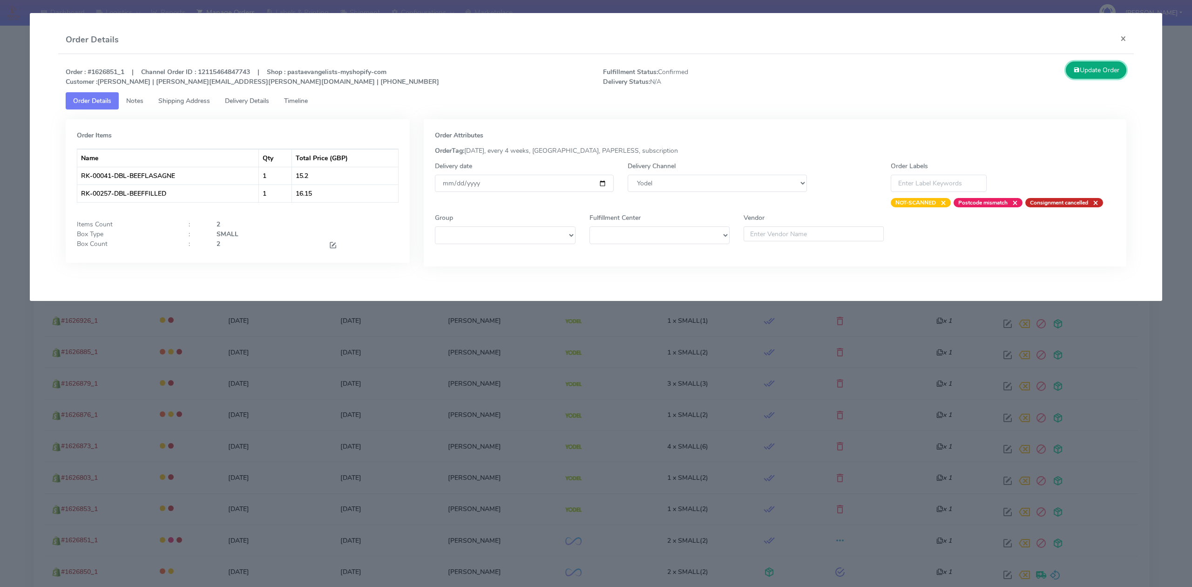
click at [1097, 62] on button "Update Order" at bounding box center [1096, 69] width 61 height 17
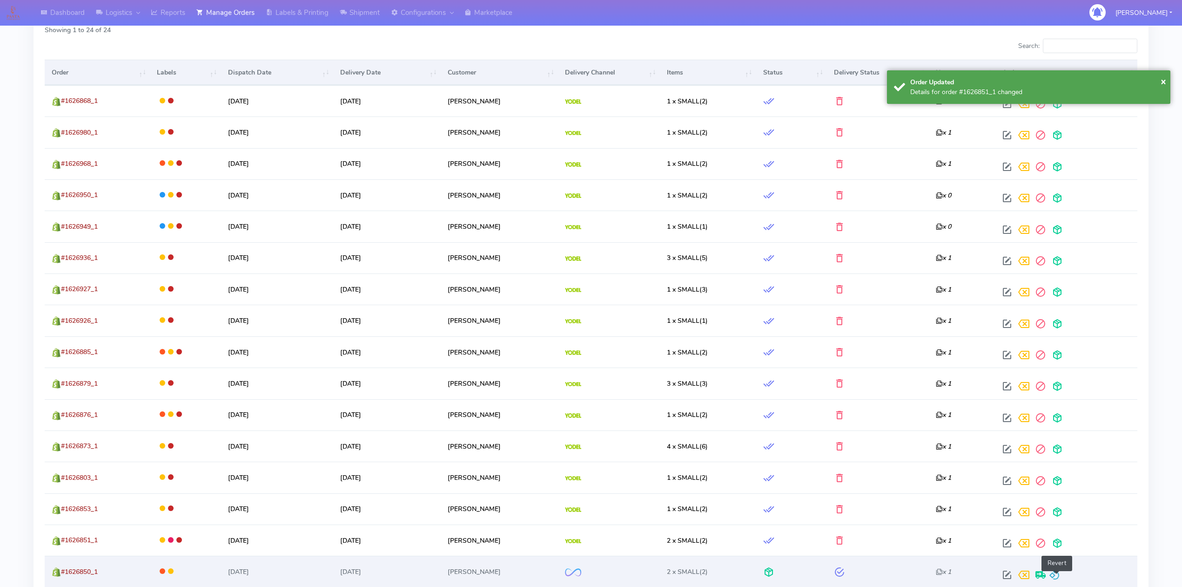
click at [1058, 577] on span at bounding box center [1054, 576] width 11 height 9
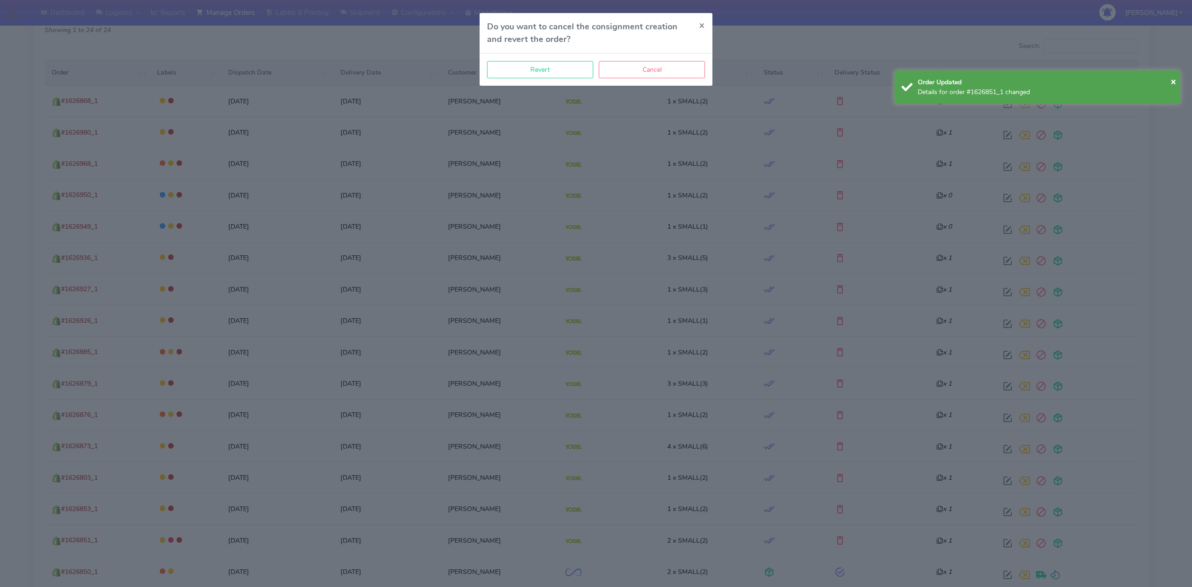
click at [500, 57] on div "Revert Cancel" at bounding box center [595, 70] width 233 height 32
click at [501, 61] on button "Revert" at bounding box center [540, 69] width 106 height 17
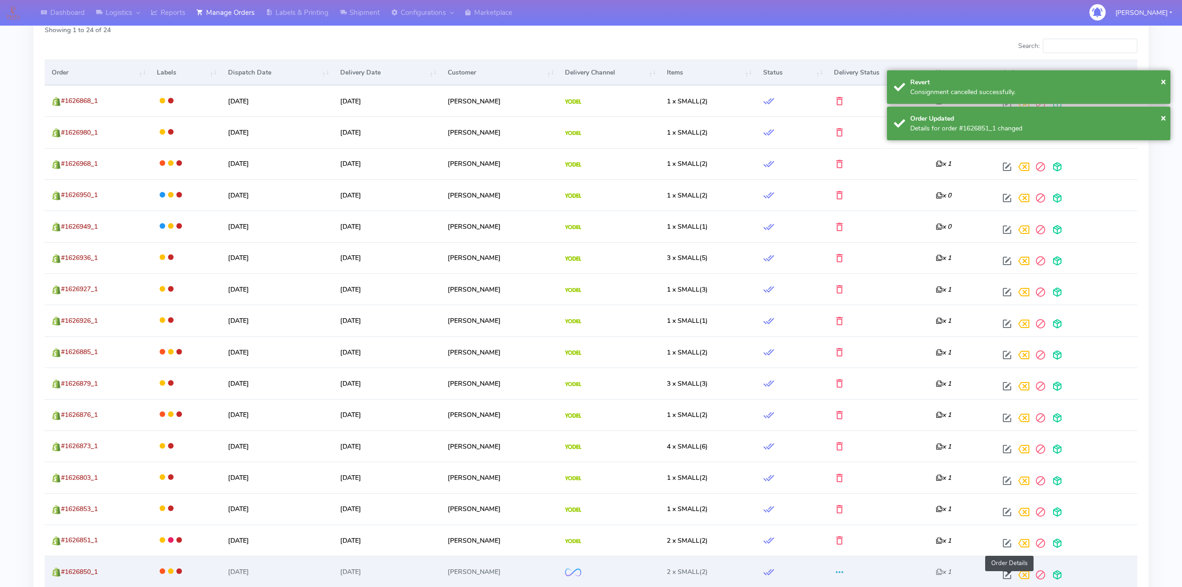
click at [1009, 574] on span at bounding box center [1007, 576] width 17 height 9
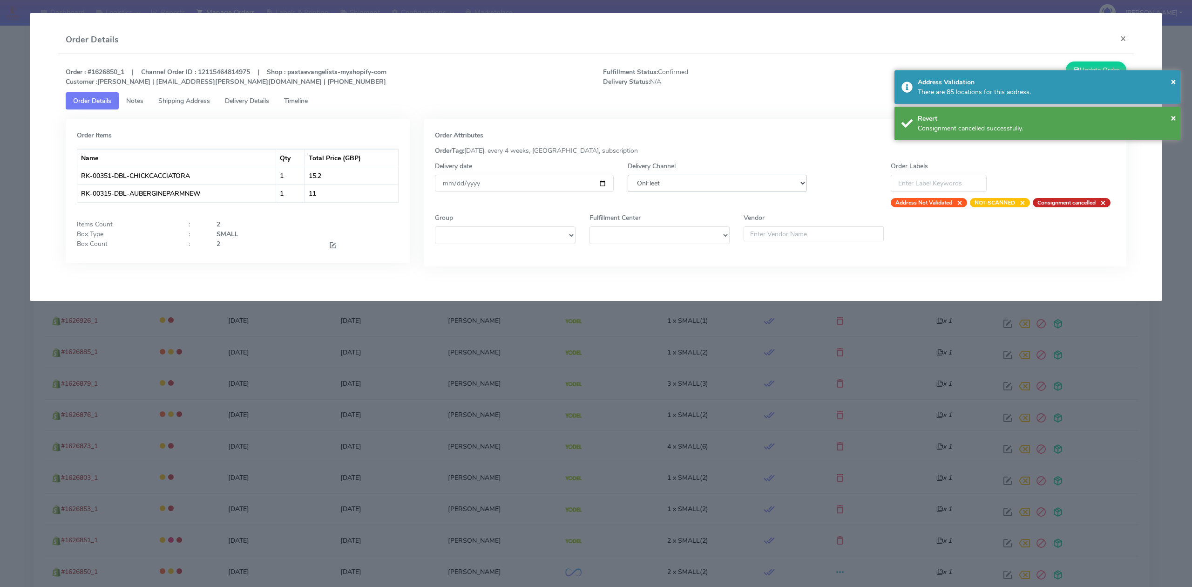
click at [654, 186] on select "DHL OnFleet Royal Mail DPD Yodel MaxOptra Amazon Collection" at bounding box center [717, 183] width 179 height 17
select select "5"
click at [628, 175] on select "DHL OnFleet Royal Mail DPD Yodel MaxOptra Amazon Collection" at bounding box center [717, 183] width 179 height 17
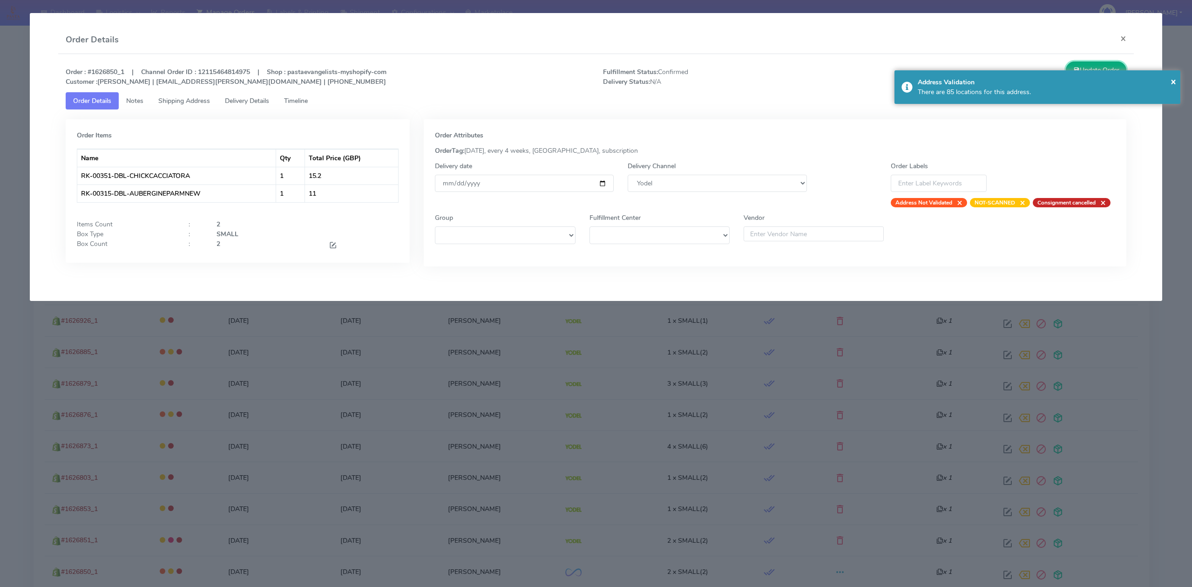
click at [1086, 68] on button "Update Order" at bounding box center [1096, 69] width 61 height 17
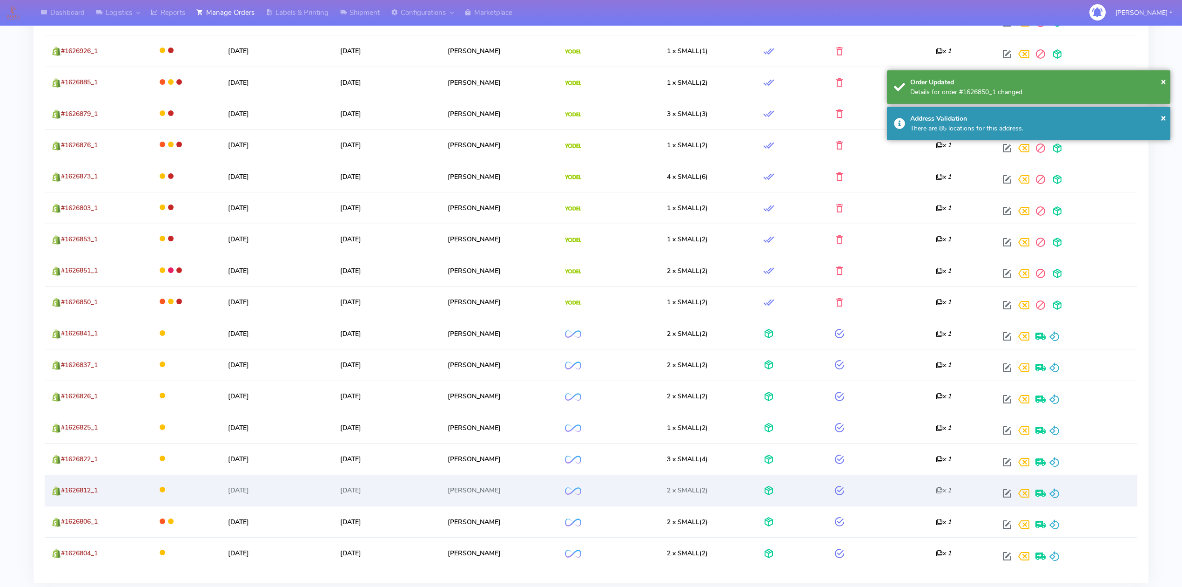
scroll to position [621, 0]
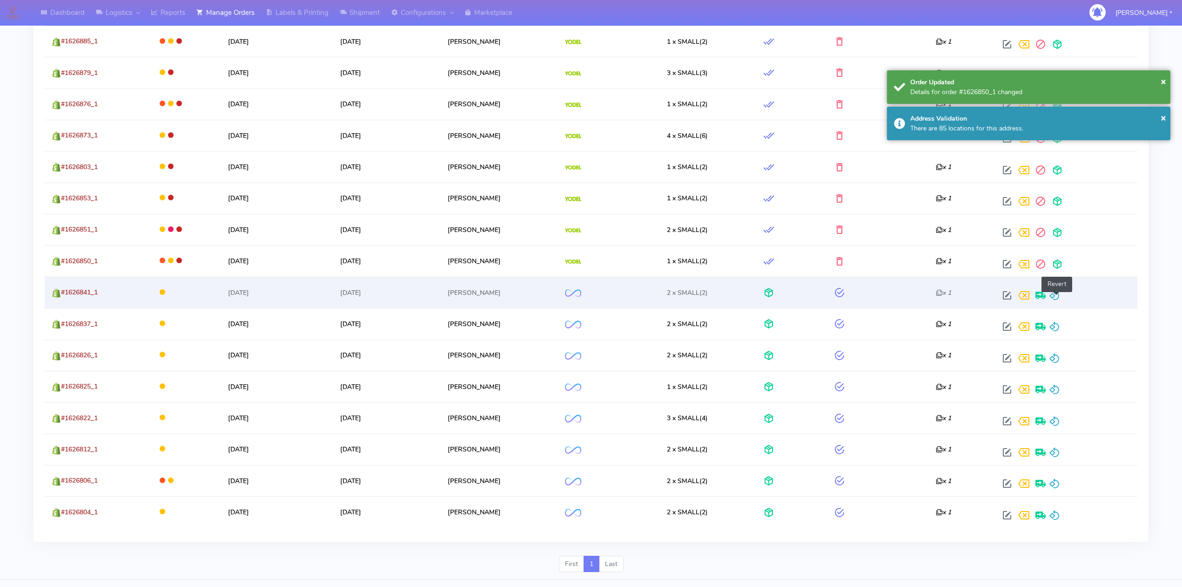
click at [1060, 300] on span at bounding box center [1054, 297] width 11 height 9
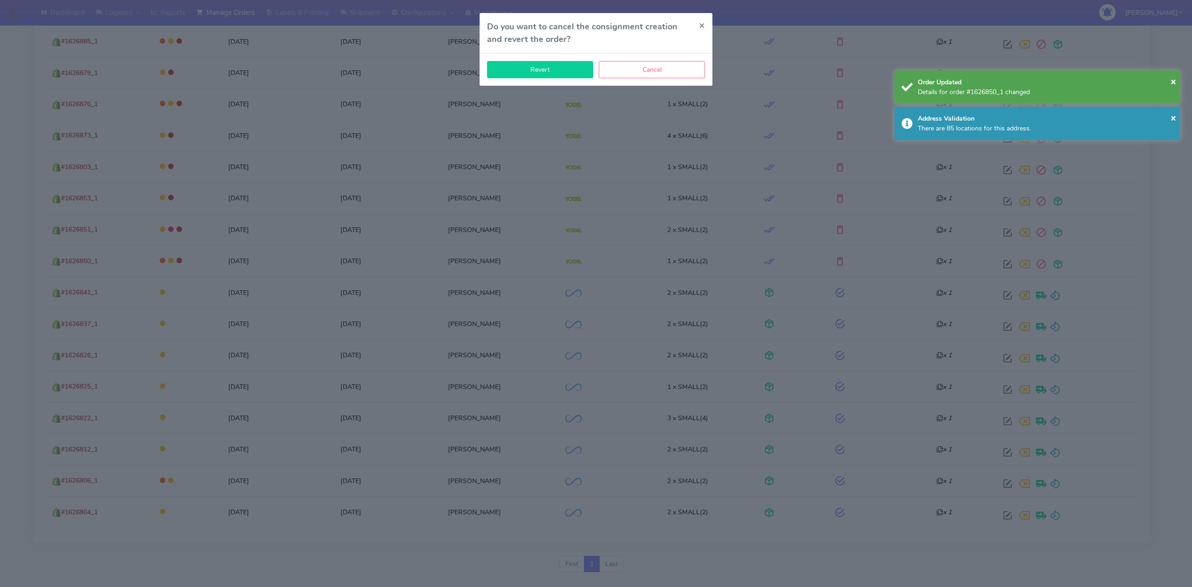
click at [556, 74] on button "Revert" at bounding box center [540, 69] width 106 height 17
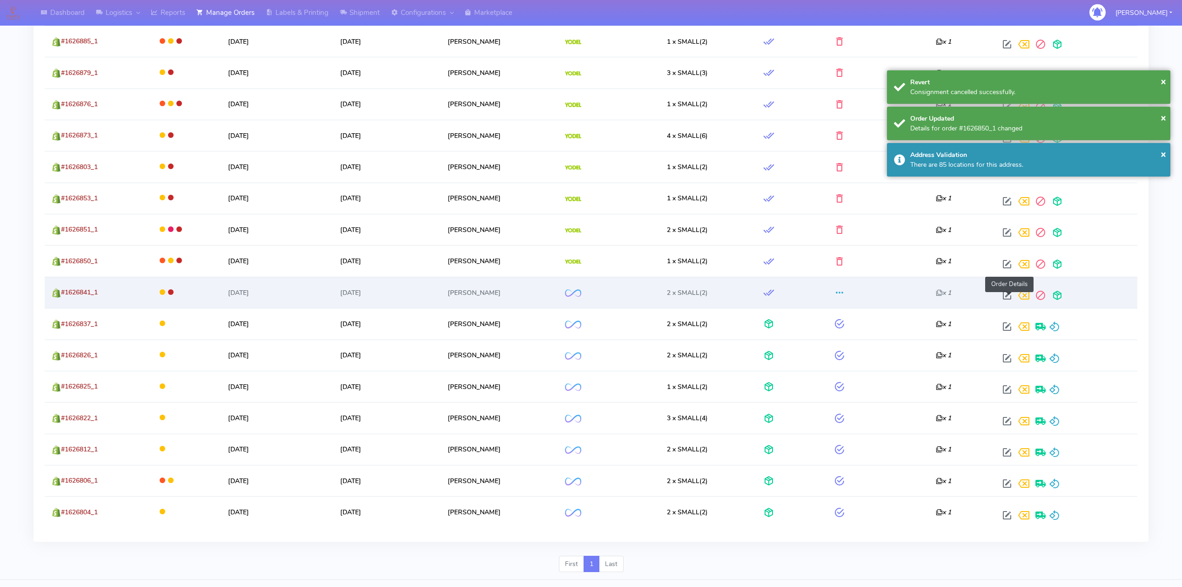
click at [1012, 297] on span at bounding box center [1007, 297] width 17 height 9
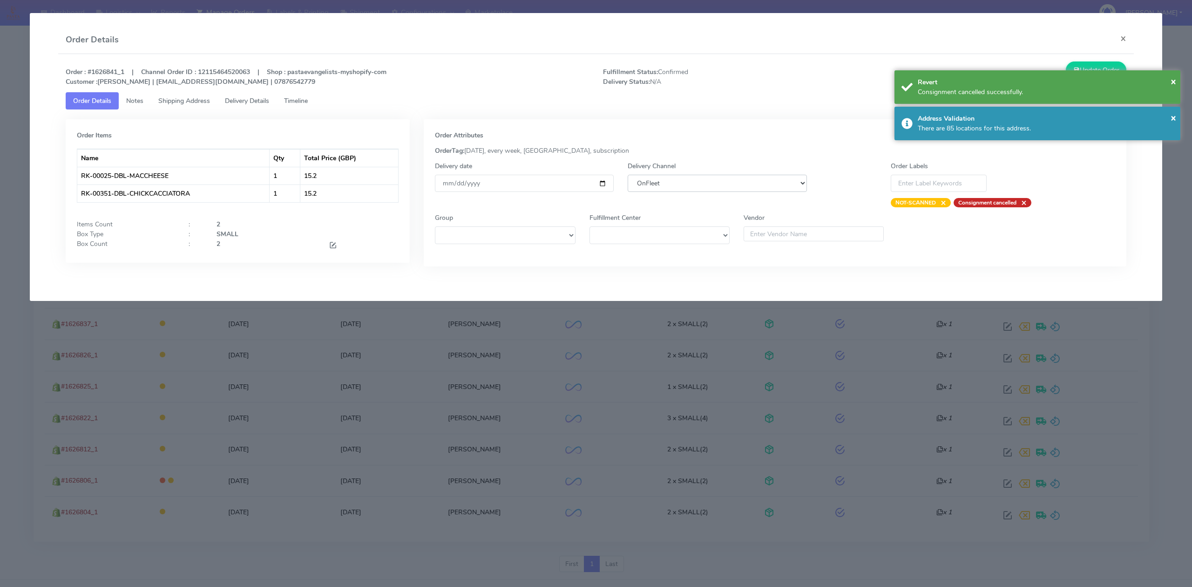
click at [772, 183] on select "DHL OnFleet Royal Mail DPD Yodel MaxOptra Amazon Collection" at bounding box center [717, 183] width 179 height 17
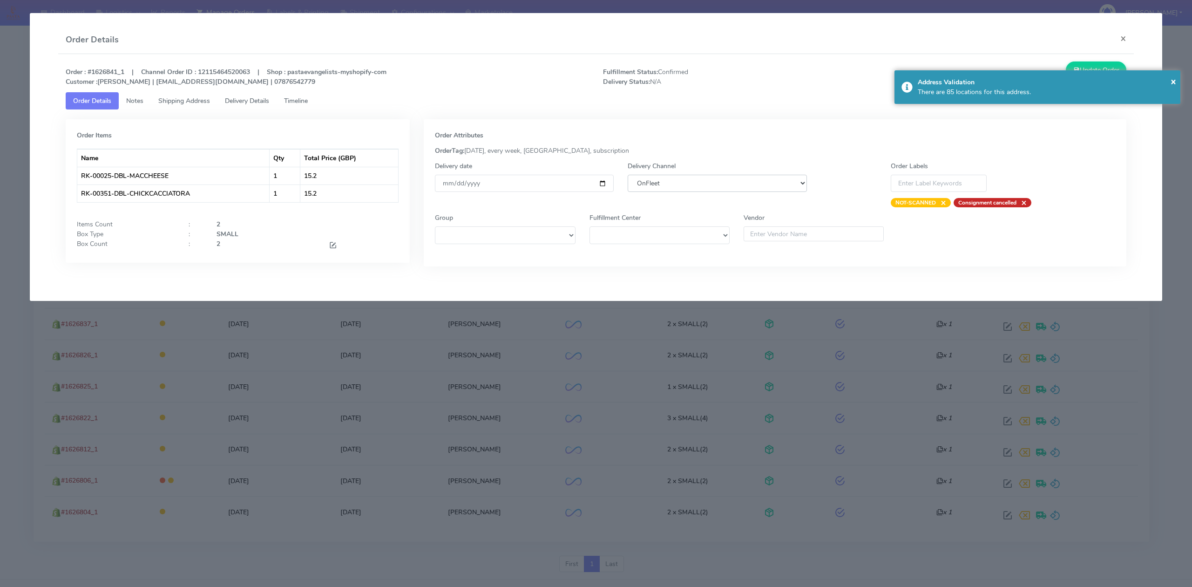
select select "5"
click at [628, 175] on select "DHL OnFleet Royal Mail DPD Yodel MaxOptra Amazon Collection" at bounding box center [717, 183] width 179 height 17
click at [1084, 70] on div "× Address Validation There are 85 locations for this address." at bounding box center [1037, 87] width 286 height 34
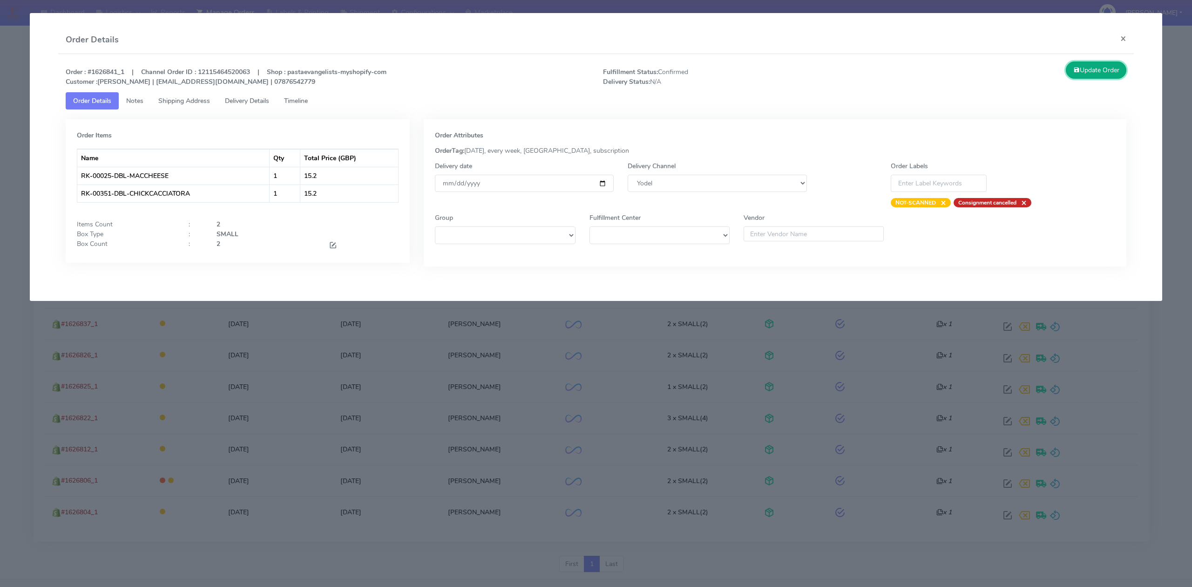
click at [1112, 79] on button "Update Order" at bounding box center [1096, 69] width 61 height 17
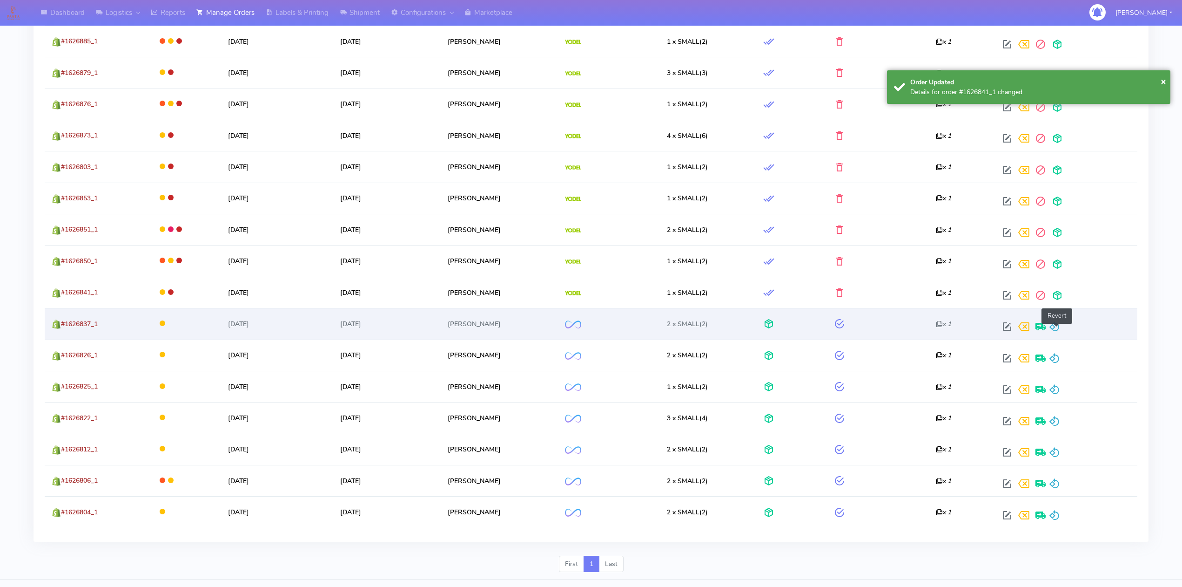
click at [1060, 333] on span at bounding box center [1054, 328] width 11 height 9
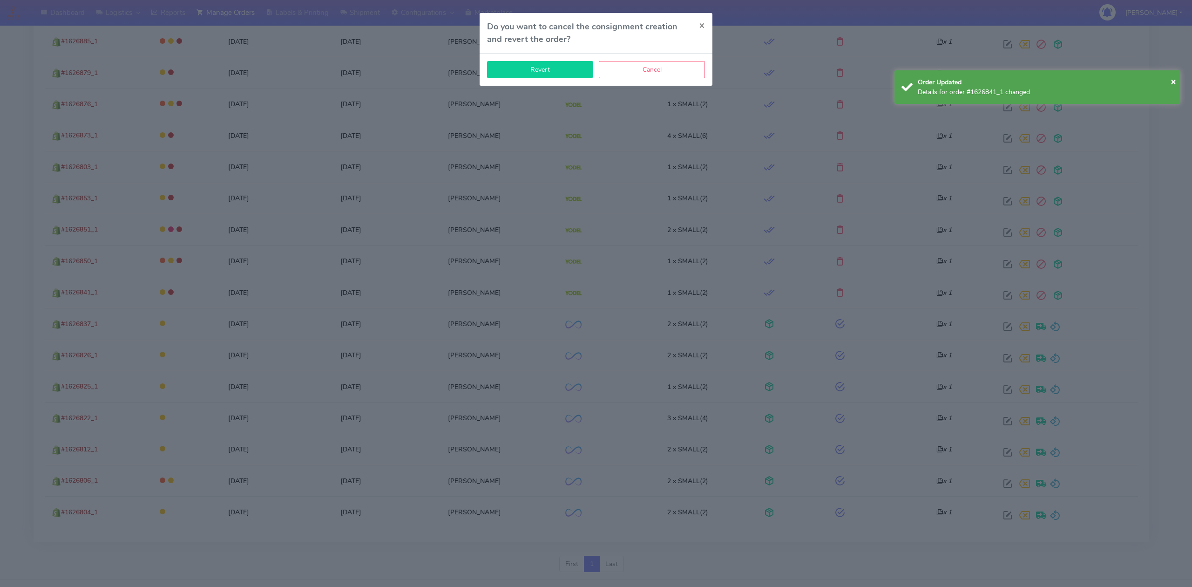
click at [561, 73] on button "Revert" at bounding box center [540, 69] width 106 height 17
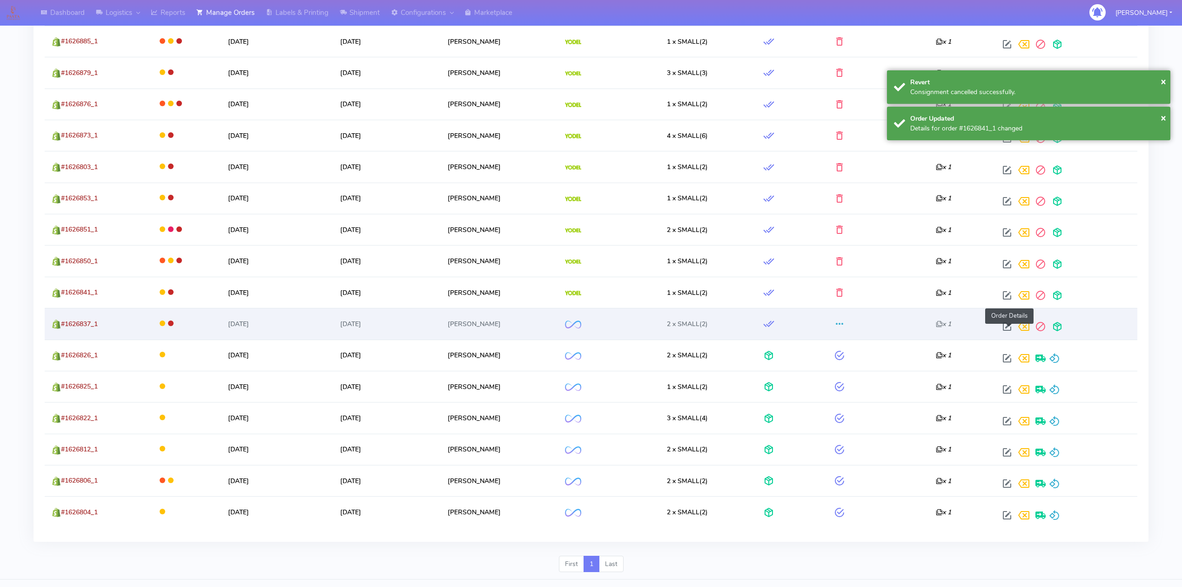
click at [1014, 333] on span at bounding box center [1007, 328] width 17 height 9
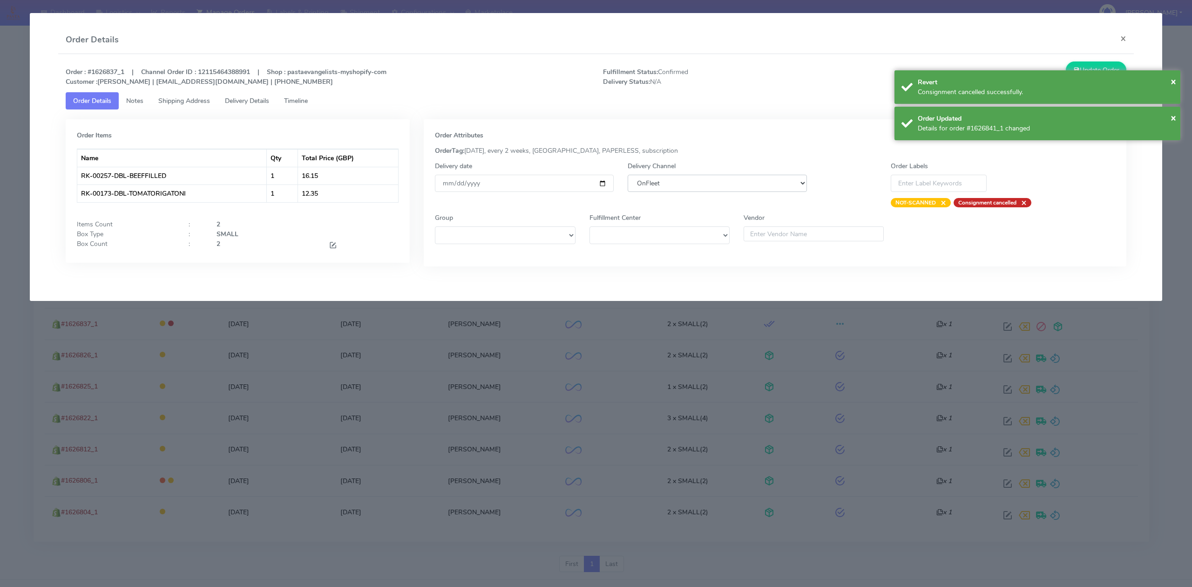
click at [747, 185] on select "DHL OnFleet Royal Mail DPD Yodel MaxOptra Amazon Collection" at bounding box center [717, 183] width 179 height 17
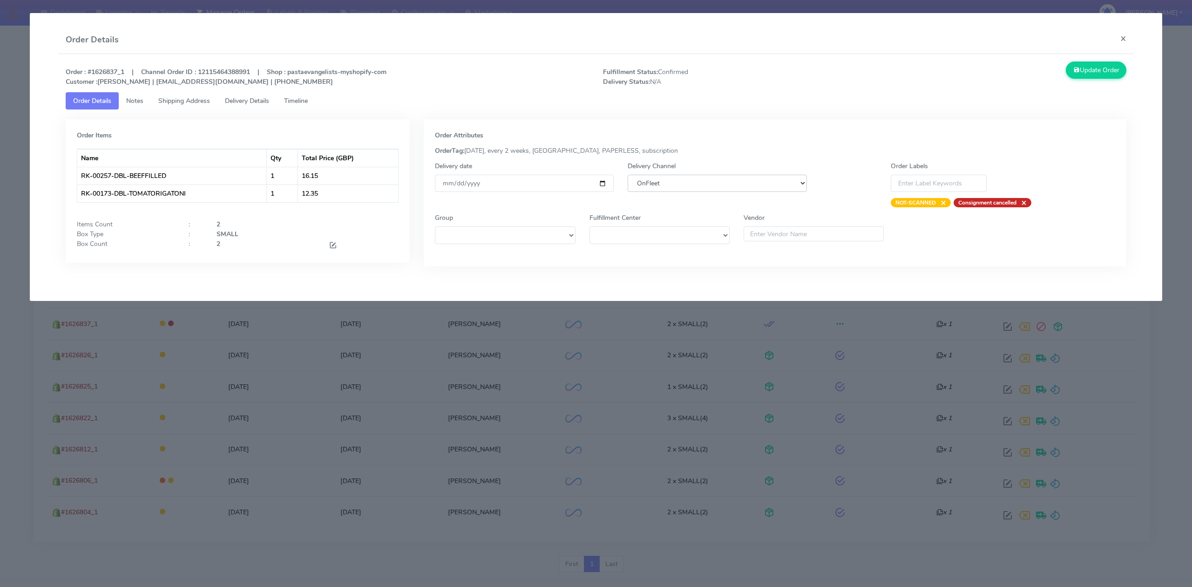
select select "5"
click at [628, 175] on select "DHL OnFleet Royal Mail DPD Yodel MaxOptra Amazon Collection" at bounding box center [717, 183] width 179 height 17
click at [1076, 64] on button "Update Order" at bounding box center [1096, 69] width 61 height 17
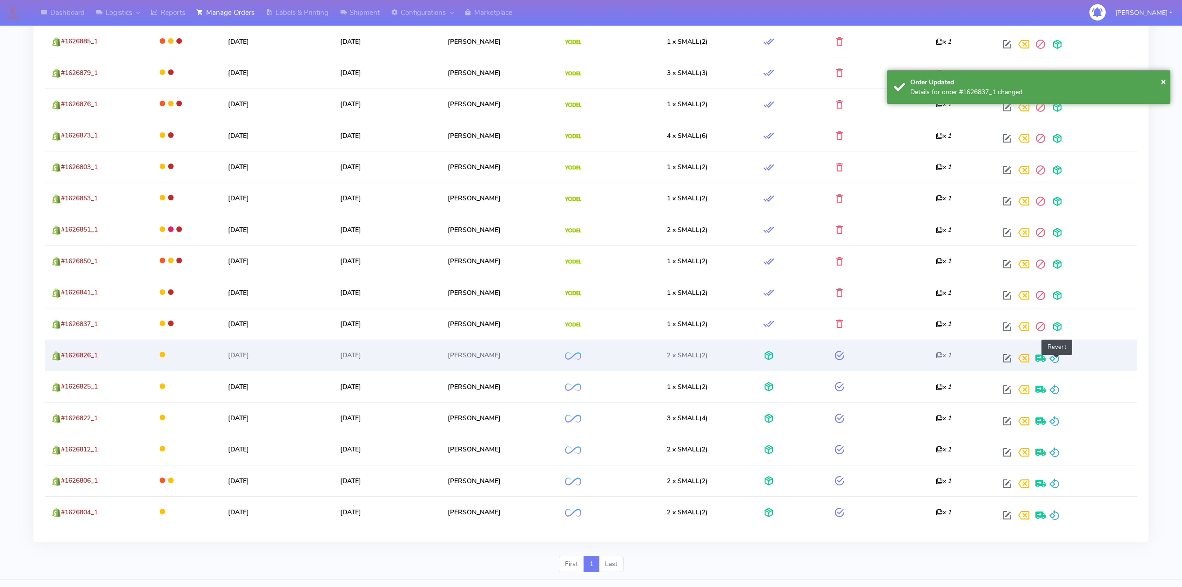
click at [1058, 364] on span at bounding box center [1054, 360] width 11 height 9
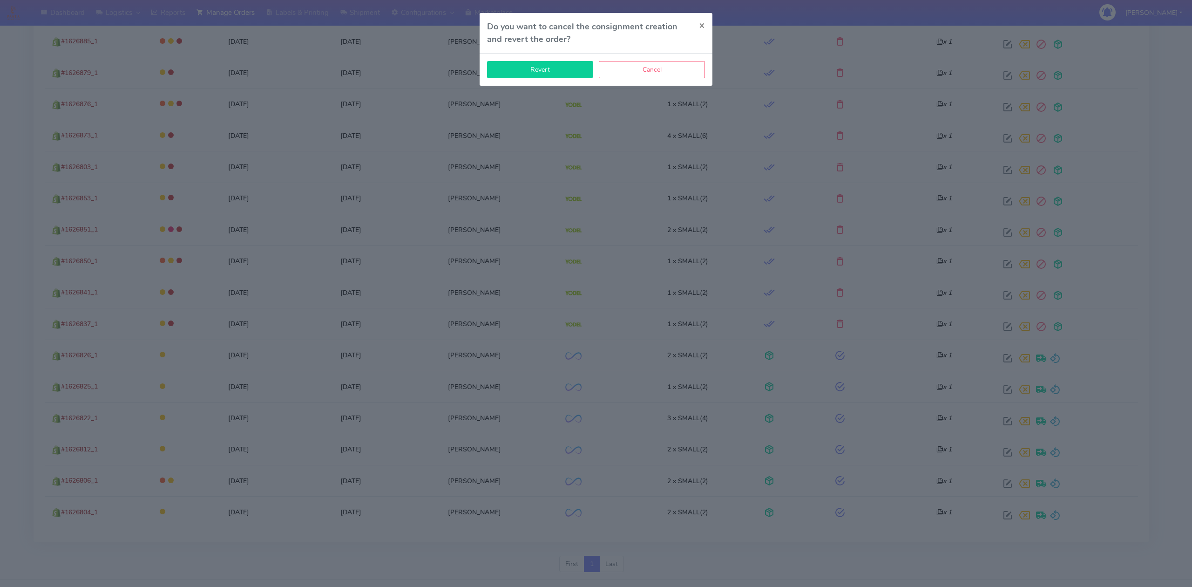
click at [521, 70] on button "Revert" at bounding box center [540, 69] width 106 height 17
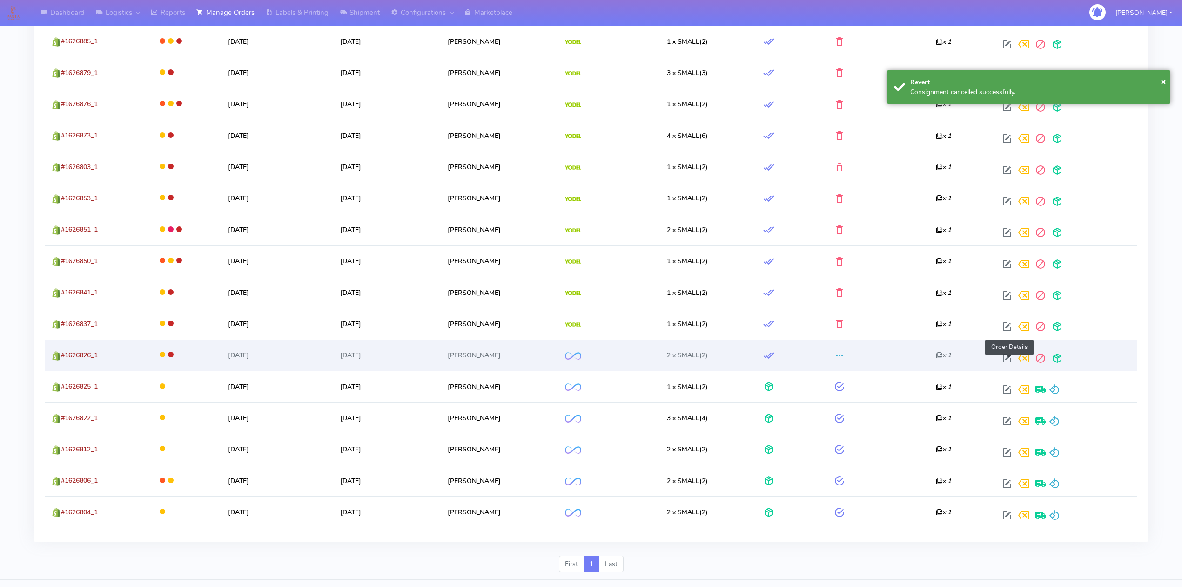
click at [1012, 359] on span at bounding box center [1007, 360] width 17 height 9
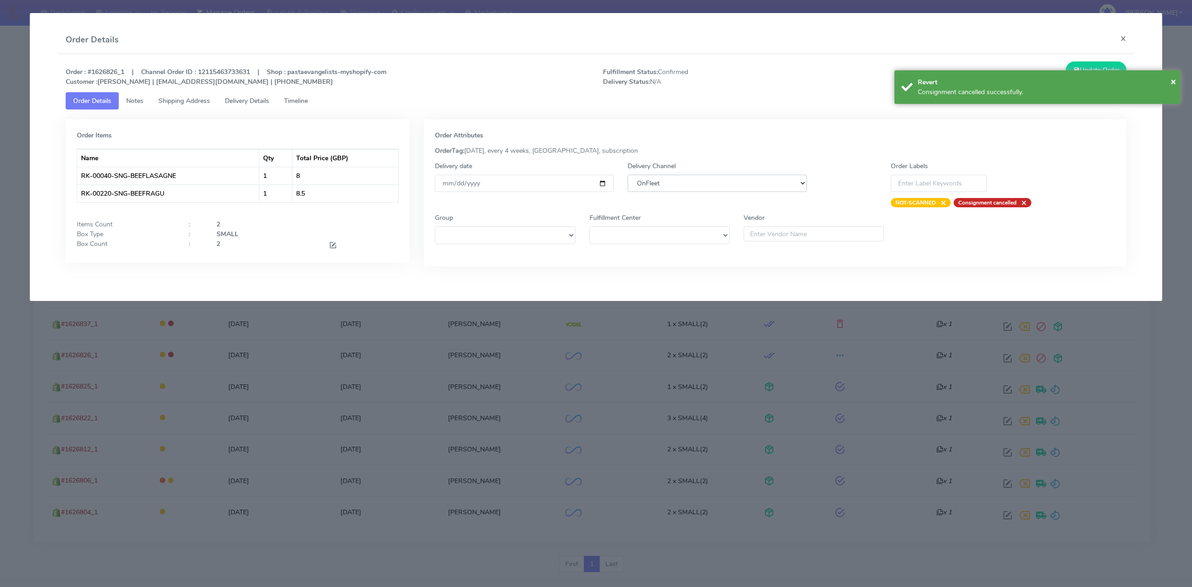
click at [751, 179] on select "DHL OnFleet Royal Mail DPD Yodel MaxOptra Amazon Collection" at bounding box center [717, 183] width 179 height 17
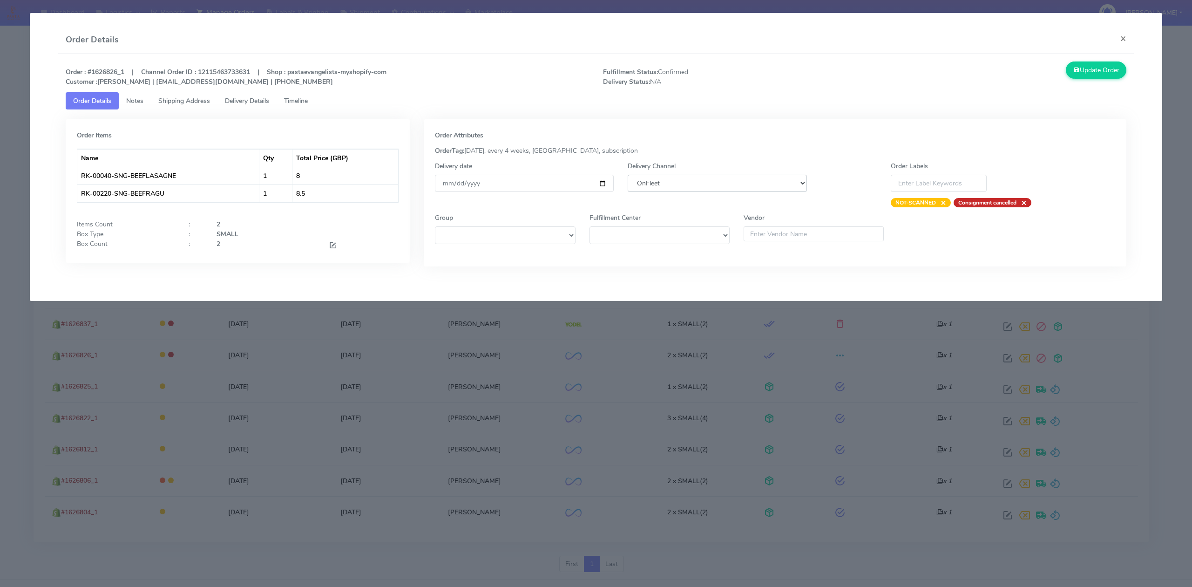
select select "5"
click at [628, 175] on select "DHL OnFleet Royal Mail DPD Yodel MaxOptra Amazon Collection" at bounding box center [717, 183] width 179 height 17
click at [1110, 72] on button "Update Order" at bounding box center [1096, 69] width 61 height 17
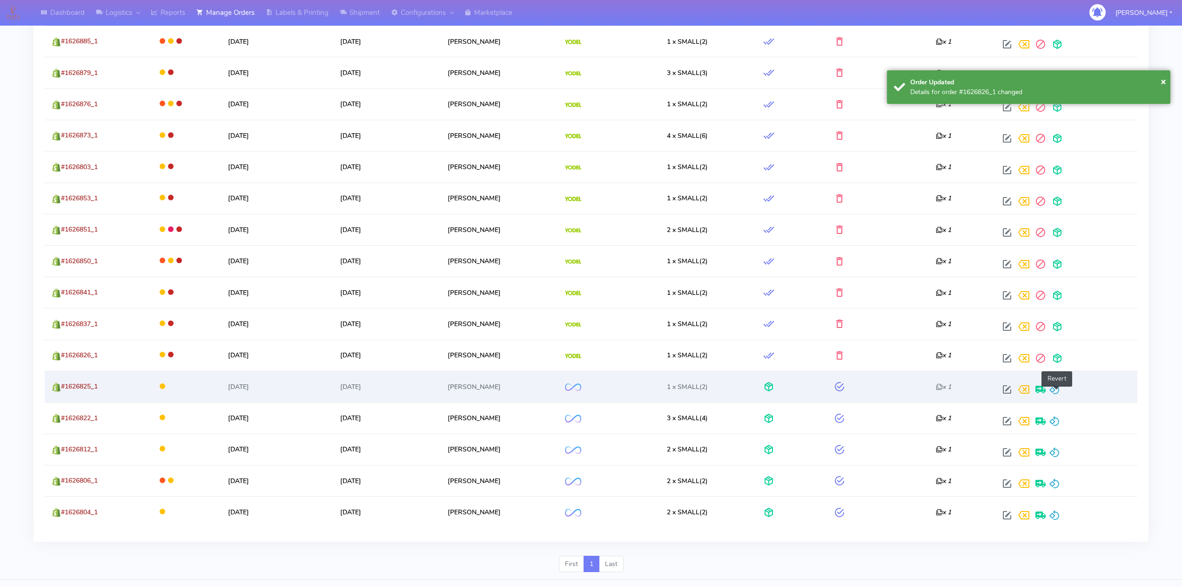
click at [1056, 392] on span at bounding box center [1054, 391] width 11 height 9
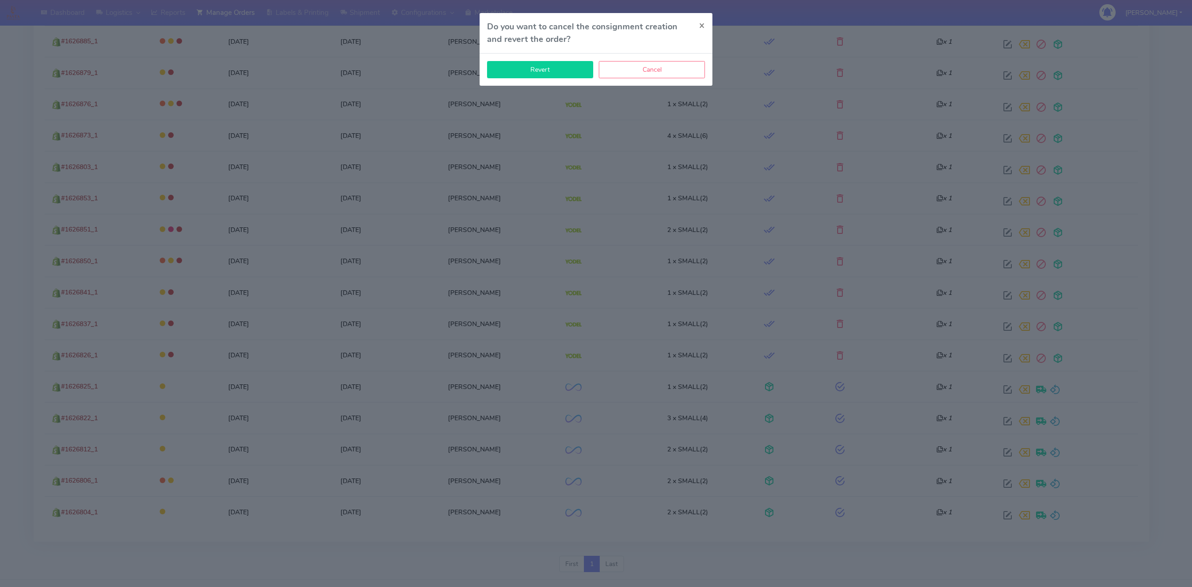
click at [586, 70] on button "Revert" at bounding box center [540, 69] width 106 height 17
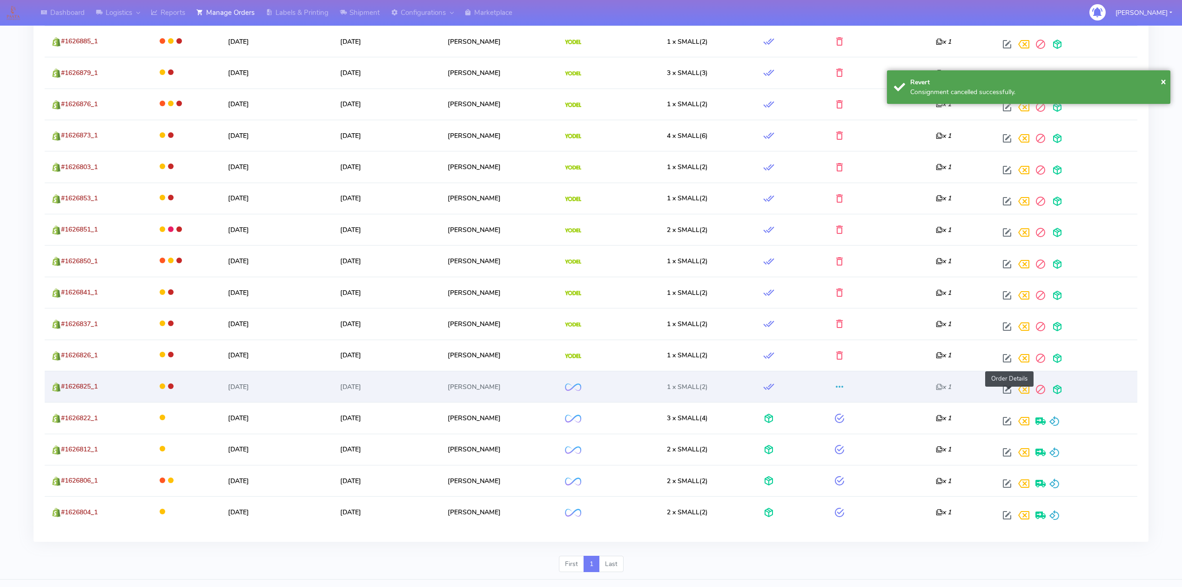
click at [1007, 388] on span at bounding box center [1007, 391] width 17 height 9
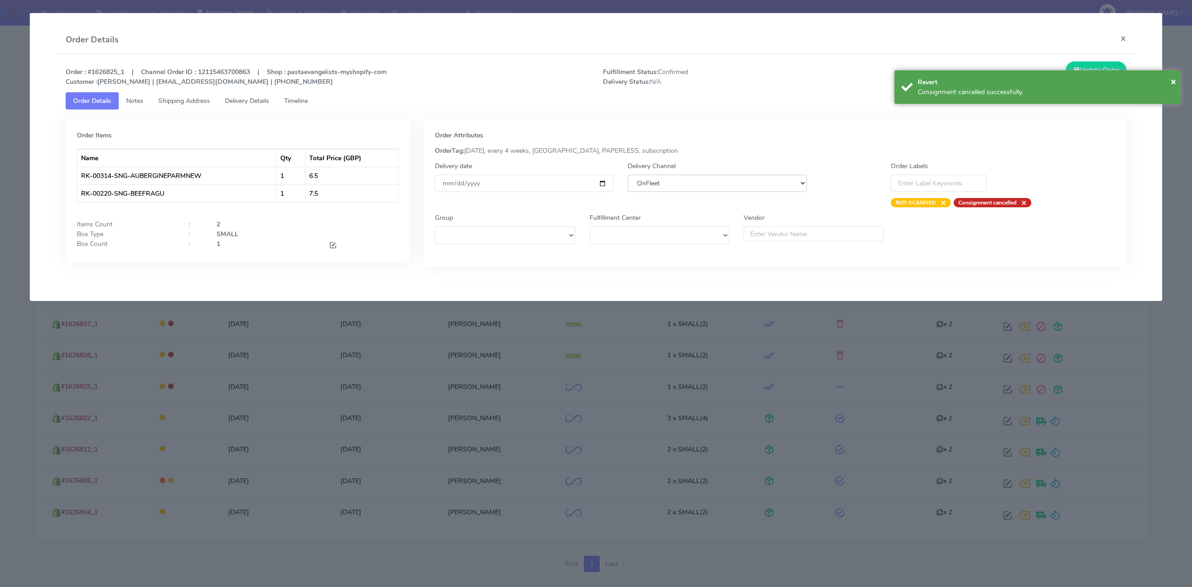
click at [707, 180] on select "DHL OnFleet Royal Mail DPD Yodel MaxOptra Amazon Collection" at bounding box center [717, 183] width 179 height 17
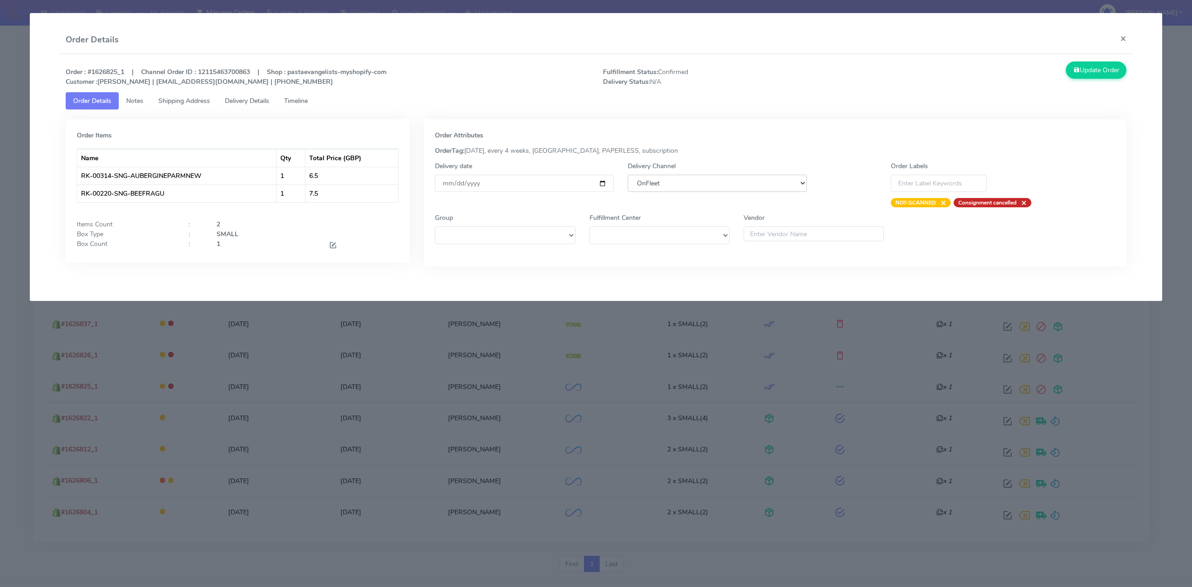
select select "5"
click at [628, 175] on select "DHL OnFleet Royal Mail DPD Yodel MaxOptra Amazon Collection" at bounding box center [717, 183] width 179 height 17
click at [1104, 79] on button "Update Order" at bounding box center [1096, 69] width 61 height 17
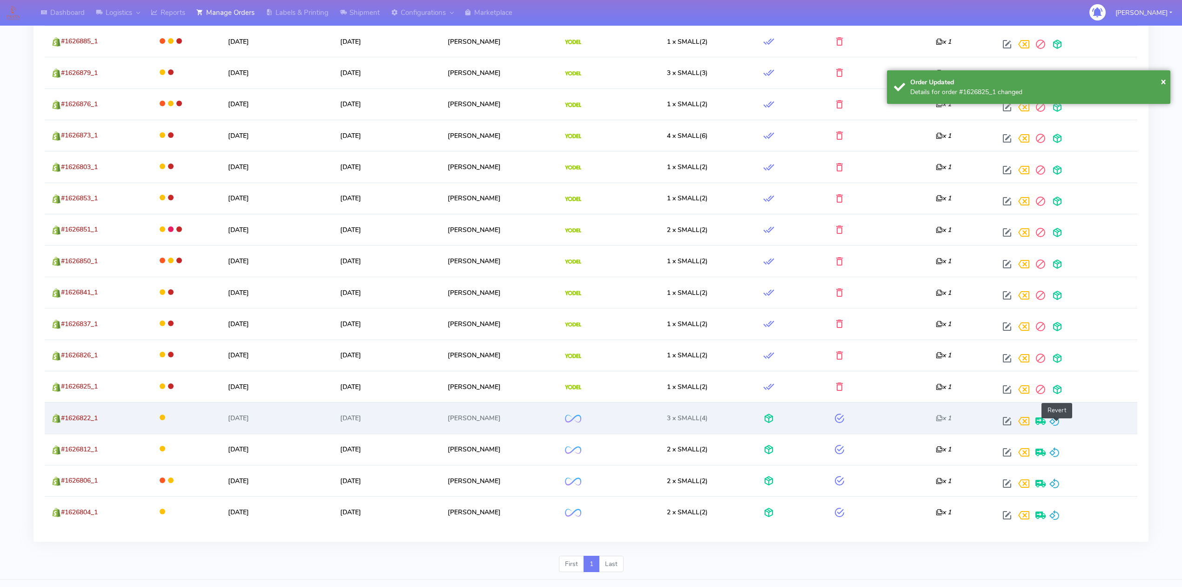
click at [1060, 422] on span at bounding box center [1054, 422] width 11 height 9
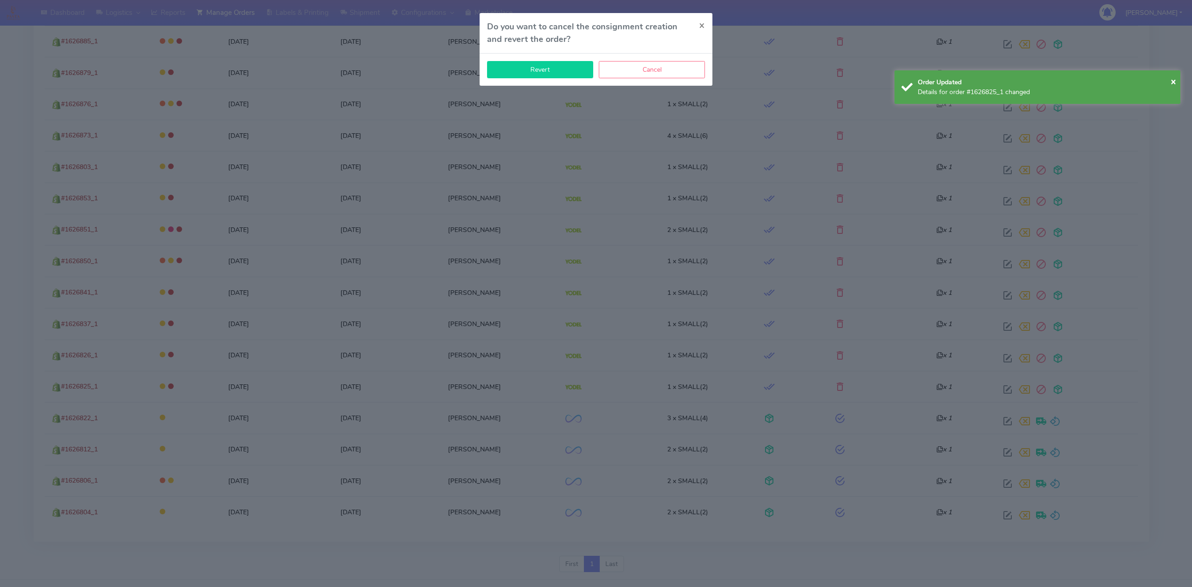
click at [568, 73] on button "Revert" at bounding box center [540, 69] width 106 height 17
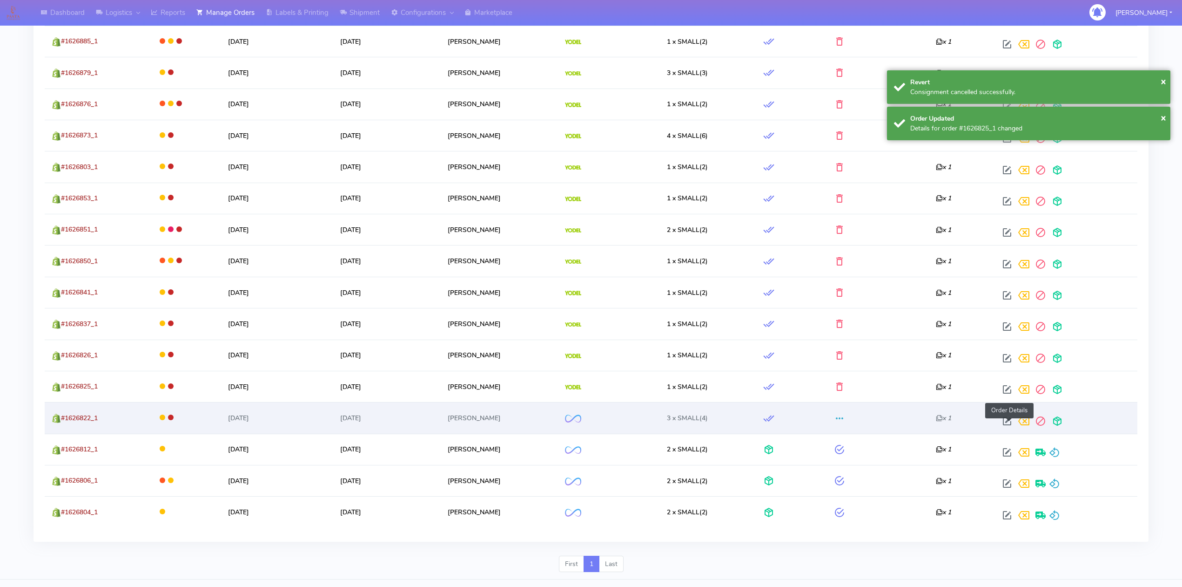
click at [1007, 422] on span at bounding box center [1007, 422] width 17 height 9
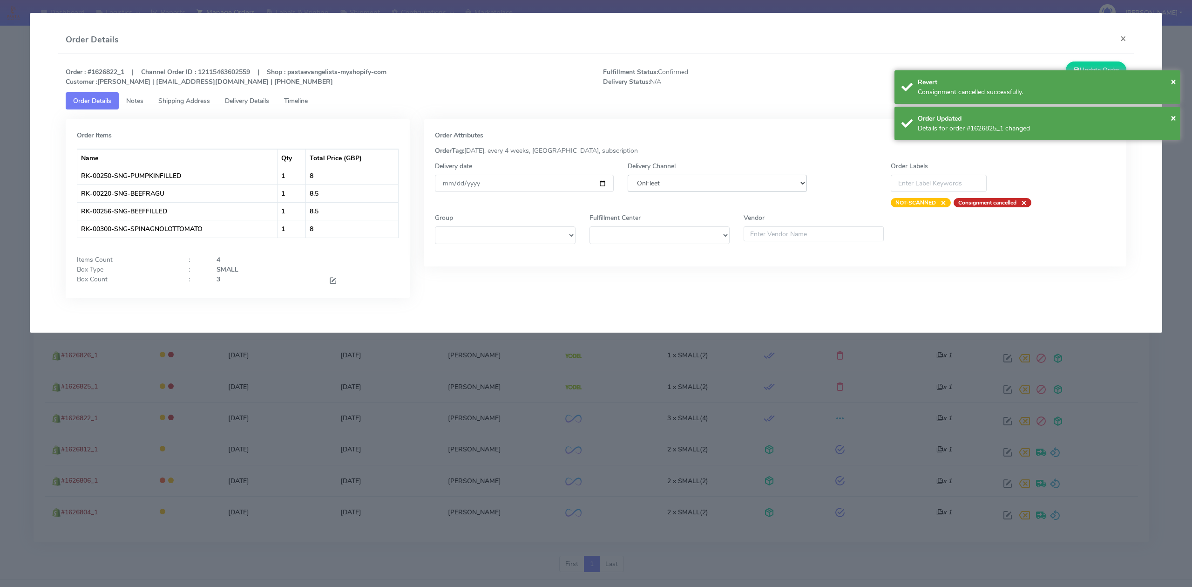
click at [733, 179] on select "DHL OnFleet Royal Mail DPD Yodel MaxOptra Amazon Collection" at bounding box center [717, 183] width 179 height 17
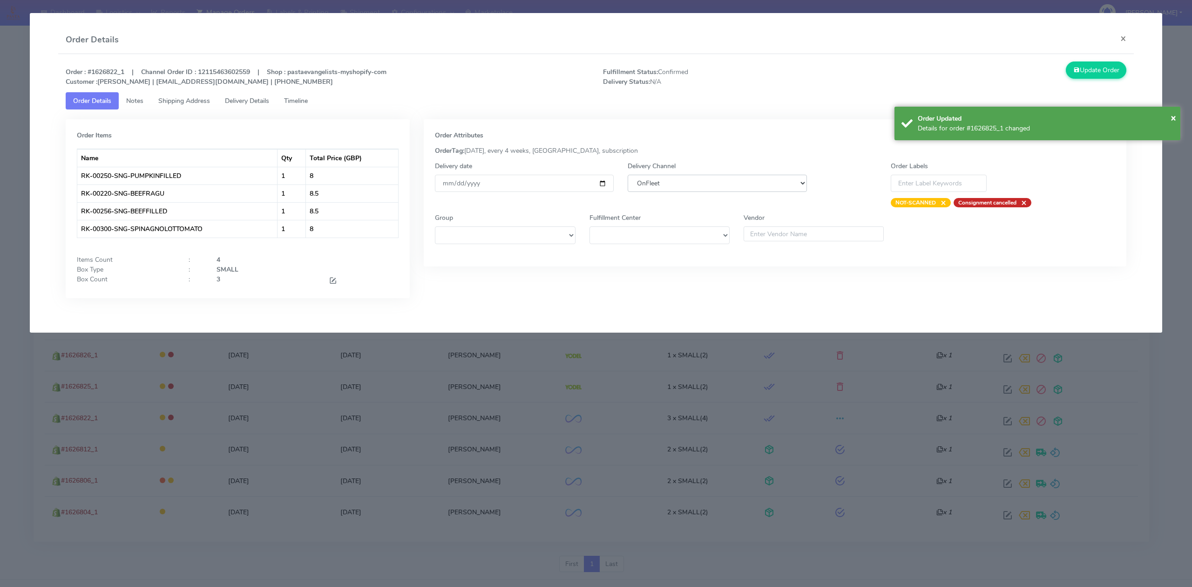
select select "5"
click at [628, 175] on select "DHL OnFleet Royal Mail DPD Yodel MaxOptra Amazon Collection" at bounding box center [717, 183] width 179 height 17
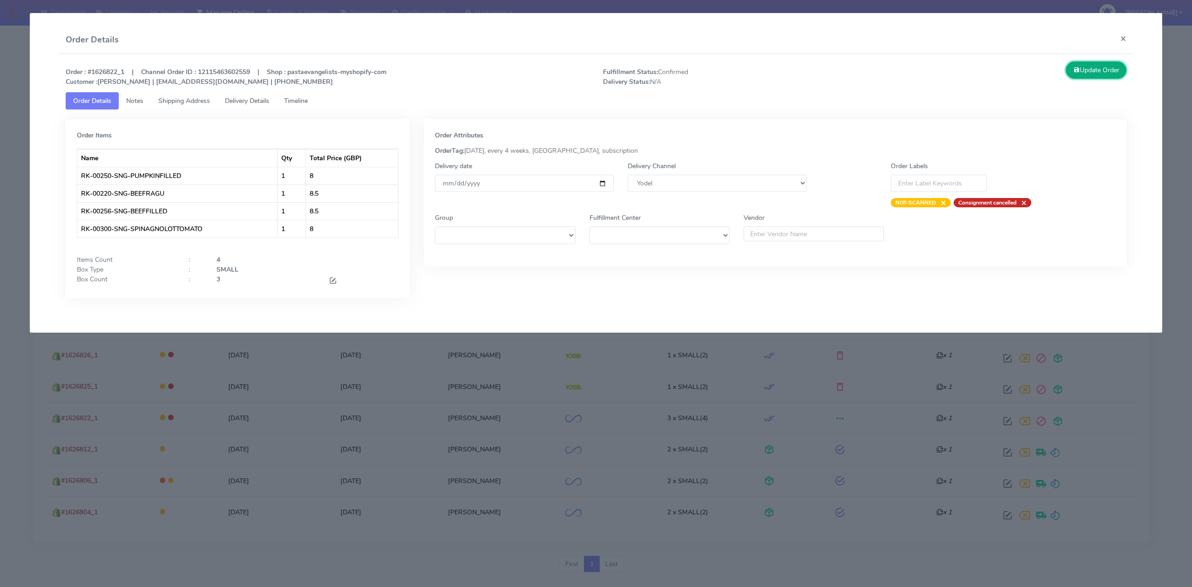
click at [1086, 65] on button "Update Order" at bounding box center [1096, 69] width 61 height 17
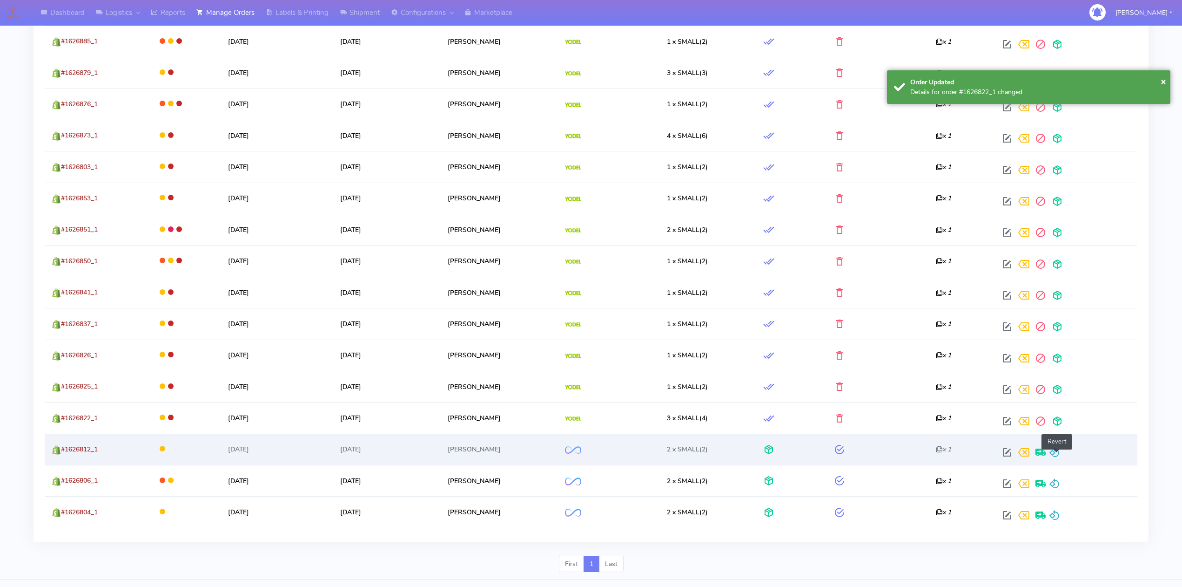
click at [1053, 459] on span at bounding box center [1054, 454] width 11 height 9
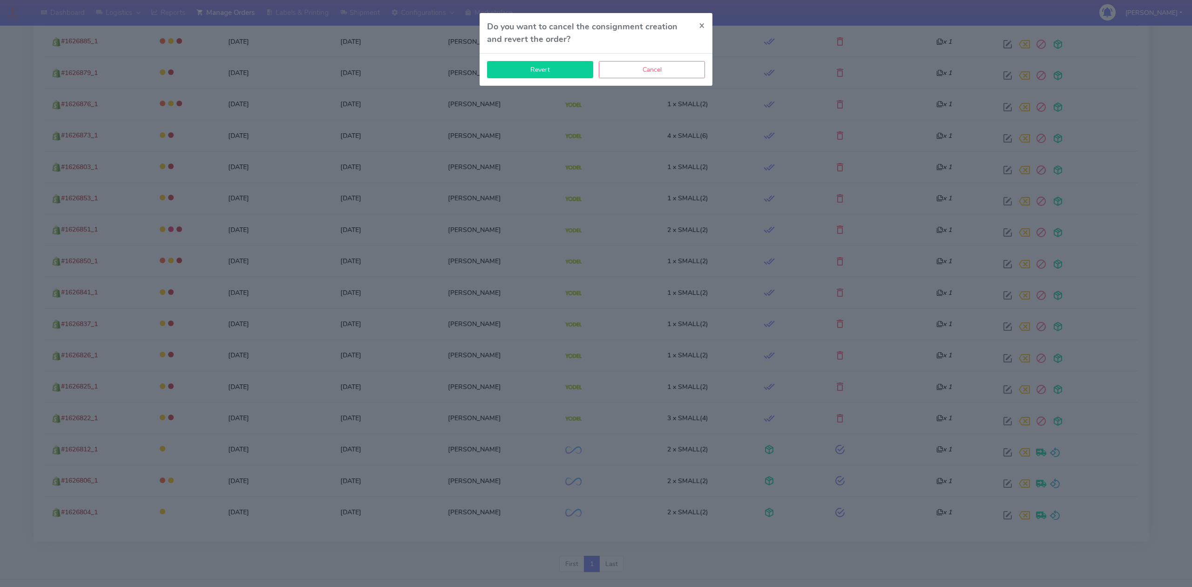
click at [538, 72] on button "Revert" at bounding box center [540, 69] width 106 height 17
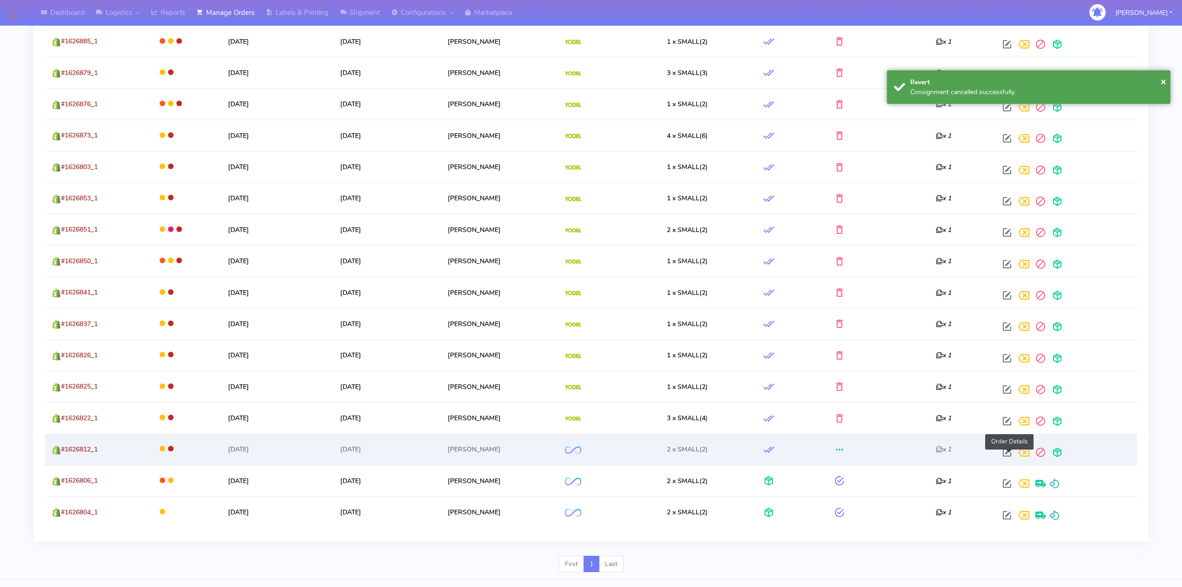
click at [1009, 457] on span at bounding box center [1007, 454] width 17 height 9
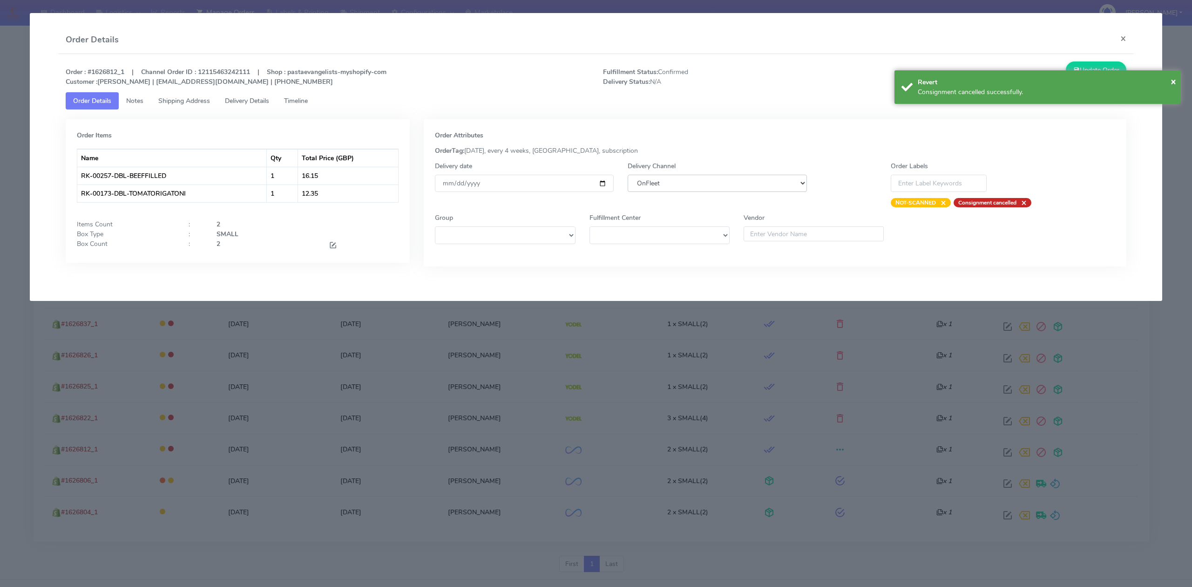
click at [699, 184] on select "DHL OnFleet Royal Mail DPD Yodel MaxOptra Amazon Collection" at bounding box center [717, 183] width 179 height 17
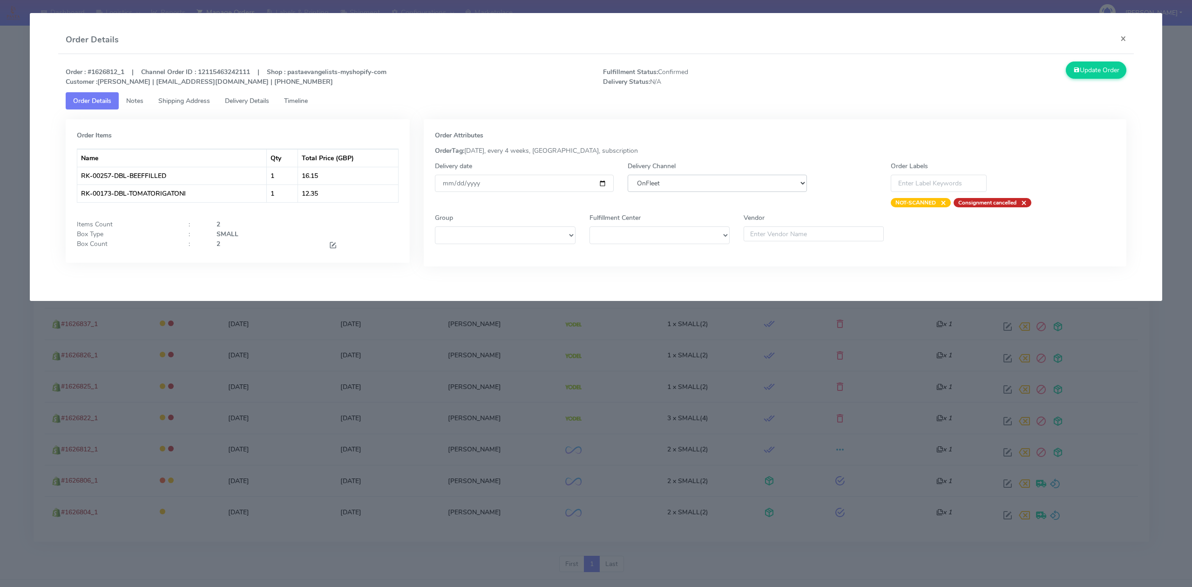
select select "5"
click at [628, 175] on select "DHL OnFleet Royal Mail DPD Yodel MaxOptra Amazon Collection" at bounding box center [717, 183] width 179 height 17
click at [1083, 77] on button "Update Order" at bounding box center [1096, 69] width 61 height 17
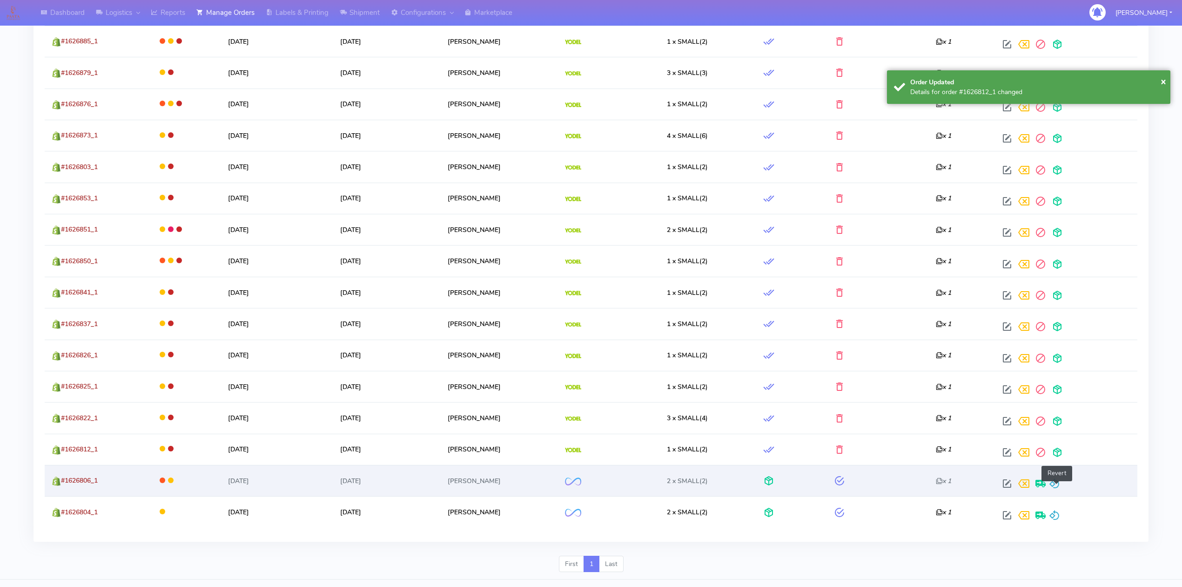
click at [1058, 490] on span at bounding box center [1054, 485] width 11 height 9
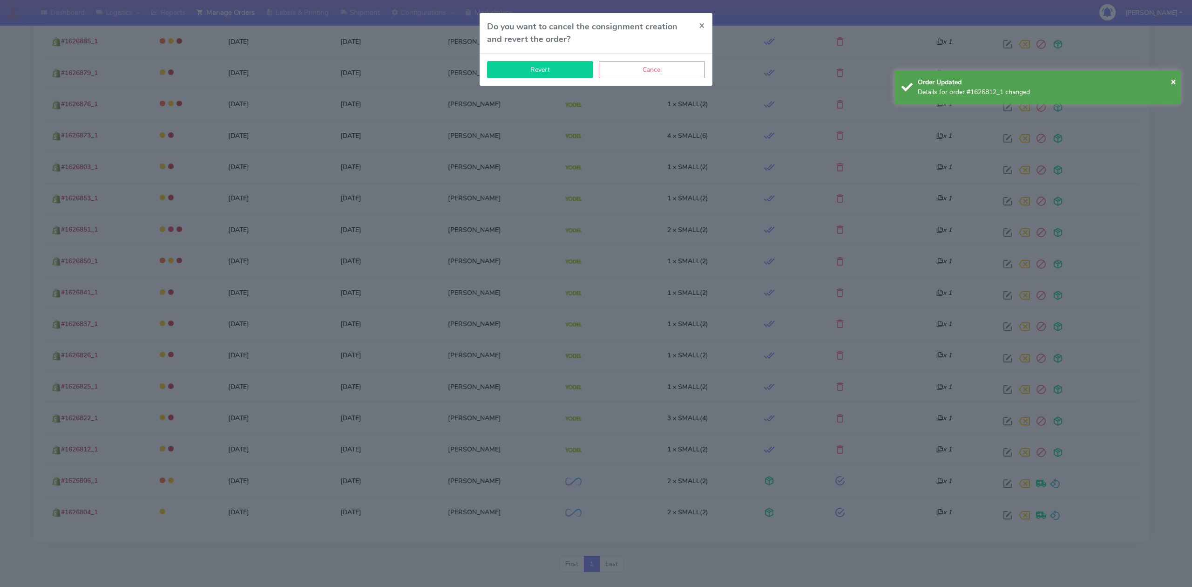
click at [552, 63] on button "Revert" at bounding box center [540, 69] width 106 height 17
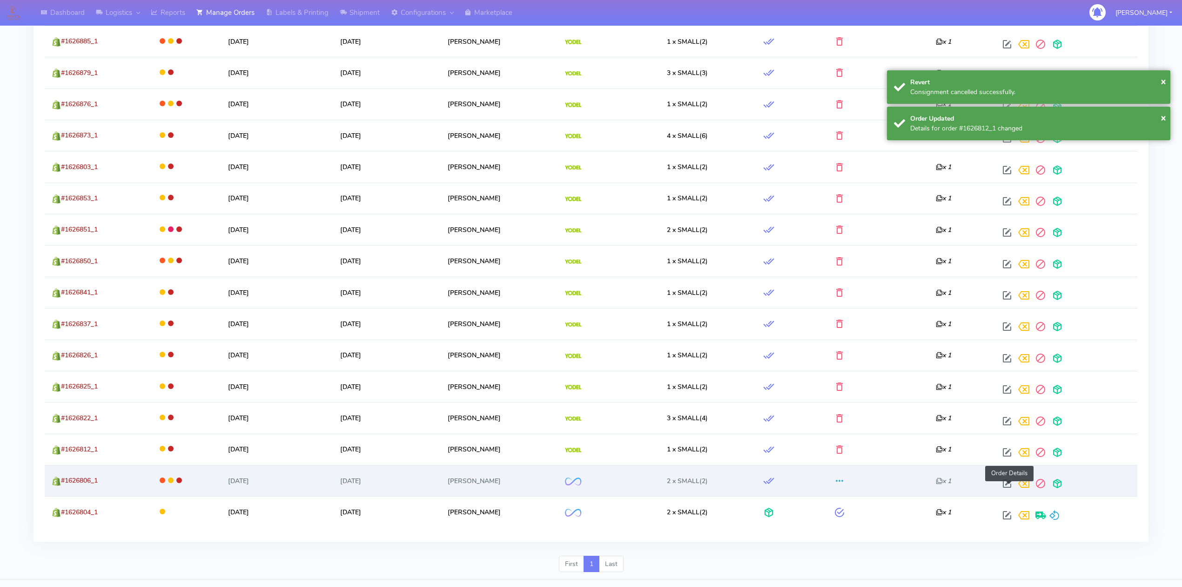
click at [1006, 488] on span at bounding box center [1007, 485] width 17 height 9
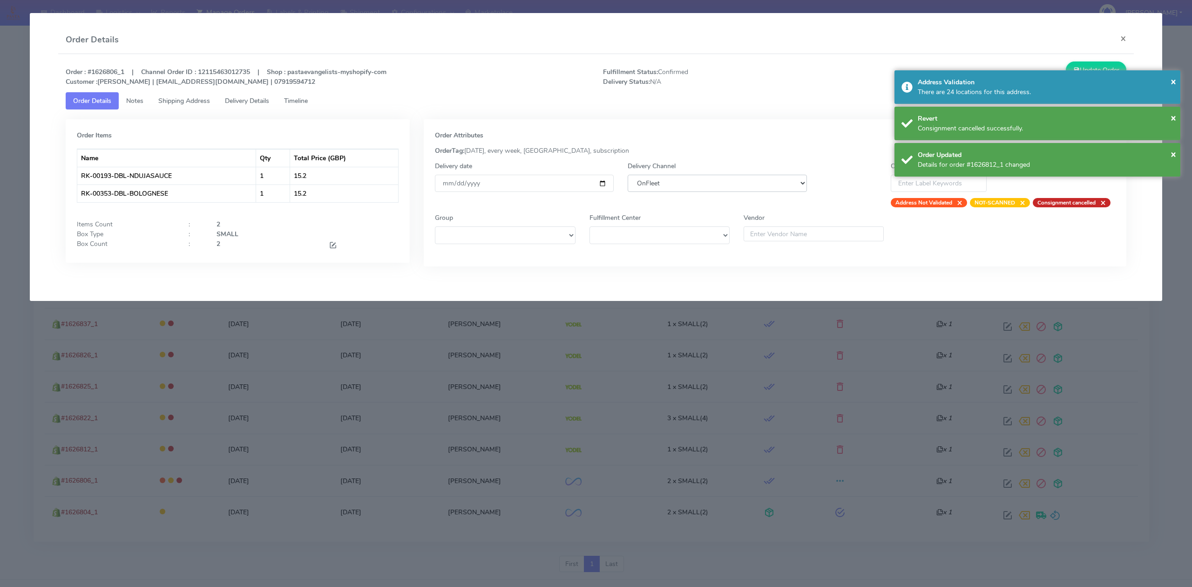
click at [671, 187] on select "DHL OnFleet Royal Mail DPD Yodel MaxOptra Amazon Collection" at bounding box center [717, 183] width 179 height 17
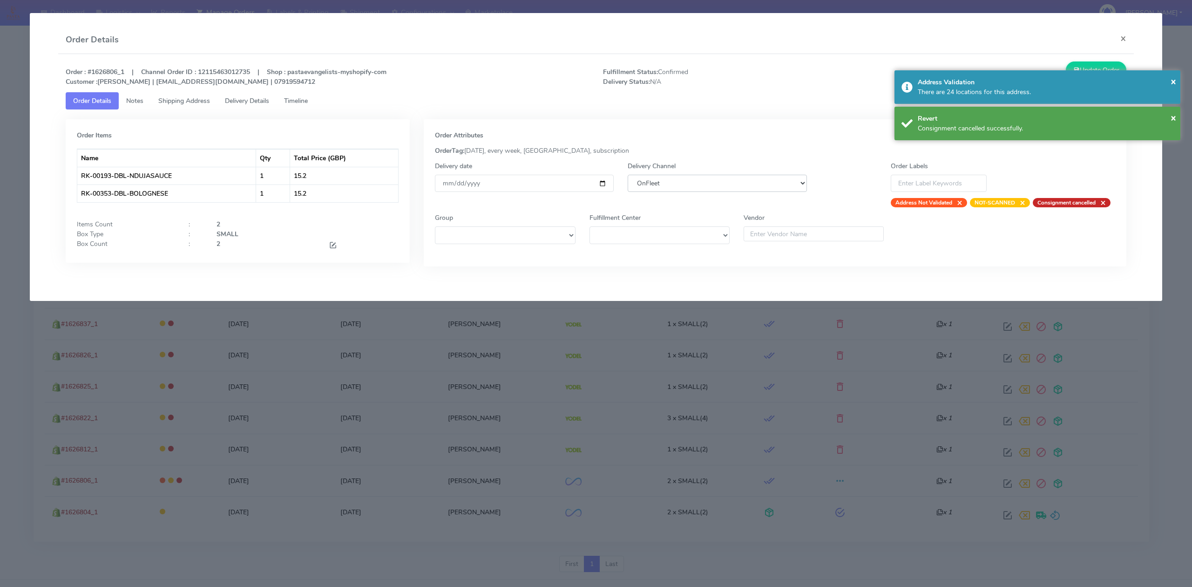
select select "5"
click at [628, 175] on select "DHL OnFleet Royal Mail DPD Yodel MaxOptra Amazon Collection" at bounding box center [717, 183] width 179 height 17
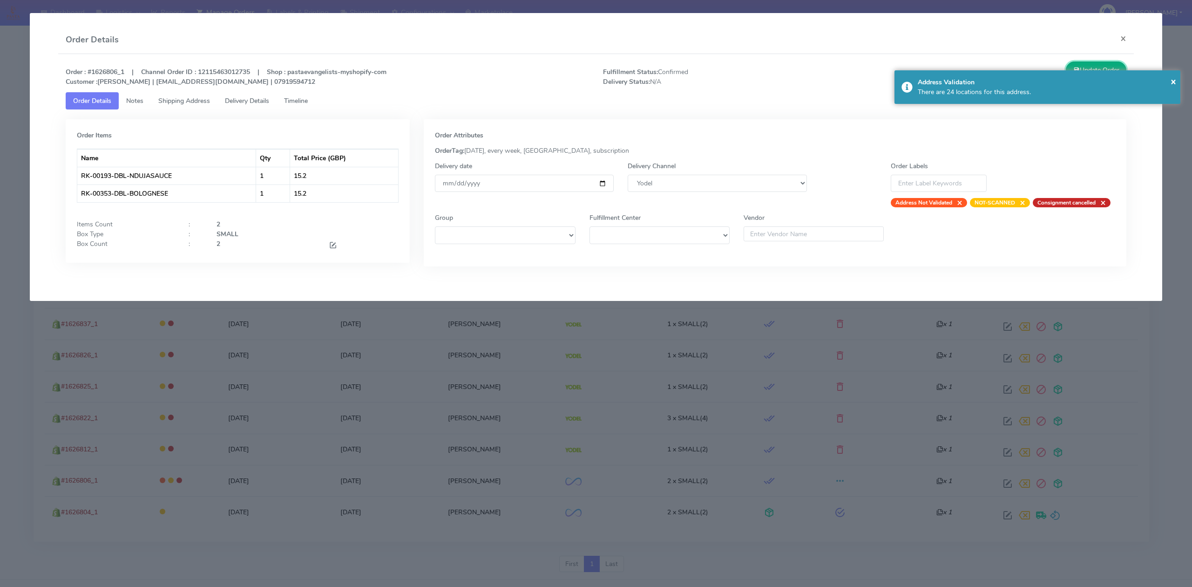
click at [1095, 69] on button "Update Order" at bounding box center [1096, 69] width 61 height 17
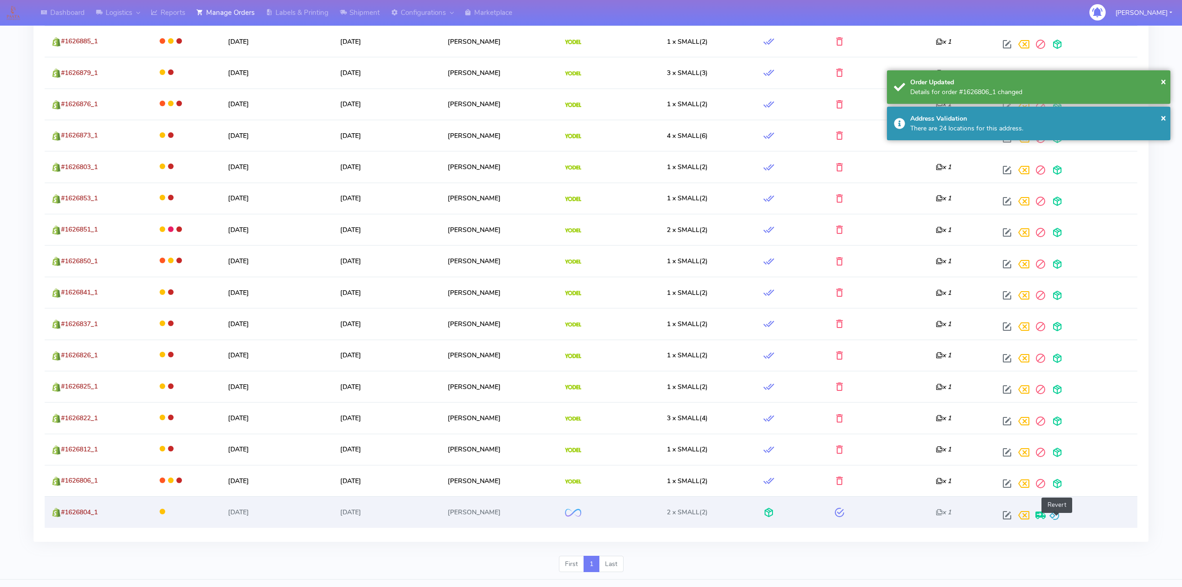
click at [1060, 521] on span at bounding box center [1054, 517] width 11 height 9
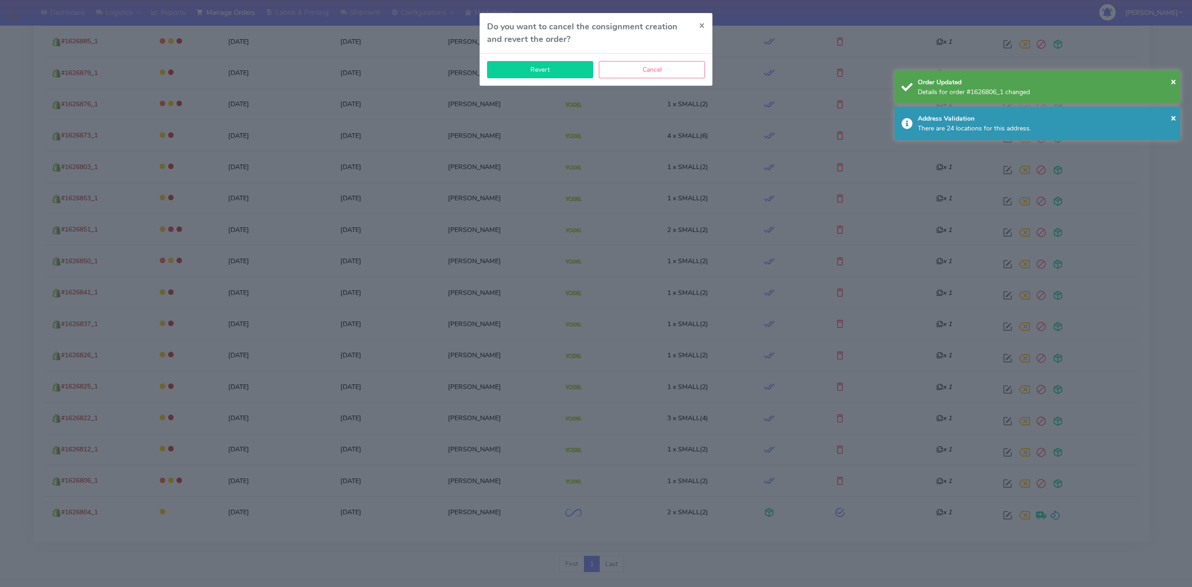
click at [527, 74] on button "Revert" at bounding box center [540, 69] width 106 height 17
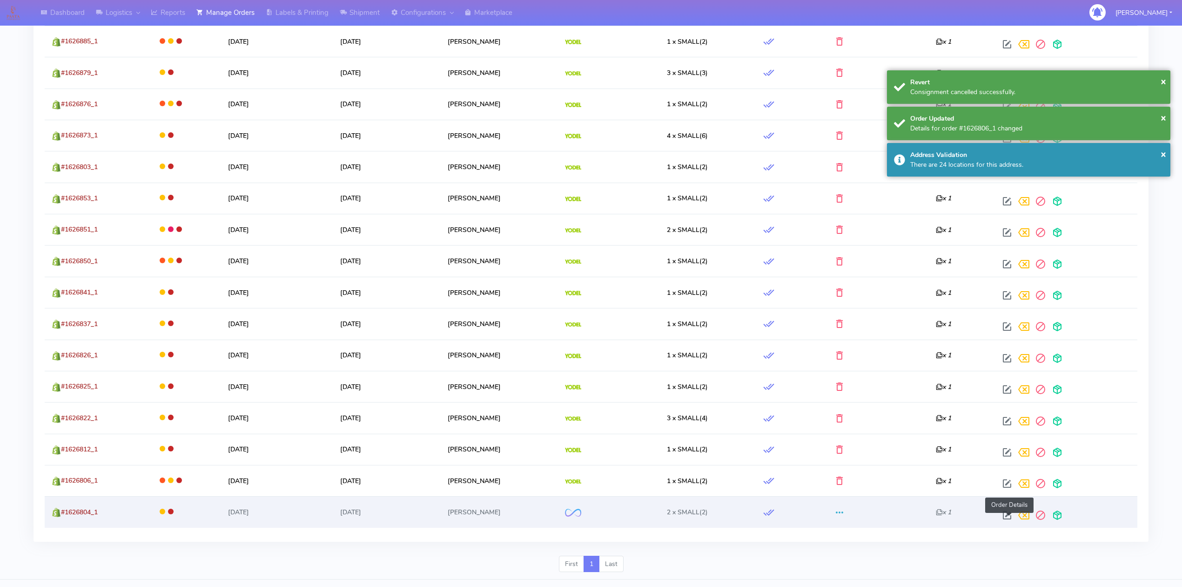
click at [1010, 517] on span at bounding box center [1007, 517] width 17 height 9
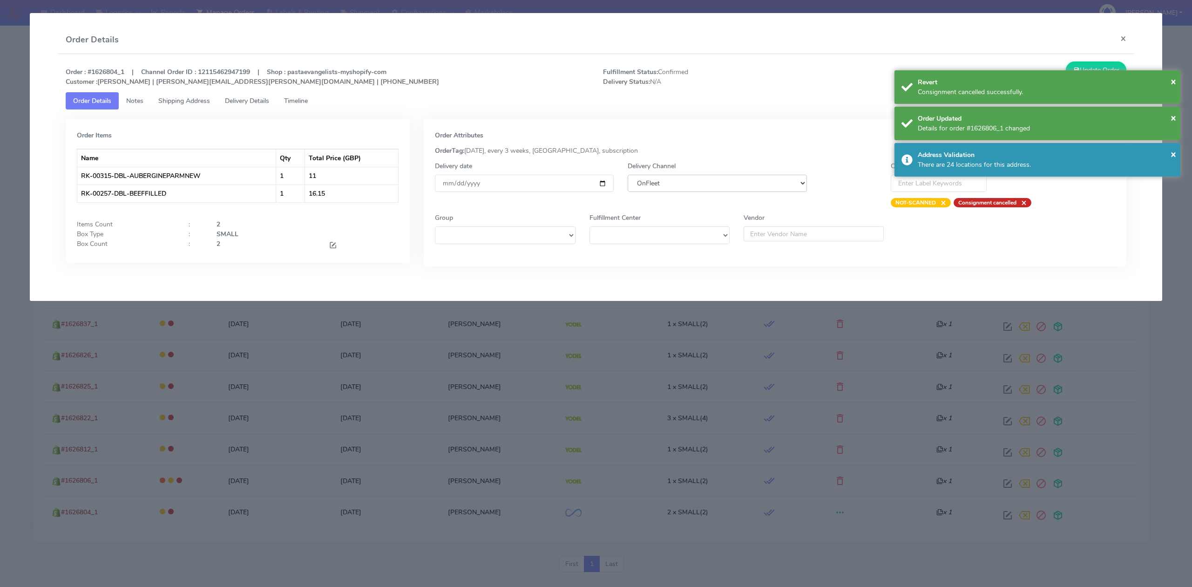
click at [721, 183] on select "DHL OnFleet Royal Mail DPD Yodel MaxOptra Amazon Collection" at bounding box center [717, 183] width 179 height 17
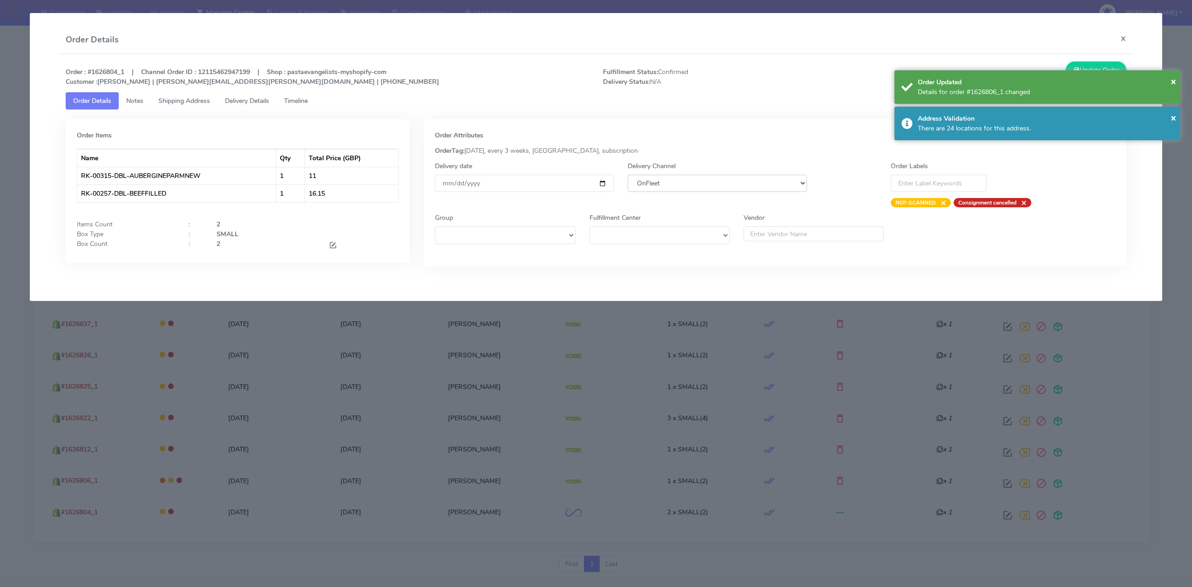
select select "5"
click at [628, 175] on select "DHL OnFleet Royal Mail DPD Yodel MaxOptra Amazon Collection" at bounding box center [717, 183] width 179 height 17
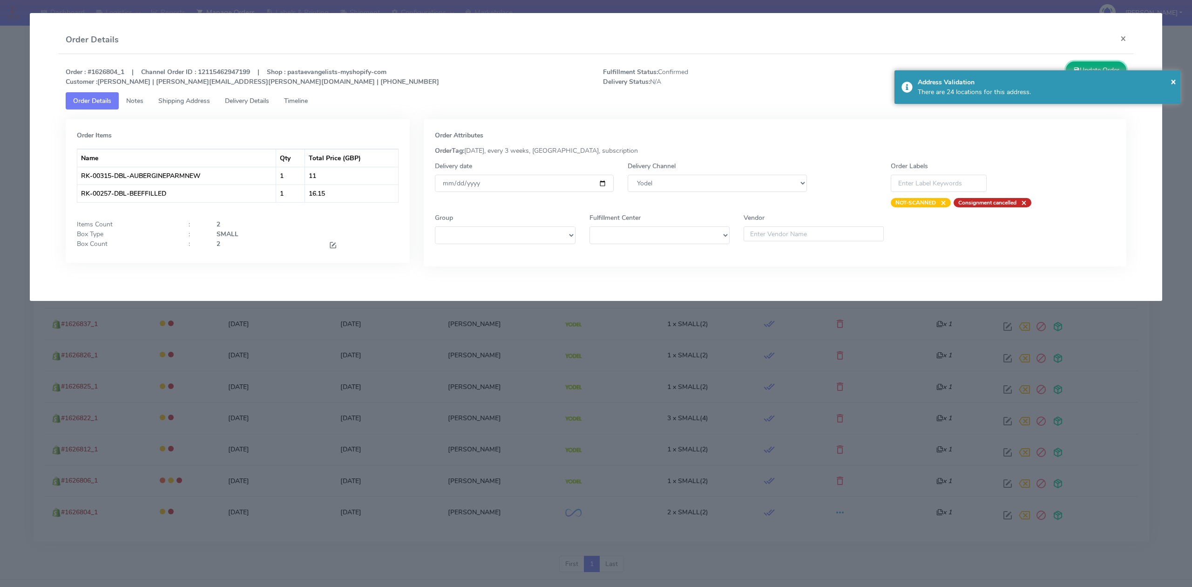
click at [1079, 63] on button "Update Order" at bounding box center [1096, 69] width 61 height 17
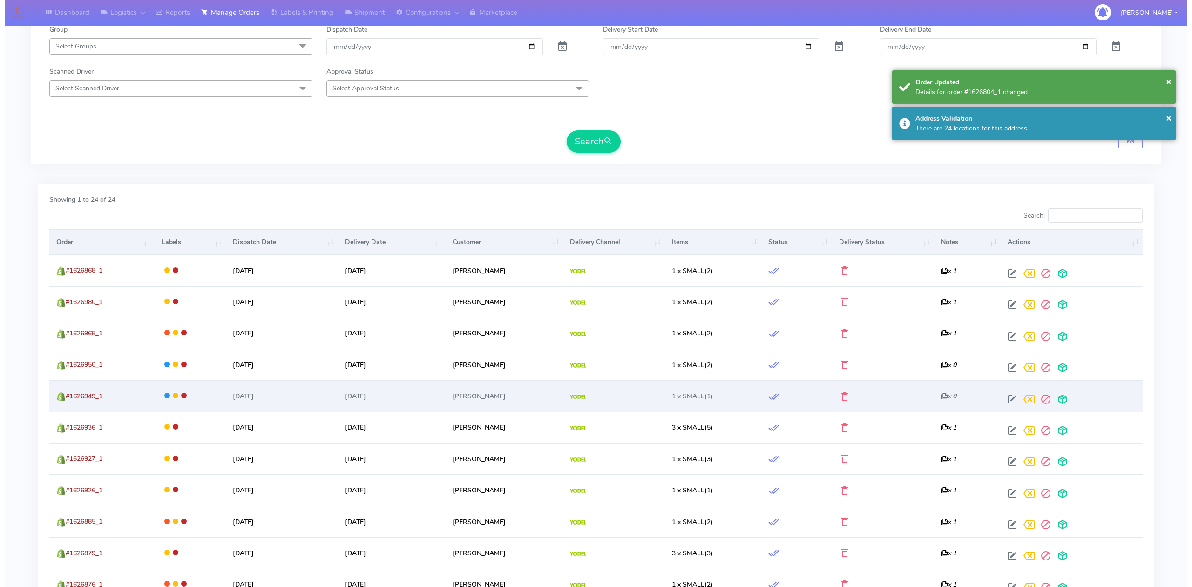
scroll to position [0, 0]
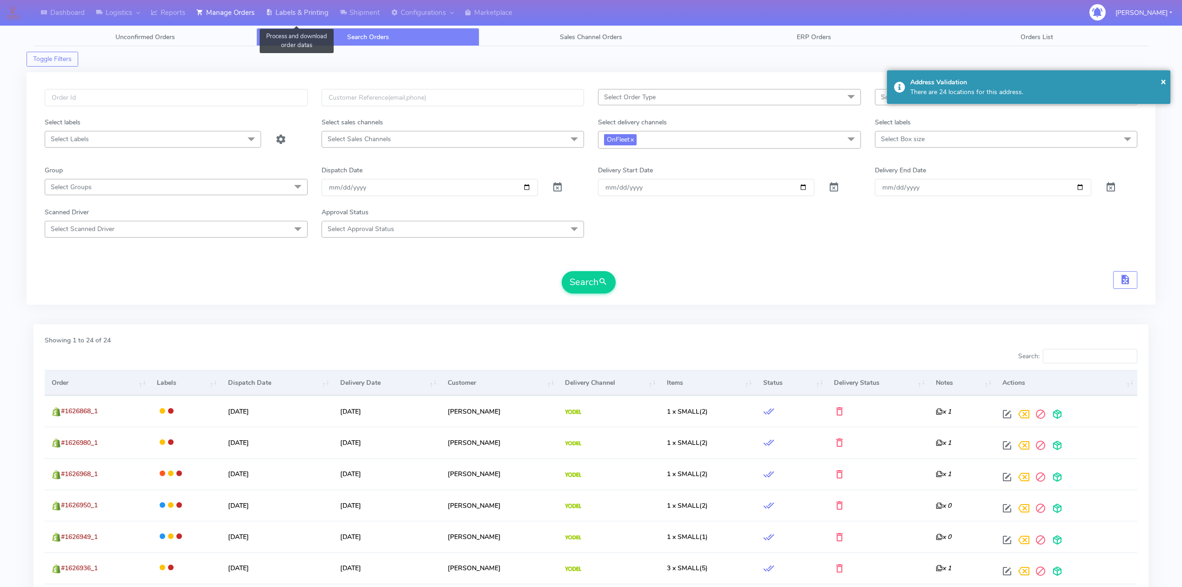
click at [314, 5] on link "Labels & Printing" at bounding box center [297, 13] width 74 height 26
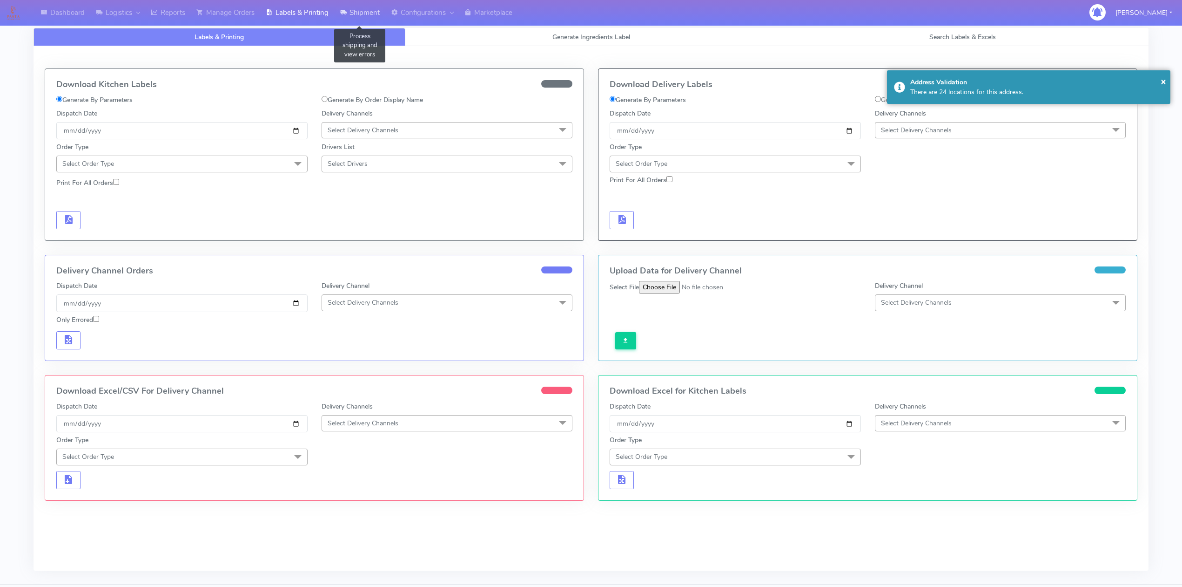
click at [354, 6] on link "Shipment" at bounding box center [359, 13] width 51 height 26
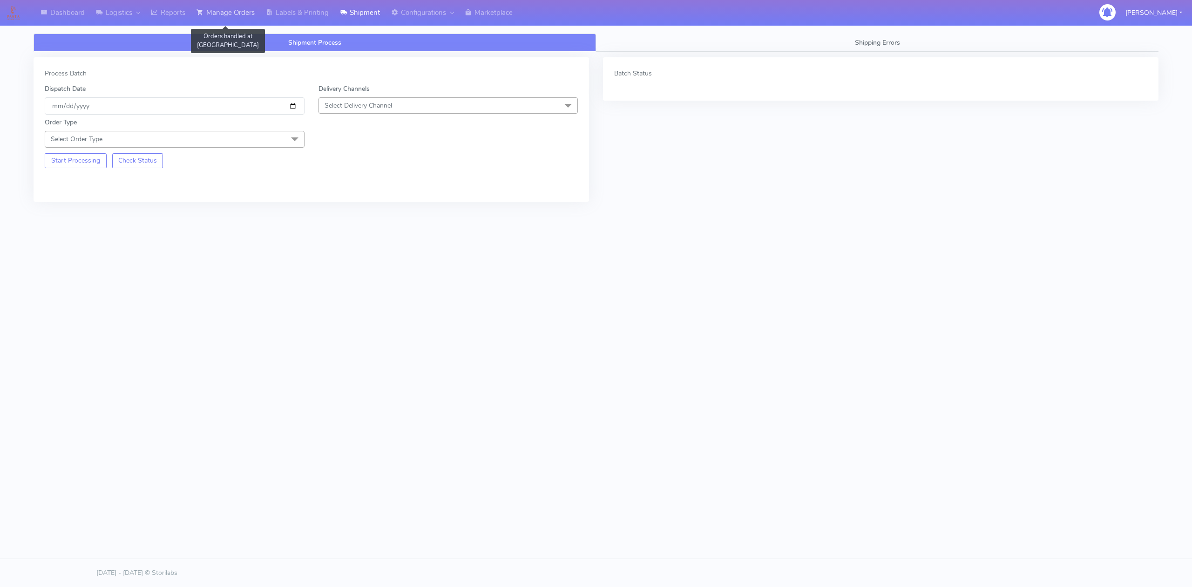
click at [223, 13] on link "Manage Orders" at bounding box center [225, 13] width 69 height 26
